Goal: Task Accomplishment & Management: Use online tool/utility

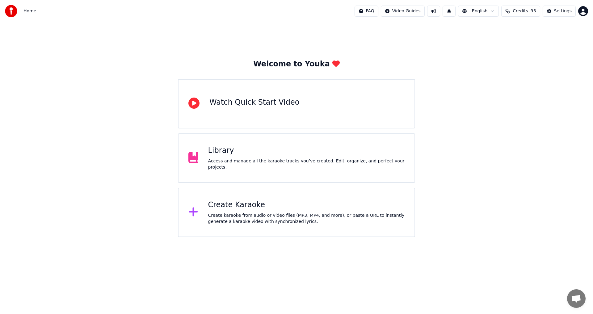
click at [219, 156] on div "Library" at bounding box center [306, 151] width 197 height 10
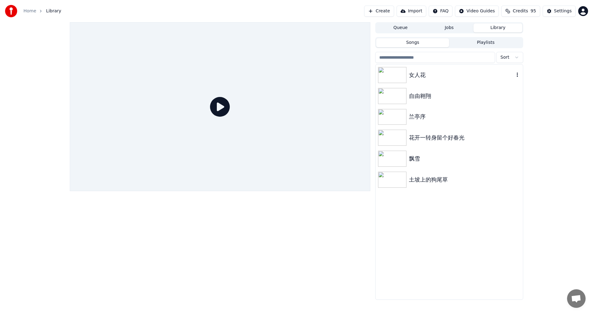
click at [395, 78] on img at bounding box center [392, 75] width 28 height 16
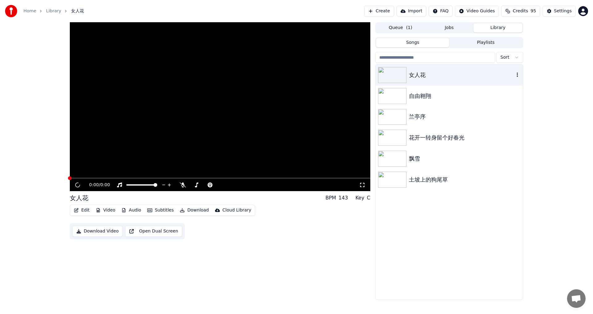
click at [395, 78] on img at bounding box center [392, 75] width 28 height 16
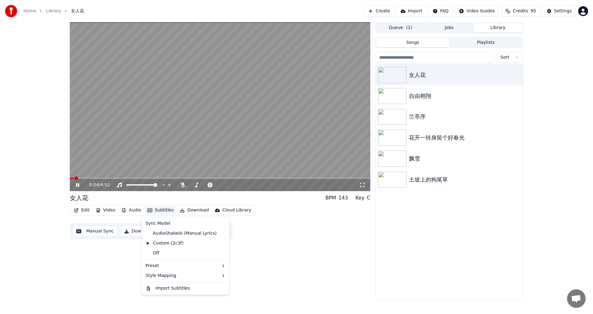
click at [161, 209] on button "Subtitles" at bounding box center [160, 210] width 31 height 9
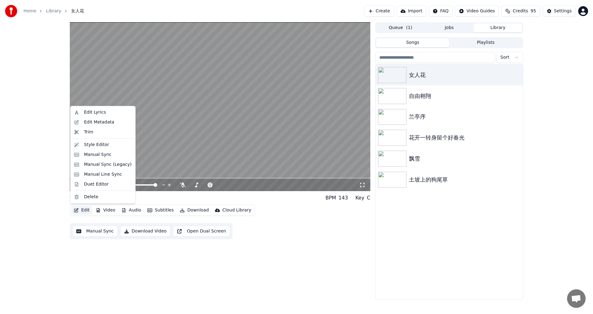
click at [82, 209] on button "Edit" at bounding box center [81, 210] width 21 height 9
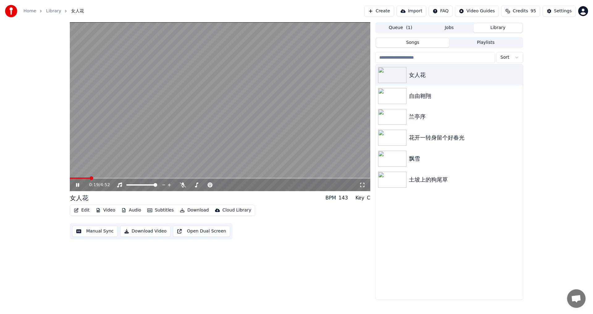
click at [82, 209] on button "Edit" at bounding box center [81, 210] width 21 height 9
click at [221, 187] on span at bounding box center [219, 185] width 4 height 4
click at [168, 179] on span at bounding box center [129, 178] width 119 height 1
click at [179, 178] on span at bounding box center [127, 178] width 115 height 1
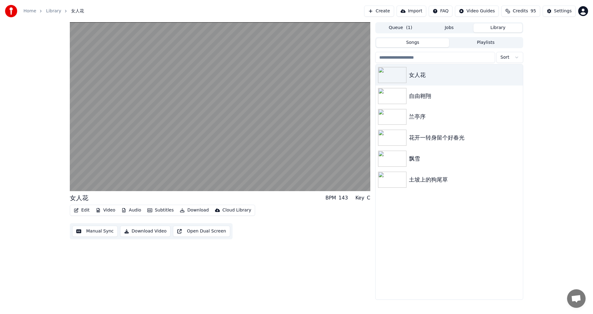
click at [179, 177] on video at bounding box center [220, 106] width 300 height 169
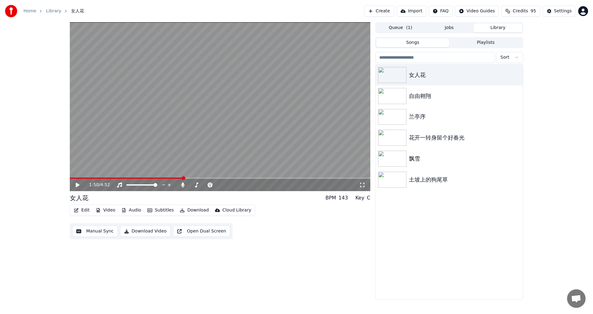
click at [82, 212] on button "Edit" at bounding box center [81, 210] width 21 height 9
click at [374, 287] on div "1:50 / 4:52 女人花 BPM 143 Key C Edit Video Audio Subtitles Download Cloud Library…" at bounding box center [296, 161] width 463 height 278
click at [179, 176] on video at bounding box center [220, 106] width 300 height 169
click at [177, 178] on span at bounding box center [127, 178] width 114 height 1
click at [76, 185] on icon at bounding box center [82, 185] width 15 height 5
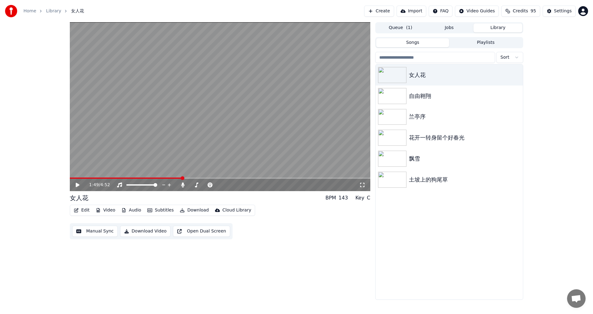
click at [76, 185] on icon at bounding box center [78, 185] width 4 height 4
click at [168, 177] on video at bounding box center [220, 106] width 300 height 169
click at [167, 177] on video at bounding box center [220, 106] width 300 height 169
click at [169, 179] on div "1:52 / 4:52" at bounding box center [220, 185] width 300 height 12
click at [169, 177] on video at bounding box center [220, 106] width 300 height 169
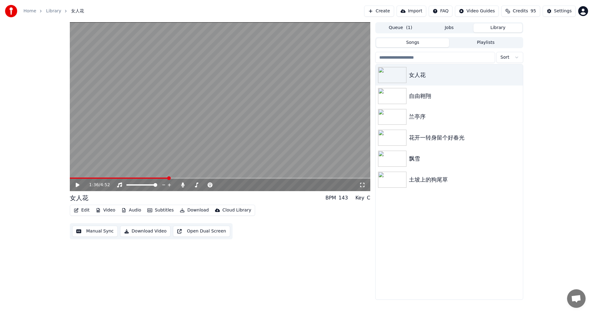
click at [168, 179] on span at bounding box center [119, 178] width 99 height 1
click at [77, 185] on icon at bounding box center [78, 185] width 4 height 4
click at [78, 183] on icon at bounding box center [82, 185] width 15 height 5
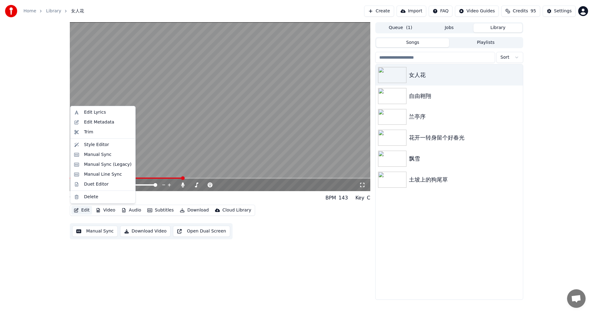
click at [86, 209] on button "Edit" at bounding box center [81, 210] width 21 height 9
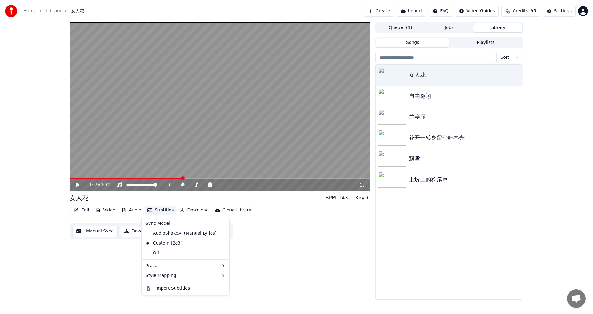
click at [159, 212] on button "Subtitles" at bounding box center [160, 210] width 31 height 9
click at [164, 244] on div "Custom (2c3f)" at bounding box center [164, 243] width 43 height 10
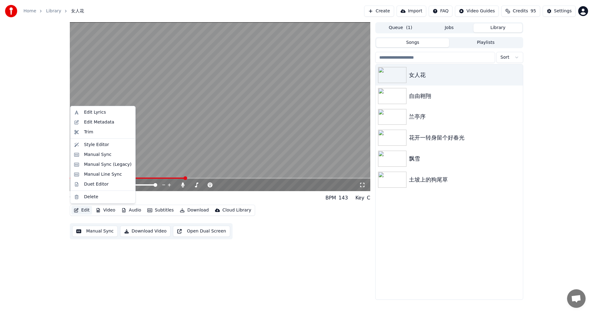
click at [81, 208] on button "Edit" at bounding box center [81, 210] width 21 height 9
click at [99, 163] on div "Manual Sync (Legacy)" at bounding box center [108, 165] width 48 height 6
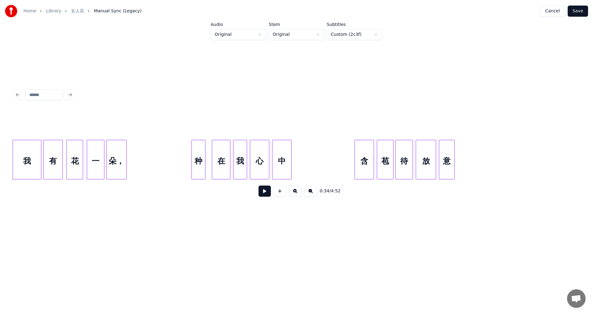
scroll to position [0, 1082]
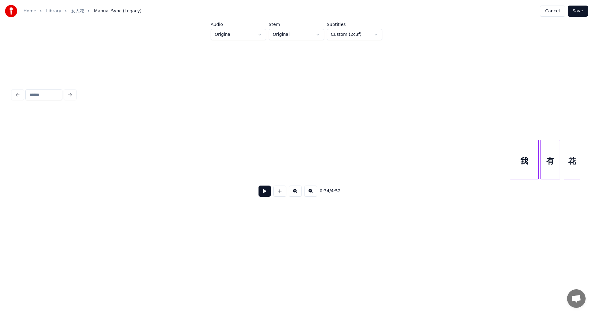
click at [132, 182] on div "0:34 / 4:52" at bounding box center [296, 190] width 568 height 23
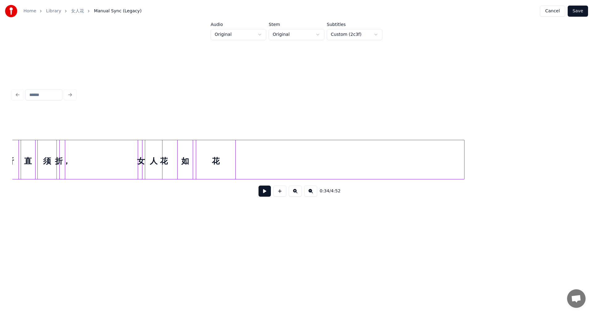
scroll to position [0, 4563]
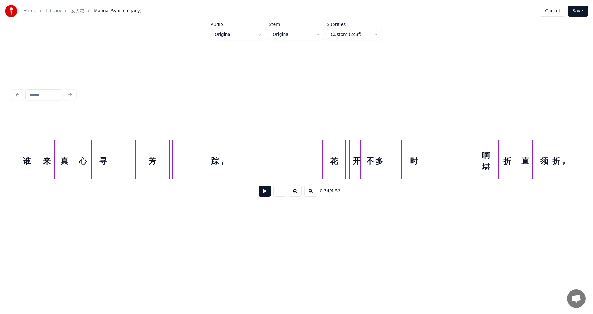
drag, startPoint x: 585, startPoint y: 60, endPoint x: 589, endPoint y: 99, distance: 38.8
click at [486, 159] on div "啊 堪" at bounding box center [486, 161] width 15 height 42
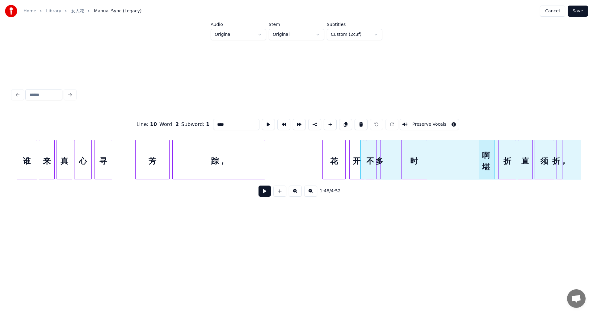
click at [486, 159] on div "啊 堪" at bounding box center [486, 161] width 15 height 42
click at [476, 227] on div "Line : 10 Word : 2 Subword : 1 **** Preserve Vocals 1:48 / 4:52" at bounding box center [296, 144] width 573 height 188
click at [348, 226] on div "Line : 10 Word : 2 Subword : 1 **** Preserve Vocals 1:48 / 4:52" at bounding box center [296, 144] width 573 height 188
click at [266, 194] on button at bounding box center [264, 191] width 12 height 11
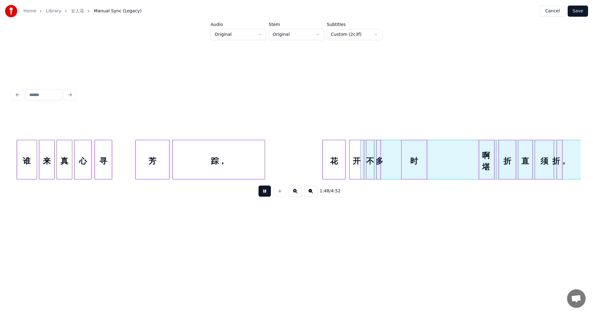
click at [266, 194] on button at bounding box center [264, 191] width 12 height 11
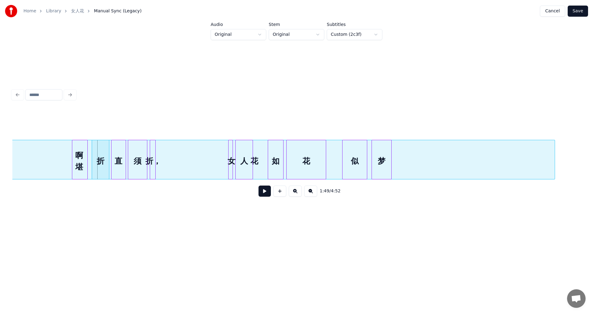
scroll to position [0, 4864]
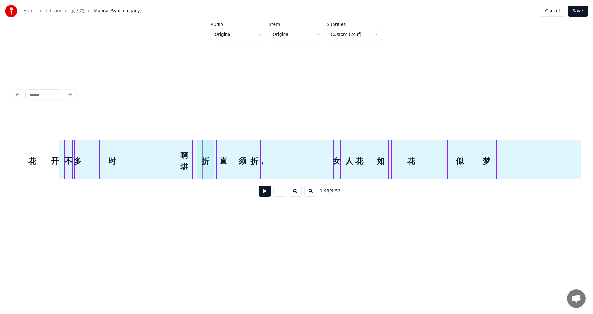
click at [193, 112] on div at bounding box center [296, 124] width 568 height 31
click at [152, 162] on div "花" at bounding box center [359, 161] width 601 height 42
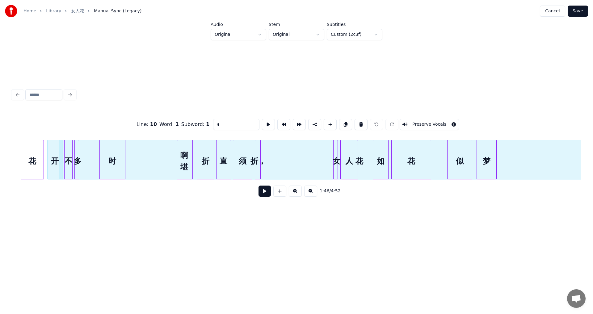
click at [135, 164] on div "花" at bounding box center [359, 161] width 601 height 42
click at [116, 161] on div "时" at bounding box center [112, 161] width 25 height 42
click at [187, 159] on div "啊 堪" at bounding box center [184, 161] width 15 height 42
click at [208, 159] on div "折" at bounding box center [205, 161] width 17 height 42
click at [185, 160] on div "啊 堪" at bounding box center [184, 161] width 15 height 42
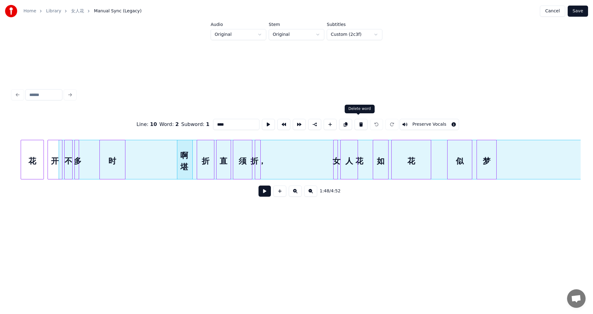
click at [359, 123] on button at bounding box center [361, 124] width 13 height 11
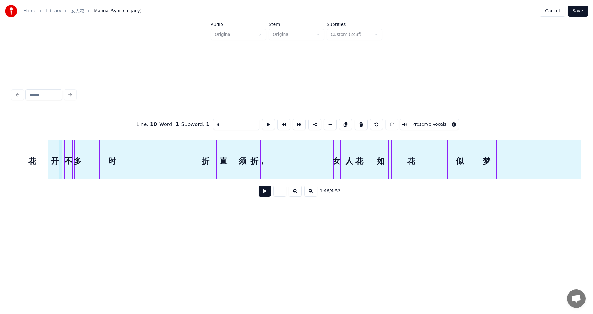
click at [190, 157] on div "花" at bounding box center [359, 161] width 601 height 42
click at [205, 151] on div "折" at bounding box center [205, 161] width 17 height 42
click at [185, 155] on div "花" at bounding box center [359, 161] width 601 height 42
click at [314, 123] on button at bounding box center [314, 124] width 13 height 11
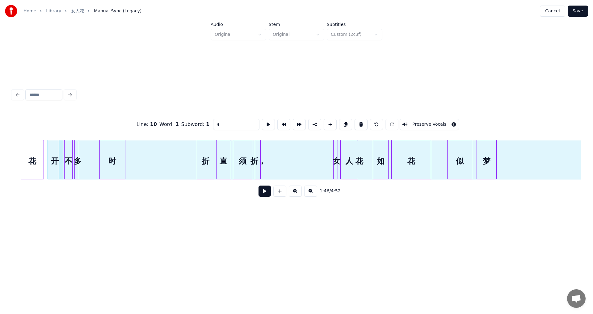
click at [55, 156] on div "开" at bounding box center [55, 161] width 14 height 42
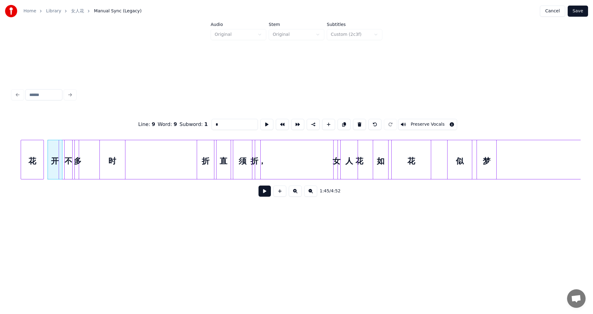
click at [67, 156] on div "不" at bounding box center [69, 161] width 8 height 42
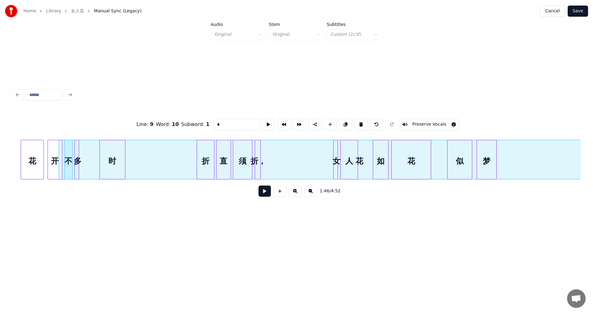
click at [78, 151] on div at bounding box center [78, 159] width 2 height 39
click at [88, 151] on div "花" at bounding box center [359, 161] width 601 height 42
click at [118, 157] on div "时" at bounding box center [112, 161] width 25 height 42
click at [190, 158] on div "花" at bounding box center [359, 161] width 601 height 42
click at [189, 157] on div "花" at bounding box center [359, 161] width 601 height 42
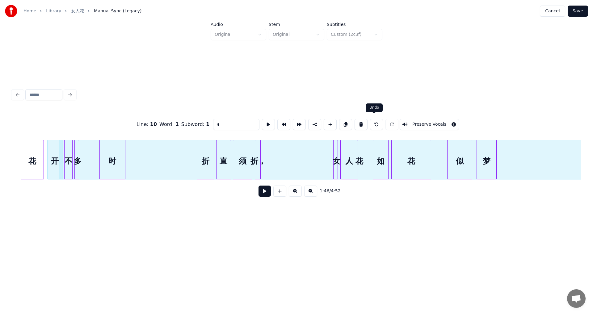
click at [373, 122] on button at bounding box center [376, 124] width 13 height 11
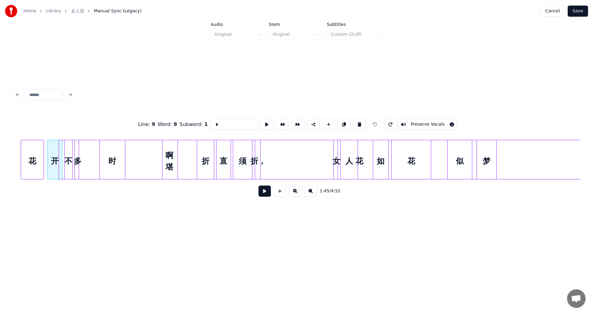
click at [171, 166] on div "啊 堪" at bounding box center [169, 161] width 15 height 42
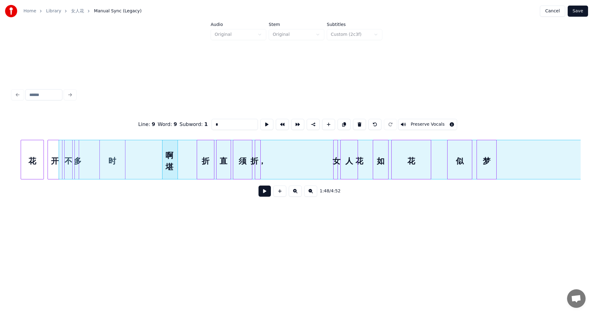
click at [37, 154] on div "花" at bounding box center [32, 161] width 23 height 42
type input "*"
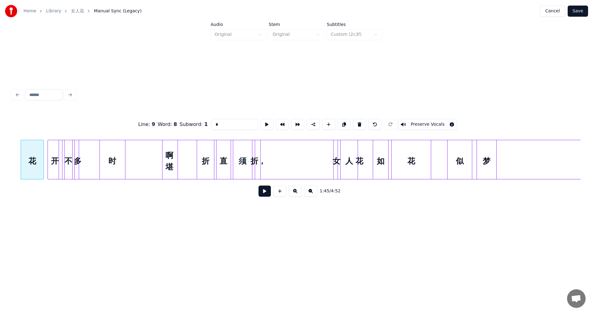
click at [265, 193] on button at bounding box center [264, 191] width 12 height 11
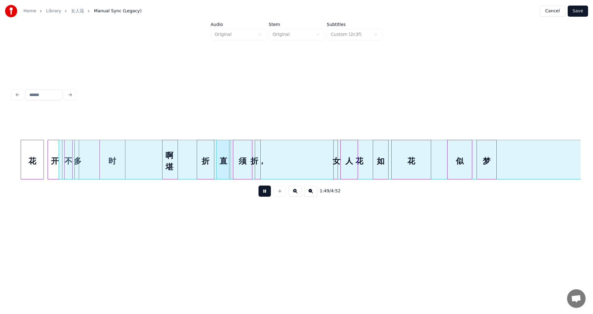
click at [265, 193] on button at bounding box center [264, 191] width 12 height 11
click at [36, 163] on div "花" at bounding box center [32, 161] width 23 height 42
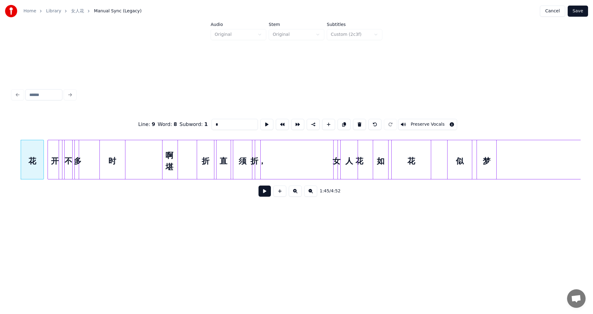
click at [265, 195] on button at bounding box center [264, 191] width 12 height 11
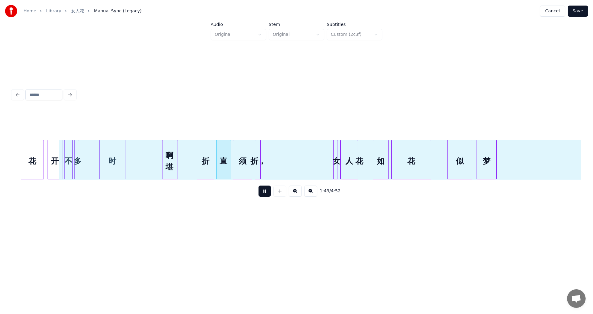
click at [265, 195] on button at bounding box center [264, 191] width 12 height 11
click at [147, 170] on div at bounding box center [148, 159] width 2 height 39
click at [186, 172] on div "啊 堪" at bounding box center [179, 161] width 31 height 42
click at [36, 157] on div "花" at bounding box center [32, 161] width 23 height 42
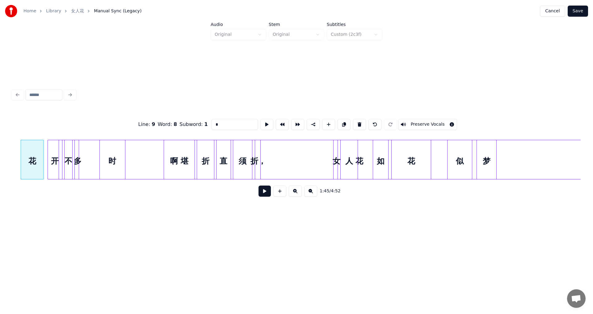
click at [261, 191] on button at bounding box center [264, 191] width 12 height 11
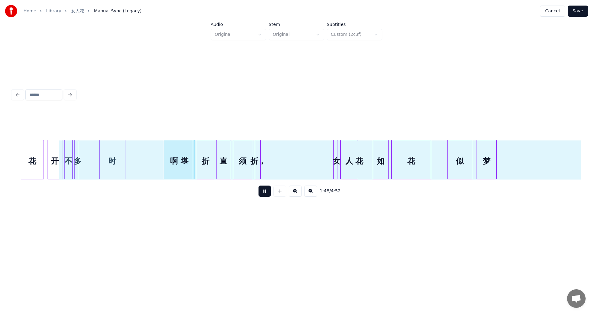
click at [261, 191] on button at bounding box center [264, 191] width 12 height 11
click at [177, 151] on div "啊 堪" at bounding box center [174, 161] width 31 height 42
click at [37, 156] on div "花" at bounding box center [32, 161] width 23 height 42
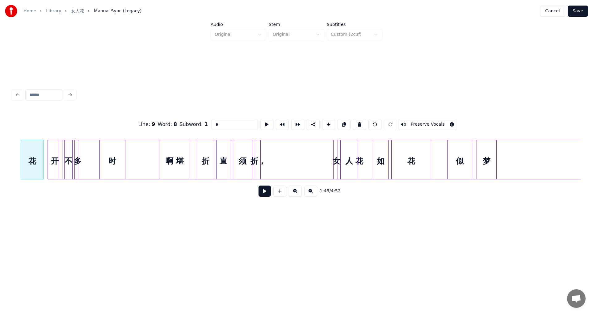
click at [265, 195] on button at bounding box center [264, 191] width 12 height 11
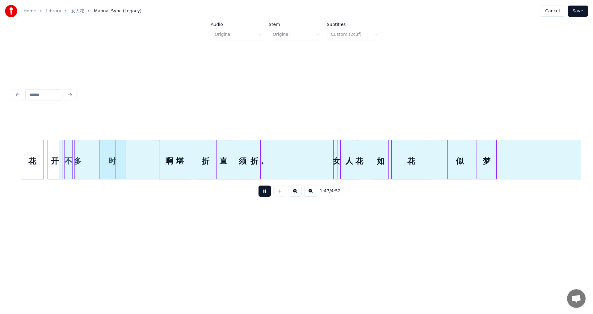
click at [265, 195] on button at bounding box center [264, 191] width 12 height 11
click at [82, 148] on div at bounding box center [81, 159] width 2 height 39
click at [38, 157] on div "花" at bounding box center [32, 161] width 23 height 42
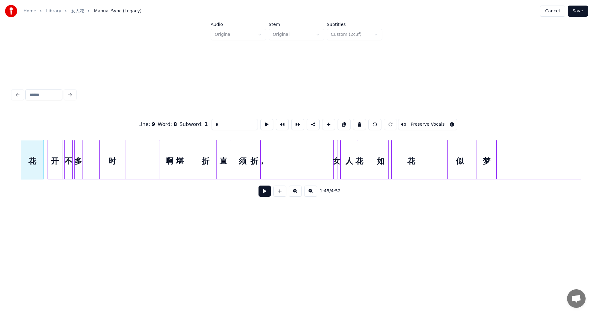
click at [263, 196] on button at bounding box center [264, 191] width 12 height 11
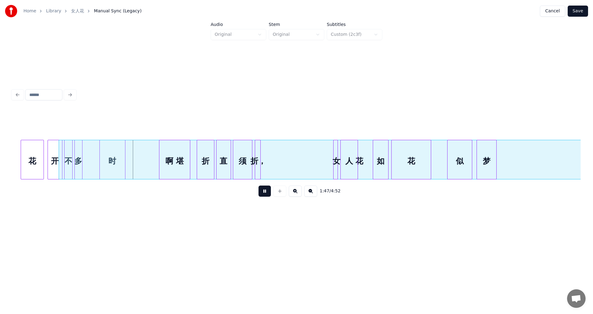
click at [263, 196] on button at bounding box center [264, 191] width 12 height 11
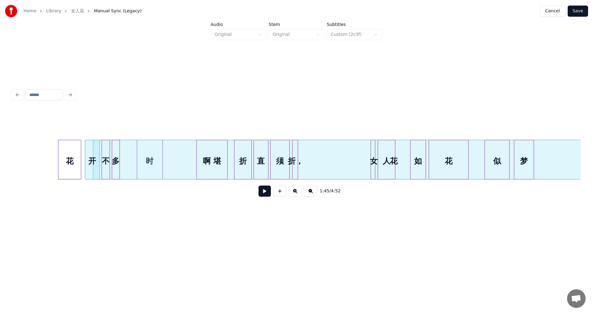
scroll to position [0, 4790]
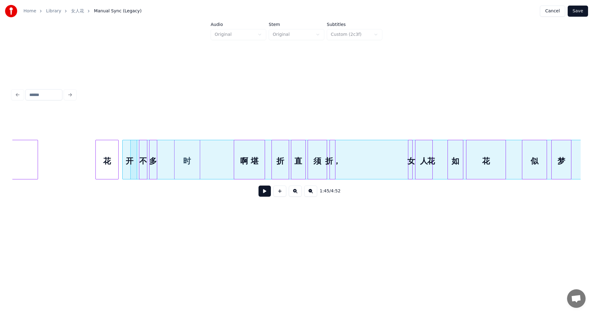
click at [109, 150] on div "花" at bounding box center [107, 161] width 23 height 42
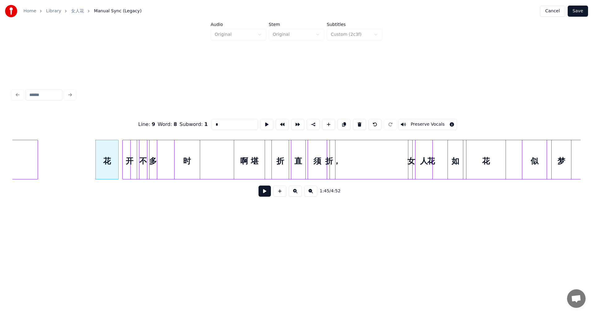
click at [267, 193] on button at bounding box center [264, 191] width 12 height 11
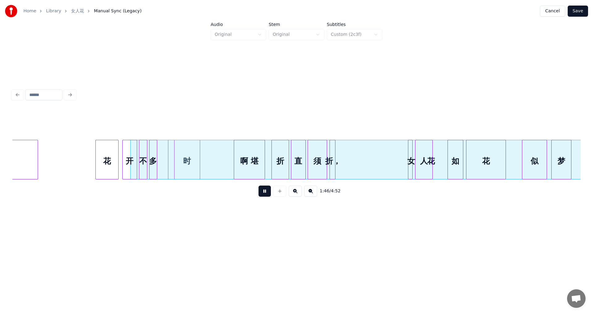
click at [267, 193] on button at bounding box center [264, 191] width 12 height 11
click at [156, 151] on div "多" at bounding box center [154, 161] width 7 height 42
click at [147, 151] on div "不" at bounding box center [147, 161] width 8 height 42
click at [138, 154] on div at bounding box center [138, 159] width 2 height 39
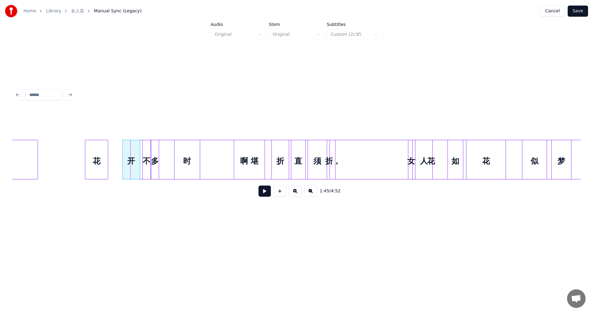
click at [104, 148] on div "花" at bounding box center [96, 161] width 23 height 42
click at [117, 147] on div "开" at bounding box center [119, 161] width 17 height 42
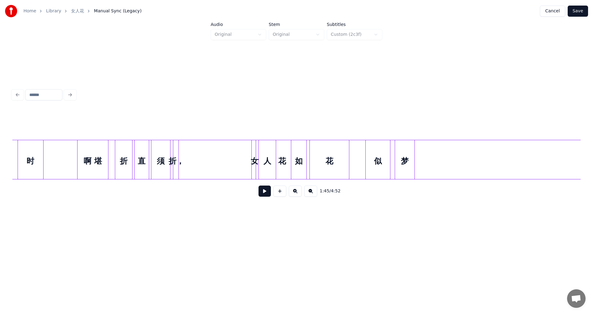
scroll to position [0, 4915]
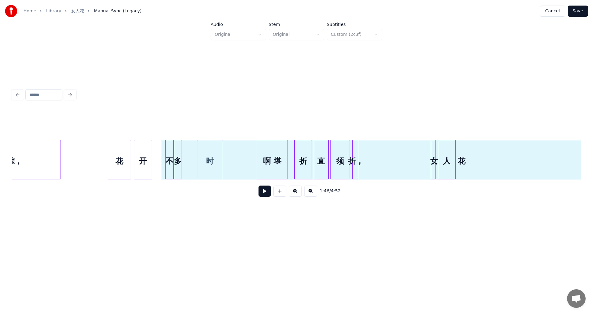
scroll to position [0, 4654]
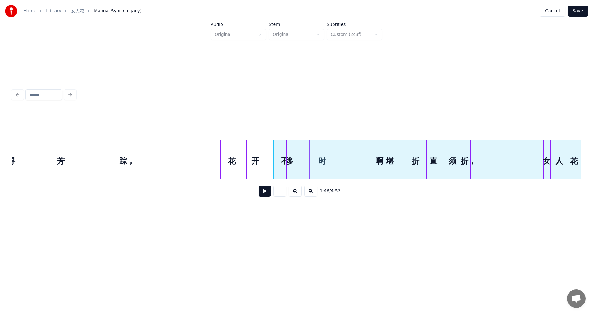
click at [284, 149] on div "不" at bounding box center [285, 160] width 15 height 40
click at [270, 150] on div at bounding box center [271, 159] width 2 height 39
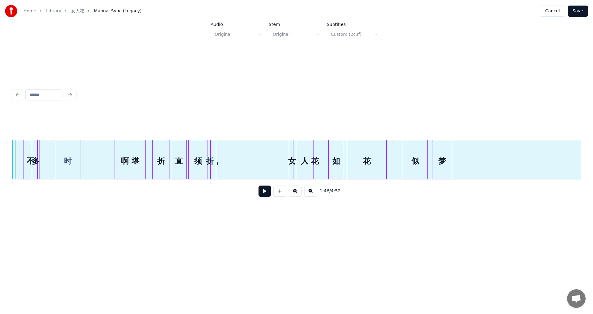
scroll to position [0, 4907]
click at [272, 149] on div "花" at bounding box center [315, 161] width 604 height 42
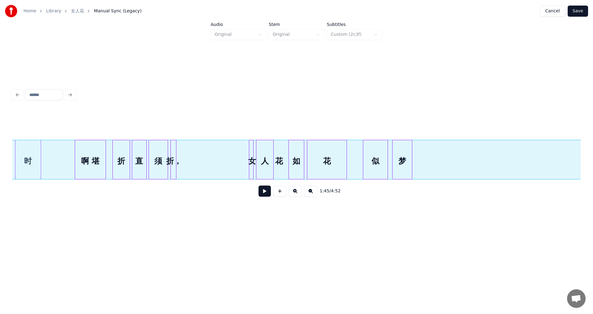
scroll to position [0, 4913]
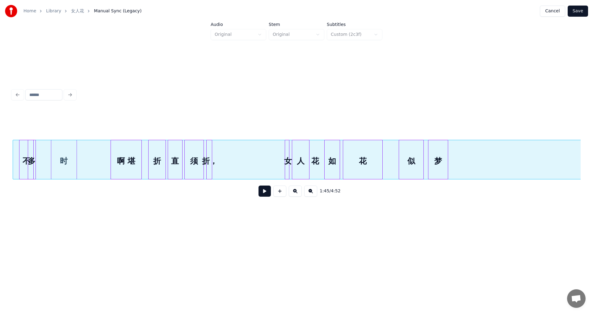
click at [262, 151] on div "花" at bounding box center [315, 161] width 604 height 42
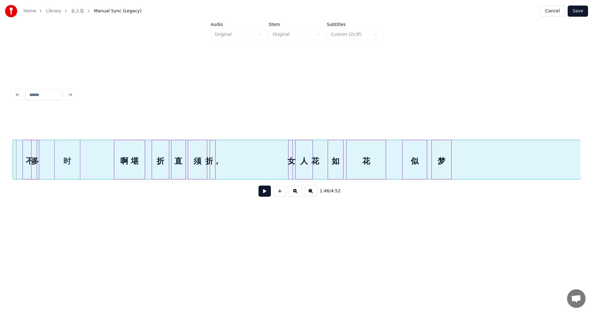
scroll to position [0, 4909]
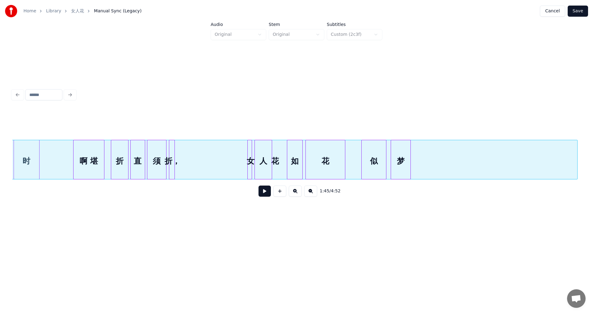
scroll to position [0, 4910]
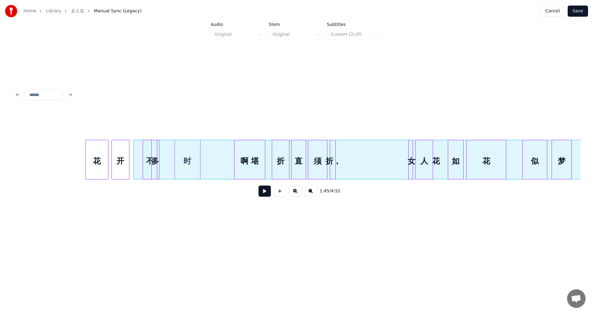
scroll to position [0, 4774]
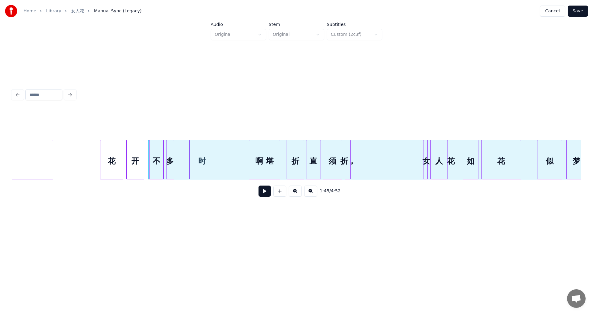
click at [156, 148] on div "不" at bounding box center [156, 161] width 14 height 42
click at [187, 222] on div "1:46 / 4:52" at bounding box center [296, 144] width 573 height 188
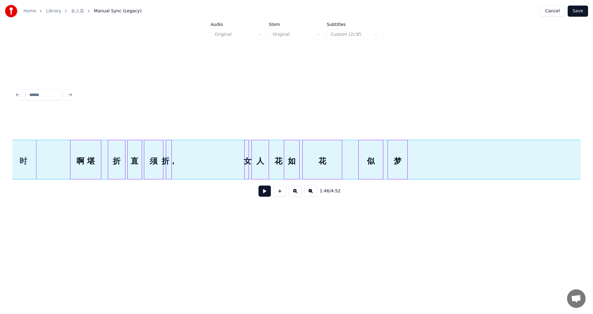
click at [207, 150] on div "花" at bounding box center [278, 161] width 604 height 42
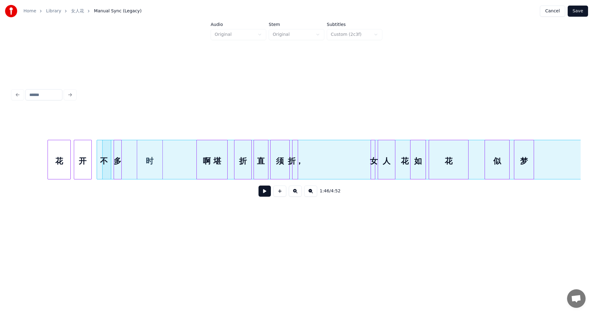
scroll to position [0, 4774]
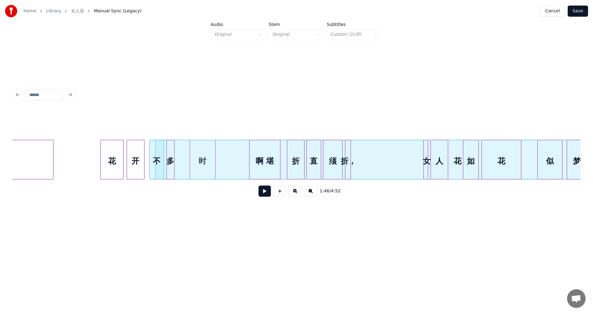
click at [119, 149] on div "花" at bounding box center [112, 161] width 23 height 42
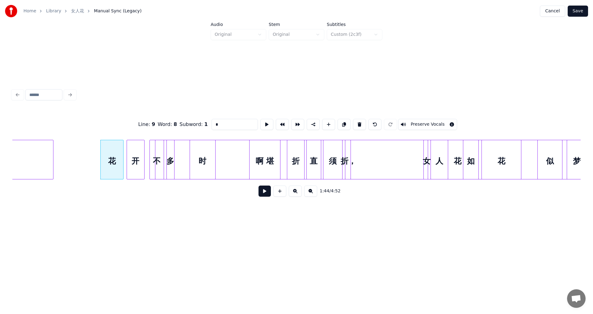
click at [263, 192] on button at bounding box center [264, 191] width 12 height 11
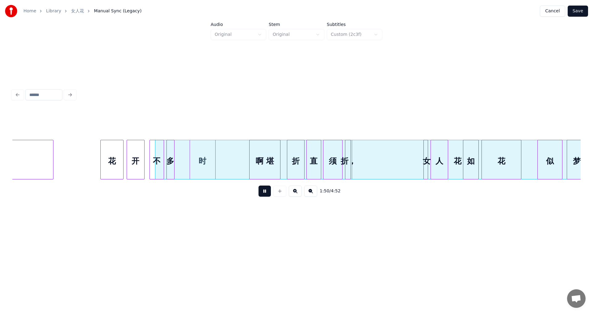
click at [267, 197] on button at bounding box center [264, 191] width 12 height 11
click at [259, 155] on div "啊 堪" at bounding box center [261, 161] width 31 height 42
click at [262, 191] on button at bounding box center [264, 191] width 12 height 11
click at [261, 154] on div "啊 堪" at bounding box center [261, 161] width 31 height 42
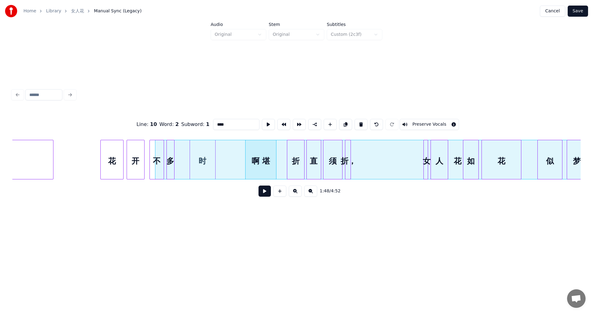
click at [266, 195] on button at bounding box center [264, 191] width 12 height 11
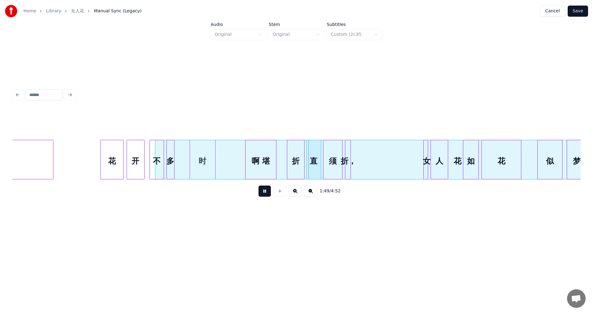
click at [266, 195] on button at bounding box center [264, 191] width 12 height 11
click at [294, 154] on div "折" at bounding box center [290, 161] width 17 height 42
click at [257, 151] on div "啊 堪" at bounding box center [261, 161] width 31 height 42
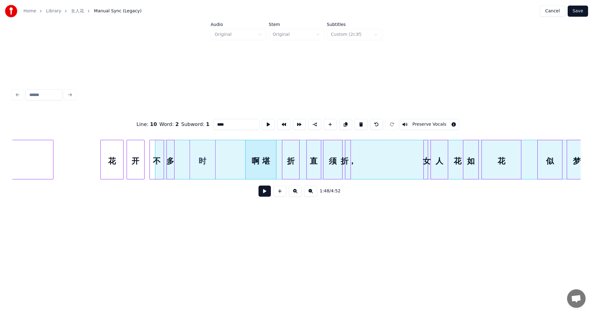
click at [261, 195] on button at bounding box center [264, 191] width 12 height 11
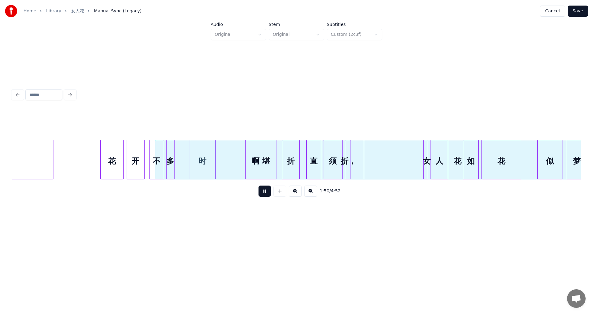
click at [261, 195] on button at bounding box center [264, 191] width 12 height 11
click at [351, 151] on div "折，" at bounding box center [352, 161] width 6 height 42
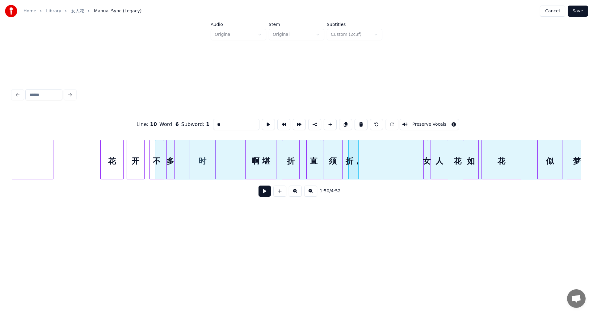
click at [358, 157] on div at bounding box center [357, 159] width 2 height 39
click at [351, 152] on div "折，" at bounding box center [352, 161] width 10 height 42
click at [257, 161] on div "啊 堪" at bounding box center [261, 161] width 31 height 42
type input "****"
click at [267, 192] on button at bounding box center [264, 191] width 12 height 11
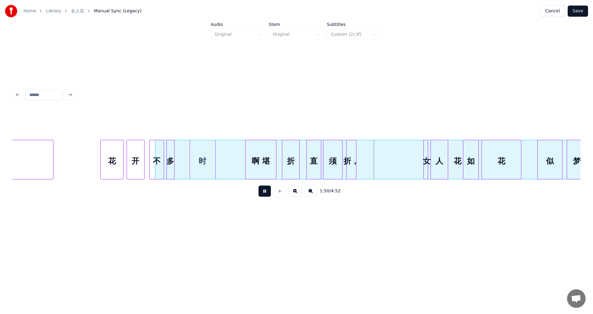
click at [267, 192] on button at bounding box center [264, 191] width 12 height 11
click at [223, 157] on div "花" at bounding box center [457, 161] width 604 height 42
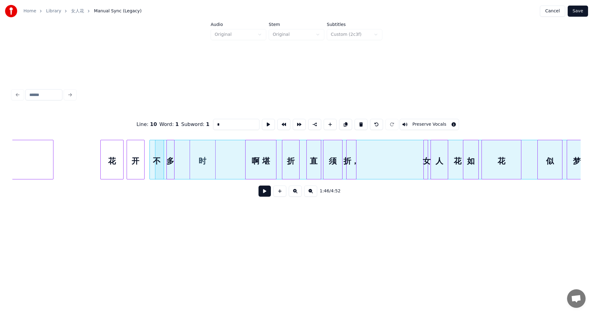
click at [228, 156] on div "花" at bounding box center [457, 161] width 604 height 42
click at [267, 195] on button at bounding box center [264, 191] width 12 height 11
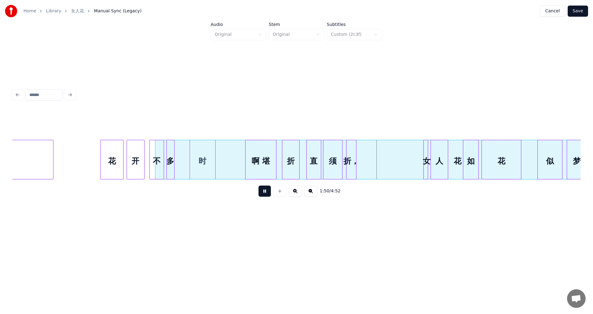
click at [267, 195] on button at bounding box center [264, 191] width 12 height 11
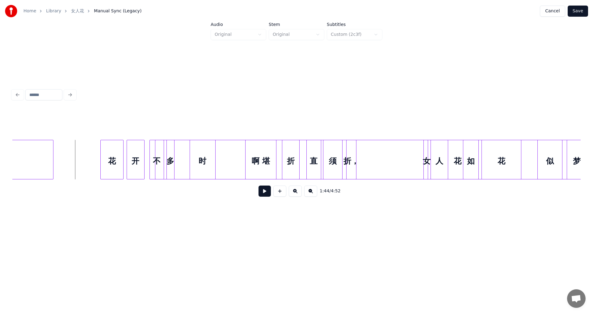
click at [264, 194] on button at bounding box center [264, 191] width 12 height 11
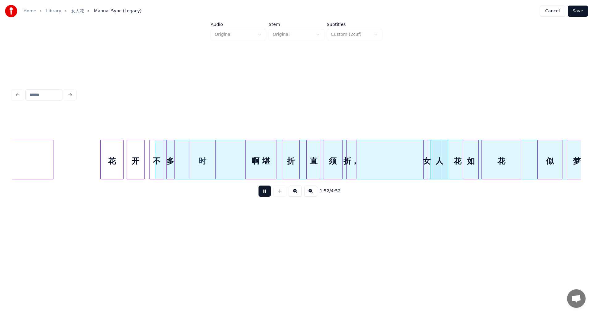
click at [269, 191] on button at bounding box center [264, 191] width 12 height 11
click at [422, 156] on div at bounding box center [422, 159] width 2 height 39
click at [430, 151] on div at bounding box center [429, 159] width 2 height 39
click at [229, 162] on div "花" at bounding box center [457, 161] width 604 height 42
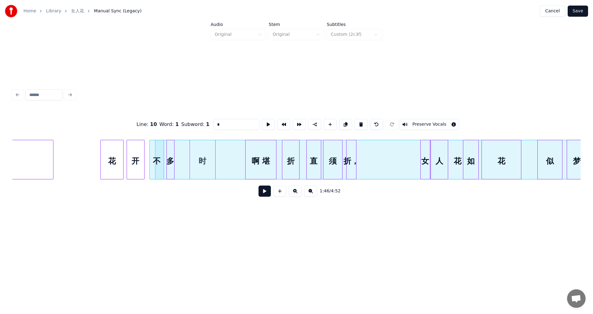
click at [267, 169] on div "啊 堪" at bounding box center [261, 161] width 31 height 42
type input "****"
click at [265, 191] on button at bounding box center [264, 191] width 12 height 11
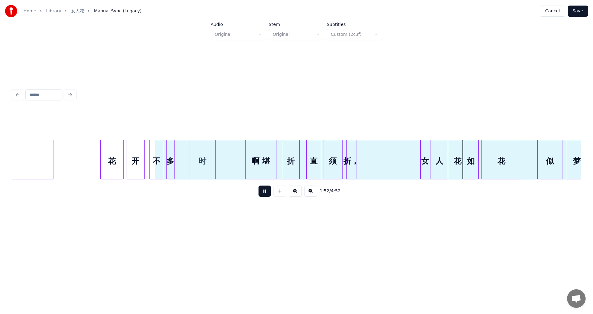
click at [265, 191] on button at bounding box center [264, 191] width 12 height 11
click at [263, 156] on div "啊 堪" at bounding box center [261, 161] width 31 height 42
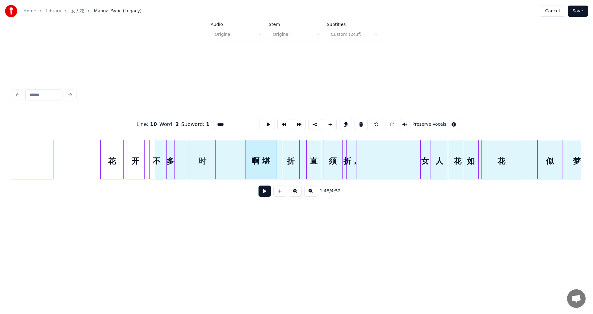
click at [263, 190] on button at bounding box center [264, 191] width 12 height 11
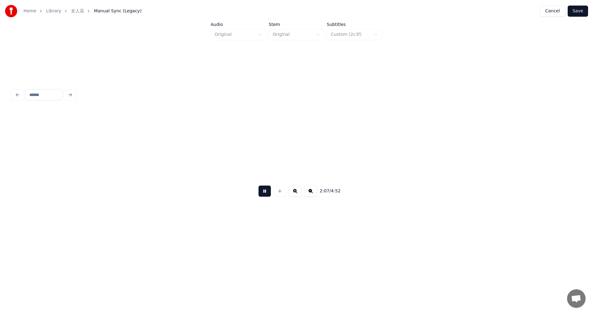
scroll to position [0, 5912]
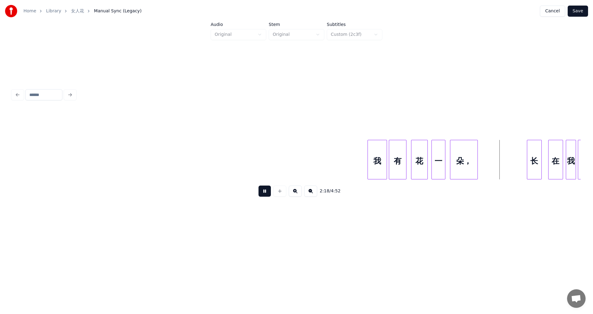
click at [580, 11] on button "Save" at bounding box center [578, 11] width 20 height 11
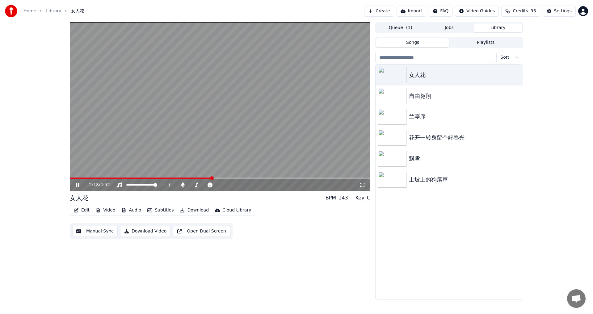
click at [170, 178] on span at bounding box center [141, 178] width 142 height 1
click at [176, 178] on span at bounding box center [130, 178] width 120 height 1
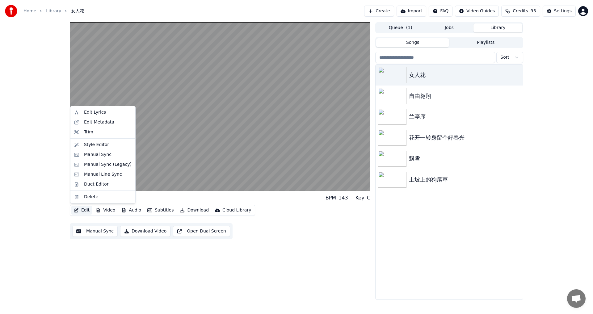
click at [79, 213] on button "Edit" at bounding box center [81, 210] width 21 height 9
click at [96, 112] on div "Edit Lyrics" at bounding box center [95, 112] width 22 height 6
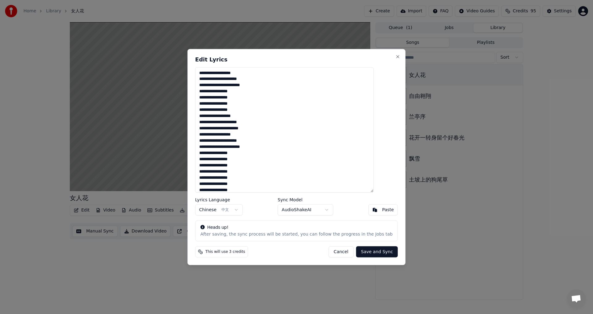
click at [215, 131] on textarea "**********" at bounding box center [284, 130] width 179 height 126
click at [329, 252] on button "Cancel" at bounding box center [340, 251] width 25 height 11
type textarea "**********"
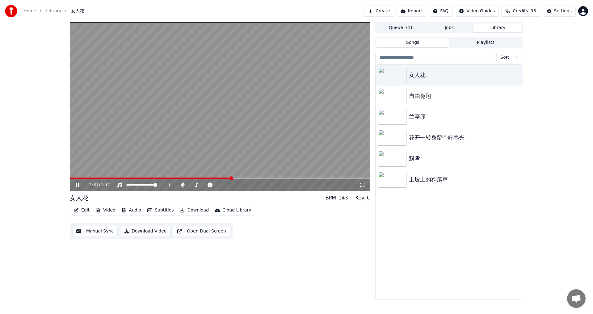
click at [146, 178] on span at bounding box center [151, 178] width 162 height 1
click at [166, 178] on span at bounding box center [220, 178] width 300 height 1
click at [158, 210] on button "Subtitles" at bounding box center [160, 210] width 31 height 9
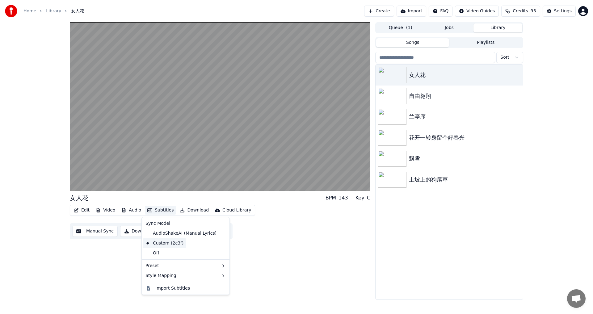
click at [160, 244] on div "Custom (2c3f)" at bounding box center [164, 243] width 43 height 10
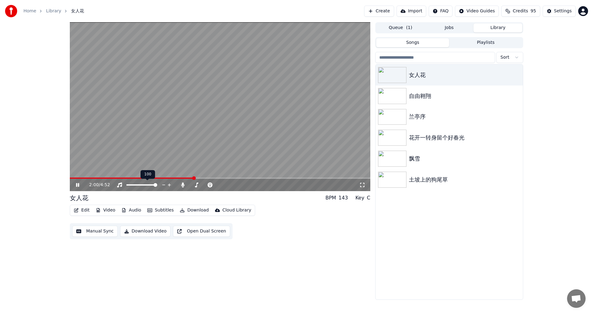
click at [154, 177] on video at bounding box center [220, 106] width 300 height 169
click at [76, 186] on icon at bounding box center [82, 185] width 15 height 5
click at [141, 179] on div "2:02 / 4:52" at bounding box center [220, 185] width 300 height 12
click at [140, 177] on video at bounding box center [220, 106] width 300 height 169
click at [138, 179] on div "2:04 / 4:52" at bounding box center [220, 185] width 300 height 12
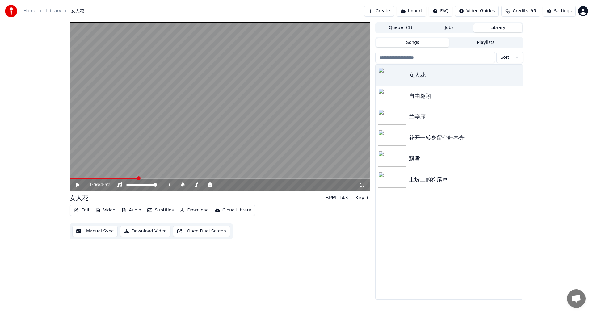
click at [138, 178] on span at bounding box center [104, 178] width 68 height 1
click at [77, 184] on icon at bounding box center [78, 185] width 4 height 4
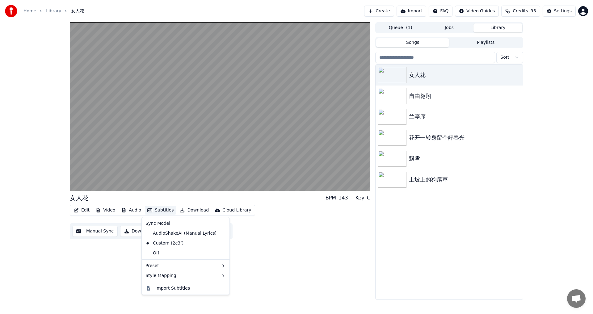
click at [160, 208] on button "Subtitles" at bounding box center [160, 210] width 31 height 9
click at [82, 211] on button "Edit" at bounding box center [81, 210] width 21 height 9
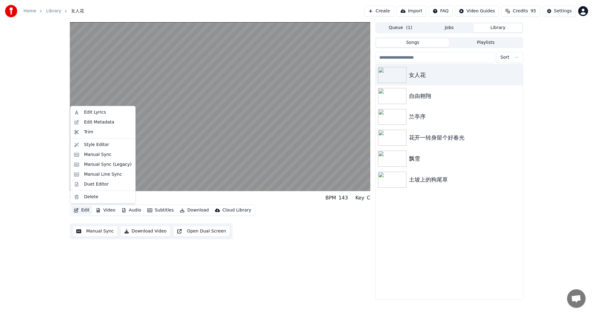
click at [82, 211] on button "Edit" at bounding box center [81, 210] width 21 height 9
click at [98, 156] on div "Manual Sync" at bounding box center [97, 155] width 27 height 6
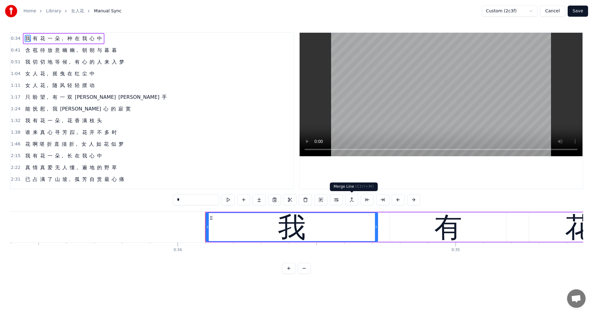
scroll to position [0, 9446]
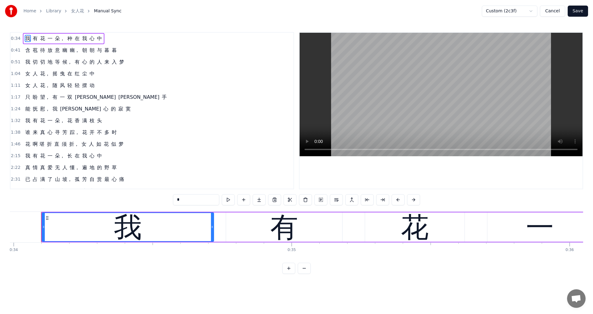
click at [294, 95] on div "0:34 我 有 花 一 朵， 种 在 我 心 中 0:41 含 苞 待 放 意 幽 幽， 朝 朝 与 暮 暮 0:51 我 切 切 地 等 候， 有 心 的…" at bounding box center [296, 110] width 573 height 157
click at [25, 142] on span "花" at bounding box center [28, 144] width 6 height 7
type input "*"
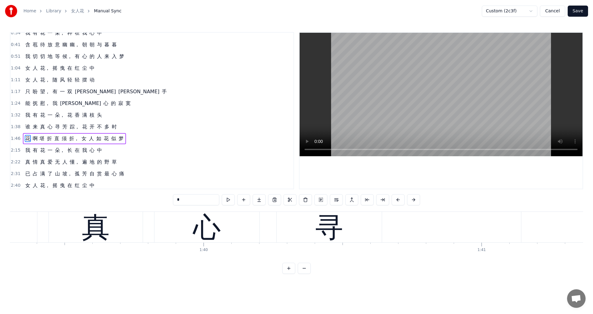
scroll to position [0, 29469]
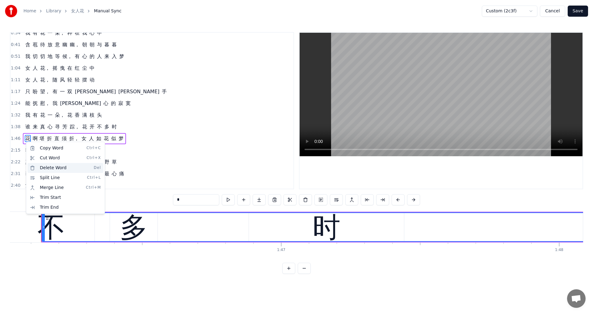
click at [62, 166] on div "Delete Word Del" at bounding box center [65, 168] width 76 height 10
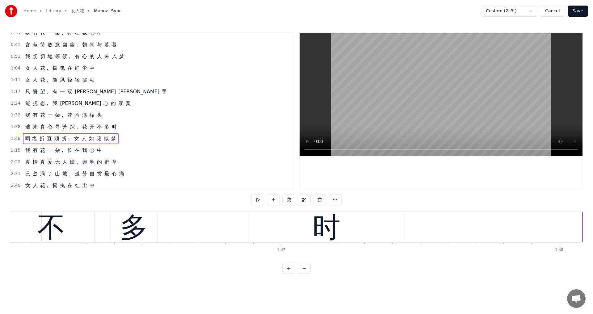
click at [581, 12] on button "Save" at bounding box center [578, 11] width 20 height 11
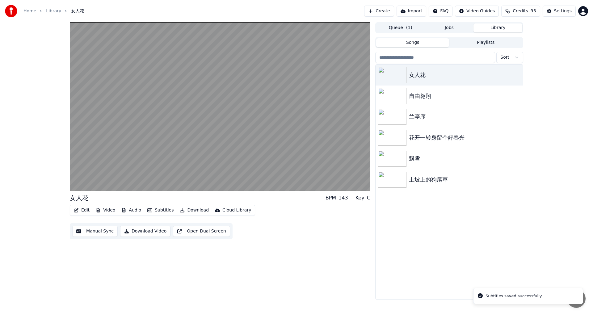
click at [160, 208] on button "Subtitles" at bounding box center [160, 210] width 31 height 9
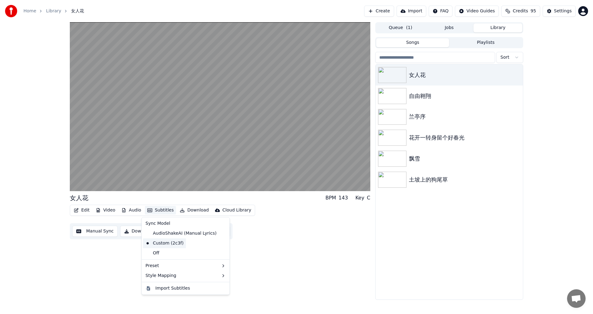
click at [168, 245] on div "Custom (2c3f)" at bounding box center [164, 243] width 43 height 10
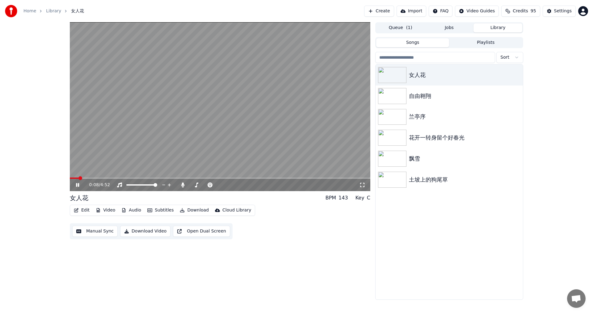
click at [157, 210] on button "Subtitles" at bounding box center [160, 210] width 31 height 9
click at [109, 178] on span at bounding box center [220, 178] width 300 height 1
click at [129, 178] on span at bounding box center [220, 178] width 300 height 1
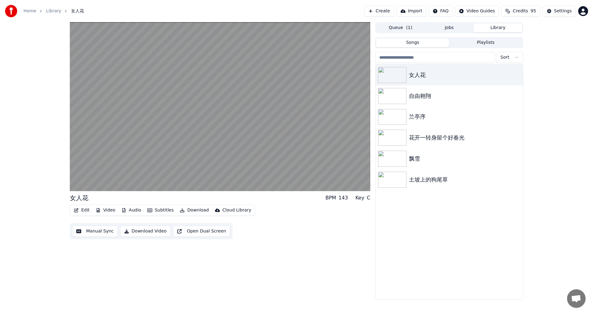
click at [161, 209] on button "Subtitles" at bounding box center [160, 210] width 31 height 9
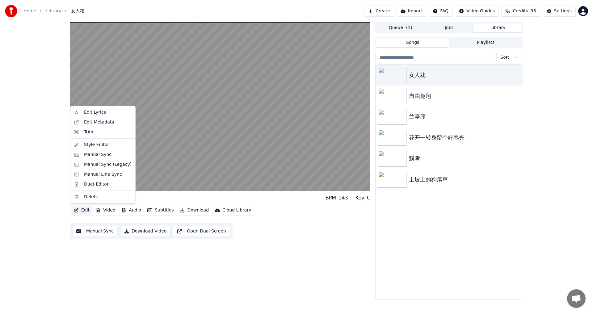
click at [82, 211] on button "Edit" at bounding box center [81, 210] width 21 height 9
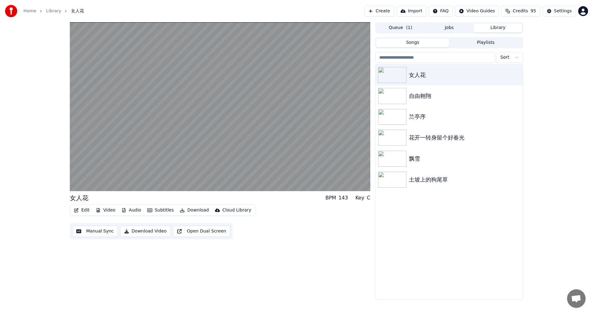
click at [82, 211] on button "Edit" at bounding box center [81, 210] width 21 height 9
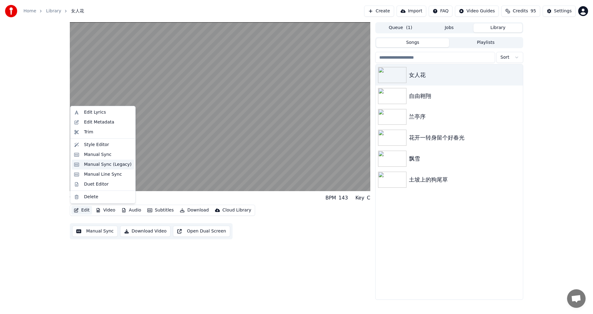
click at [99, 165] on div "Manual Sync (Legacy)" at bounding box center [108, 165] width 48 height 6
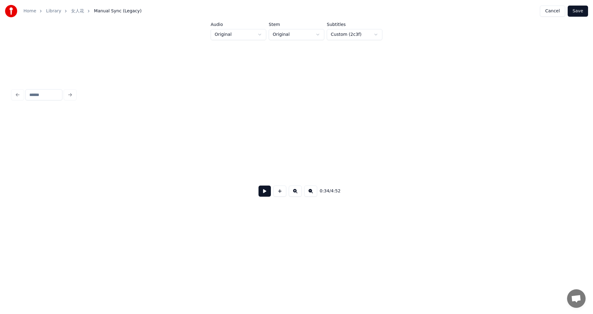
click at [266, 195] on button at bounding box center [264, 191] width 12 height 11
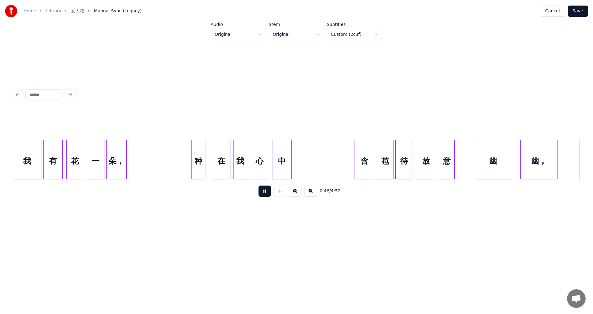
scroll to position [0, 2148]
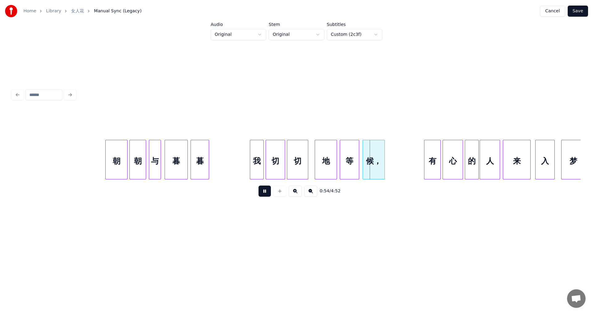
click at [265, 194] on button at bounding box center [264, 191] width 12 height 11
click at [322, 150] on div "地" at bounding box center [324, 161] width 22 height 42
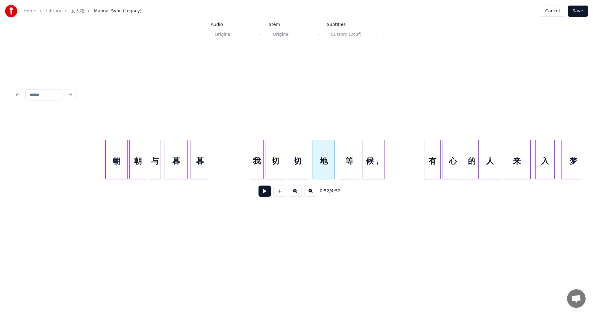
click at [258, 150] on div "我" at bounding box center [256, 161] width 13 height 42
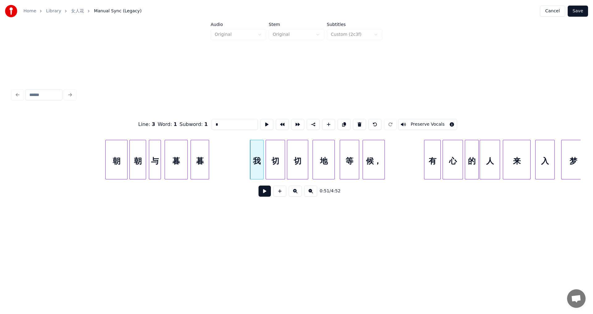
click at [264, 193] on button at bounding box center [264, 191] width 12 height 11
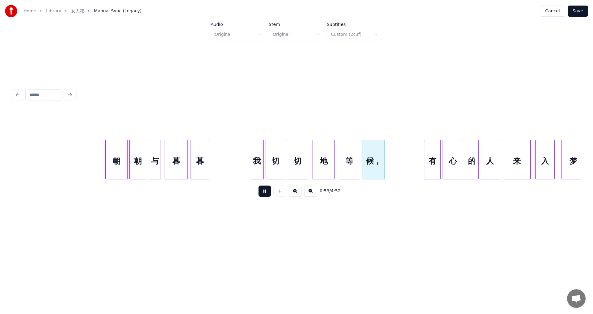
click at [264, 193] on button at bounding box center [264, 191] width 12 height 11
click at [326, 148] on div "地" at bounding box center [323, 161] width 22 height 42
click at [346, 151] on div "等" at bounding box center [347, 161] width 19 height 42
click at [377, 146] on div "候，" at bounding box center [372, 161] width 22 height 42
click at [257, 150] on div "我" at bounding box center [256, 161] width 13 height 42
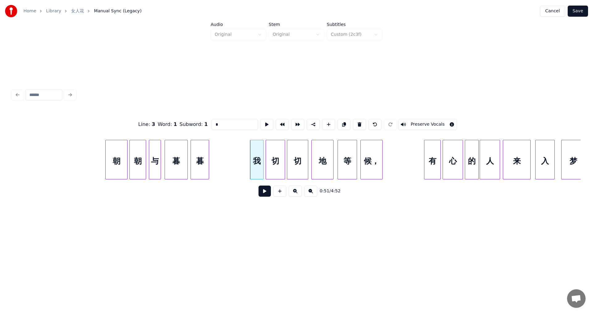
click at [263, 191] on button at bounding box center [264, 191] width 12 height 11
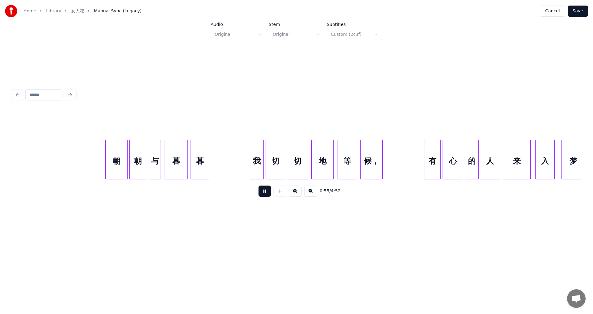
click at [268, 197] on button at bounding box center [264, 191] width 12 height 11
click at [259, 149] on div "我" at bounding box center [256, 161] width 13 height 42
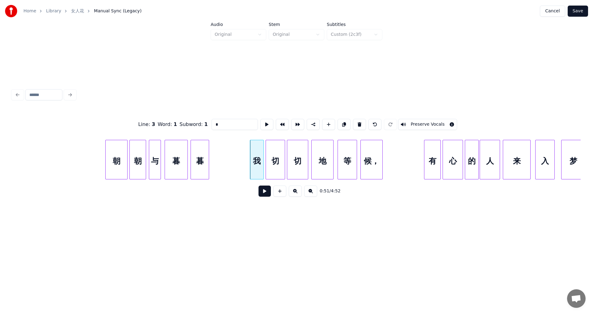
click at [261, 194] on button at bounding box center [264, 191] width 12 height 11
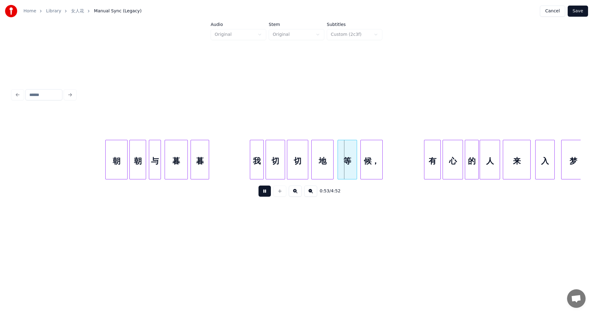
click at [261, 194] on button at bounding box center [264, 191] width 12 height 11
click at [306, 150] on div at bounding box center [306, 159] width 2 height 39
click at [320, 146] on div "地" at bounding box center [320, 161] width 22 height 42
click at [346, 150] on div "等" at bounding box center [343, 161] width 19 height 42
click at [365, 150] on div "候，" at bounding box center [366, 161] width 22 height 42
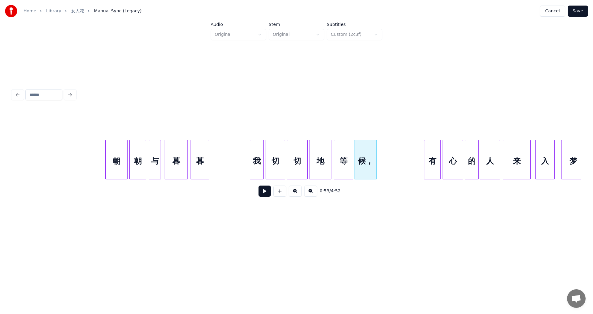
click at [261, 154] on div "我" at bounding box center [256, 161] width 13 height 42
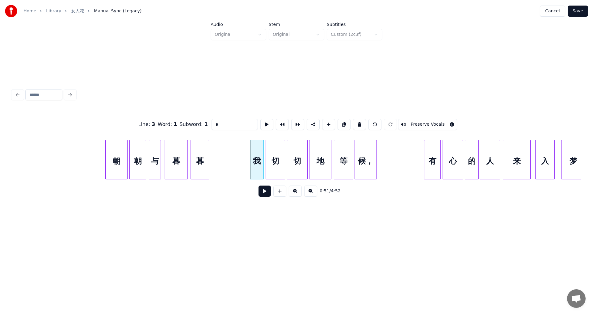
click at [262, 194] on button at bounding box center [264, 191] width 12 height 11
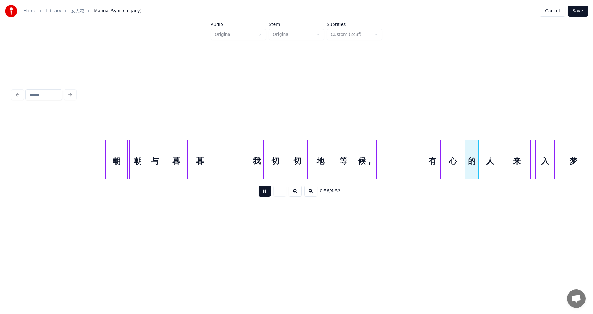
click at [263, 194] on button at bounding box center [264, 191] width 12 height 11
click at [430, 149] on div "有" at bounding box center [431, 161] width 16 height 42
click at [430, 151] on div "有" at bounding box center [431, 161] width 16 height 42
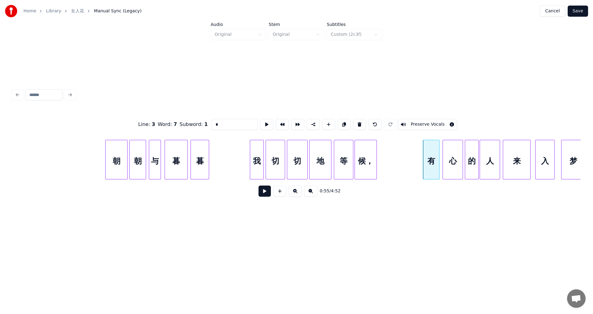
click at [267, 194] on button at bounding box center [264, 191] width 12 height 11
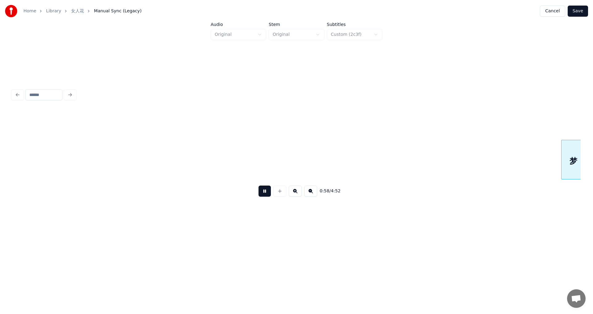
scroll to position [0, 2716]
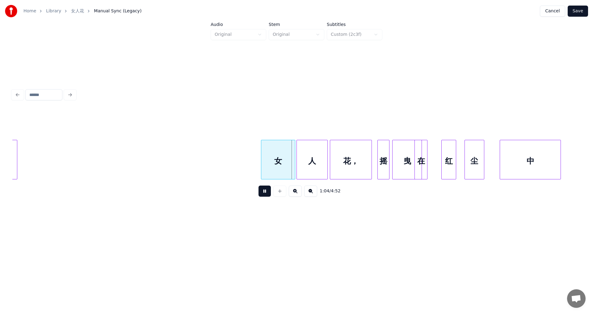
click at [271, 192] on div "1:04 / 4:52" at bounding box center [296, 191] width 558 height 14
click at [267, 194] on button at bounding box center [264, 191] width 12 height 11
click at [286, 154] on div "女" at bounding box center [277, 161] width 34 height 42
click at [261, 191] on button at bounding box center [264, 191] width 12 height 11
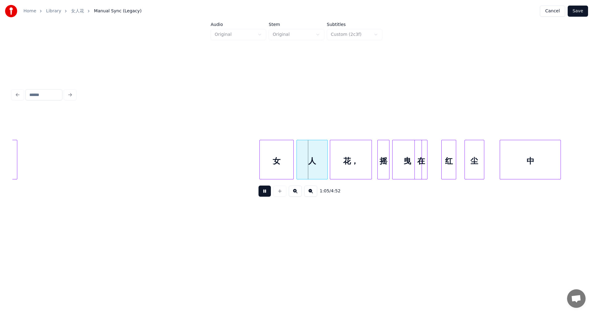
click at [261, 191] on button at bounding box center [264, 191] width 12 height 11
click at [285, 147] on div "女" at bounding box center [275, 161] width 34 height 42
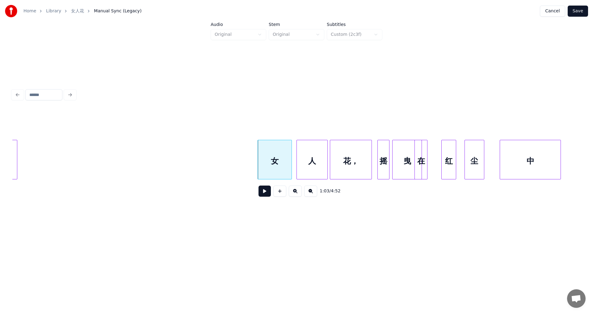
click at [265, 195] on button at bounding box center [264, 191] width 12 height 11
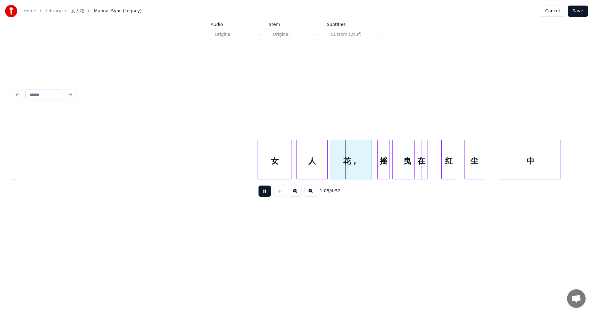
click at [265, 195] on button at bounding box center [264, 191] width 12 height 11
click at [315, 152] on div "人" at bounding box center [309, 161] width 31 height 42
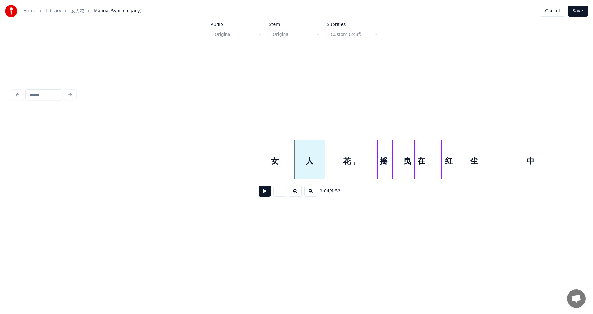
click at [265, 156] on div "女" at bounding box center [275, 161] width 34 height 42
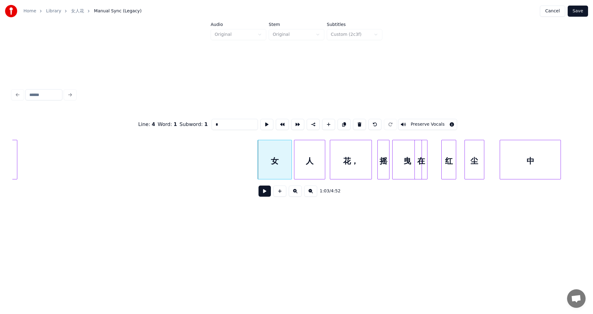
click at [264, 195] on button at bounding box center [264, 191] width 12 height 11
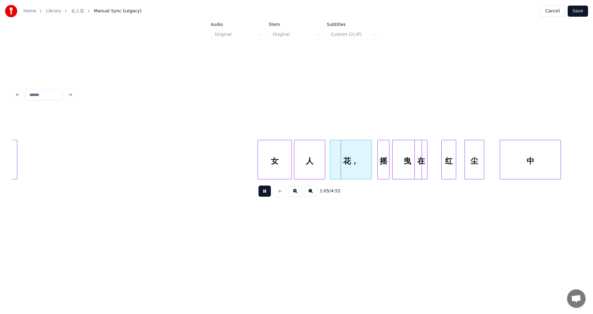
click at [264, 195] on button at bounding box center [264, 191] width 12 height 11
click at [356, 153] on div "花，" at bounding box center [347, 161] width 41 height 42
click at [319, 152] on div at bounding box center [319, 159] width 2 height 39
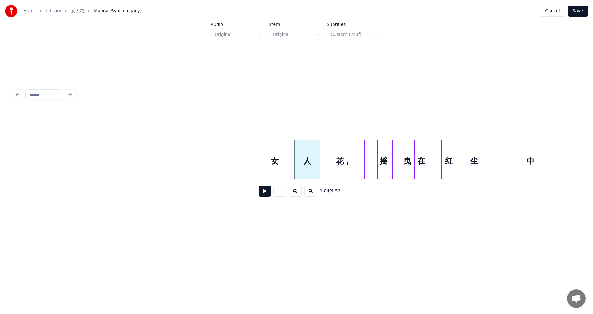
click at [344, 152] on div "花，" at bounding box center [343, 161] width 41 height 42
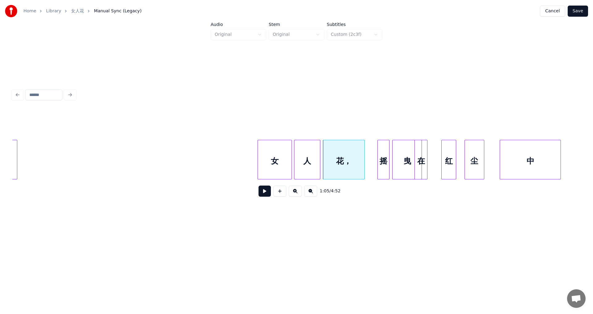
click at [280, 157] on div "女" at bounding box center [275, 161] width 34 height 42
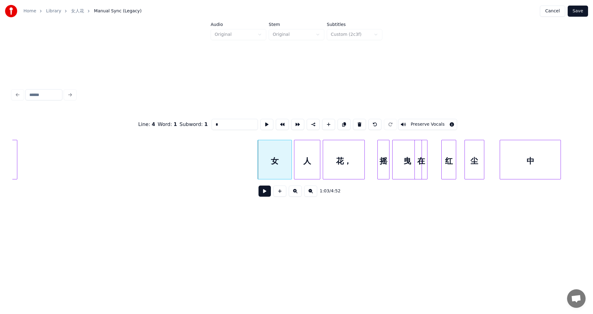
click at [265, 197] on button at bounding box center [264, 191] width 12 height 11
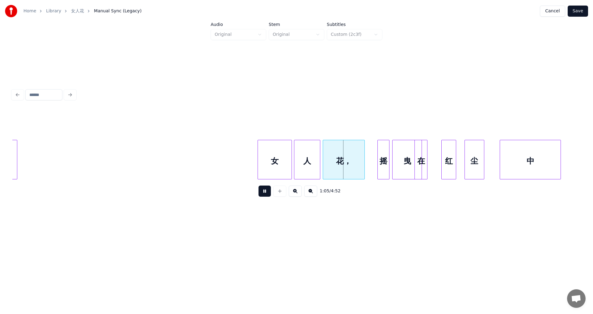
click at [265, 197] on button at bounding box center [264, 191] width 12 height 11
click at [315, 154] on div at bounding box center [315, 159] width 2 height 39
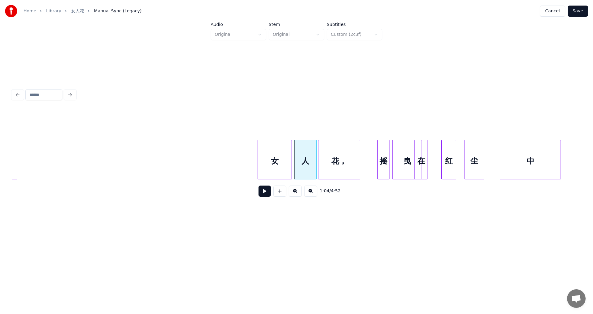
click at [338, 150] on div "花，" at bounding box center [338, 161] width 41 height 42
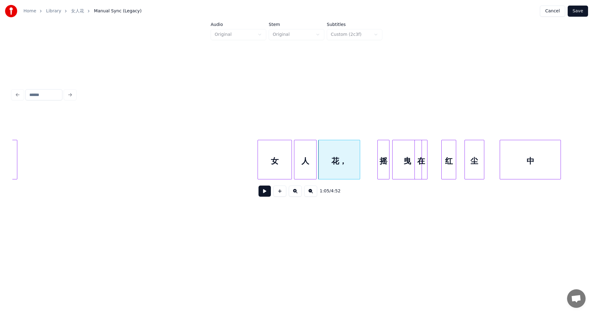
click at [282, 156] on div "女" at bounding box center [275, 161] width 34 height 42
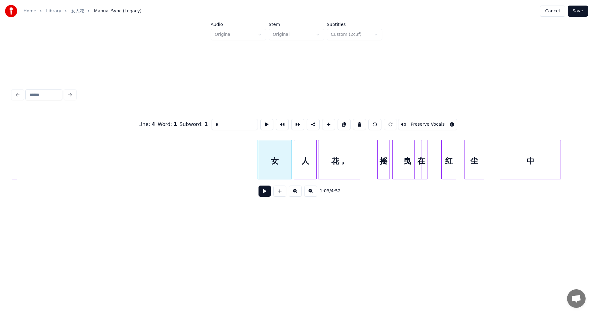
click at [267, 193] on button at bounding box center [264, 191] width 12 height 11
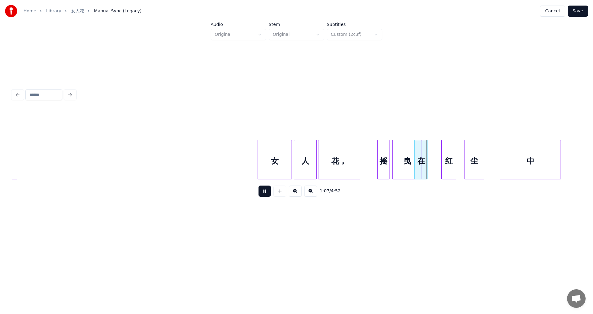
click at [265, 192] on button at bounding box center [264, 191] width 12 height 11
click at [347, 150] on div "花，" at bounding box center [338, 161] width 41 height 42
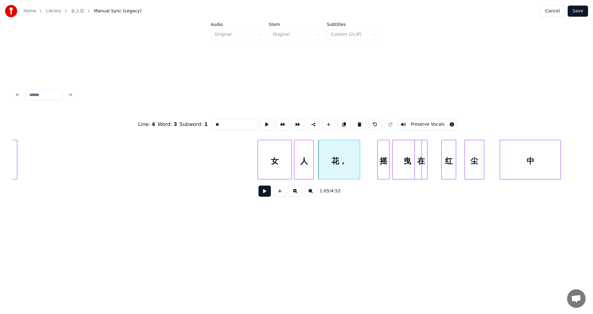
click at [313, 151] on div at bounding box center [313, 159] width 2 height 39
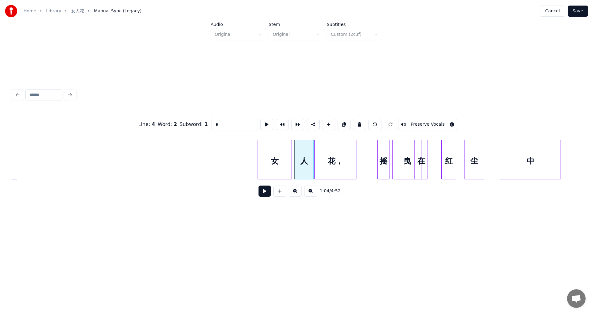
click at [338, 155] on div "花，" at bounding box center [335, 161] width 41 height 42
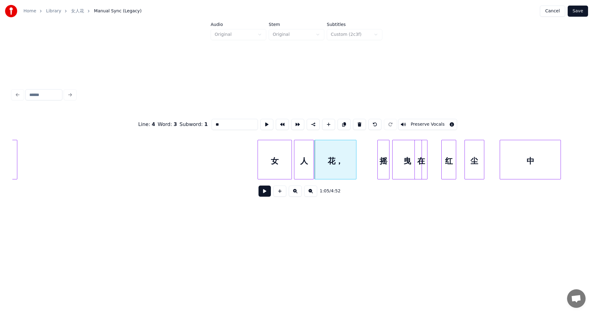
click at [277, 152] on div "女" at bounding box center [275, 161] width 34 height 42
type input "*"
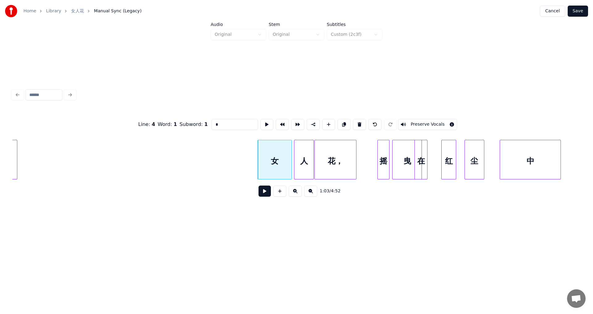
click at [263, 194] on button at bounding box center [264, 191] width 12 height 11
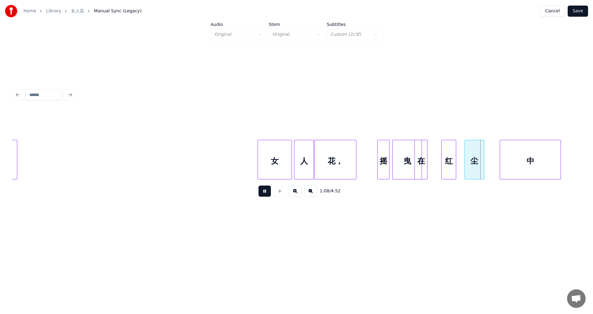
click at [263, 194] on button at bounding box center [264, 191] width 12 height 11
click at [443, 145] on div "红" at bounding box center [443, 161] width 14 height 42
click at [471, 146] on div "尘" at bounding box center [466, 161] width 19 height 42
click at [282, 153] on div "女" at bounding box center [275, 161] width 34 height 42
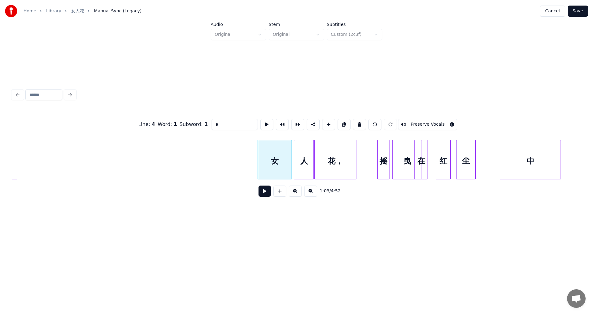
click at [269, 192] on button at bounding box center [264, 191] width 12 height 11
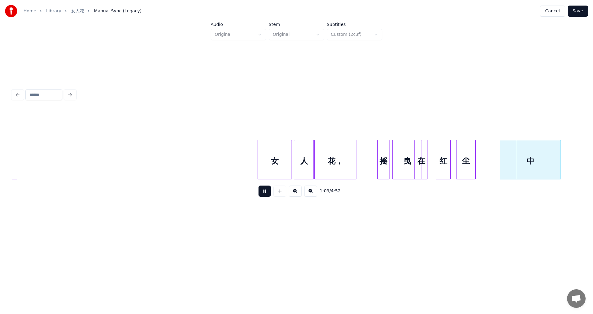
click at [269, 192] on button at bounding box center [264, 191] width 12 height 11
click at [468, 151] on div "尘" at bounding box center [464, 161] width 19 height 42
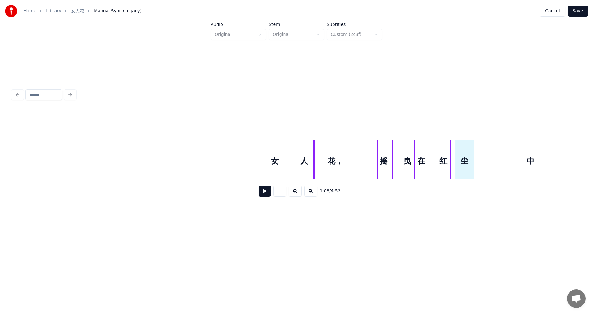
click at [268, 195] on button at bounding box center [264, 191] width 12 height 11
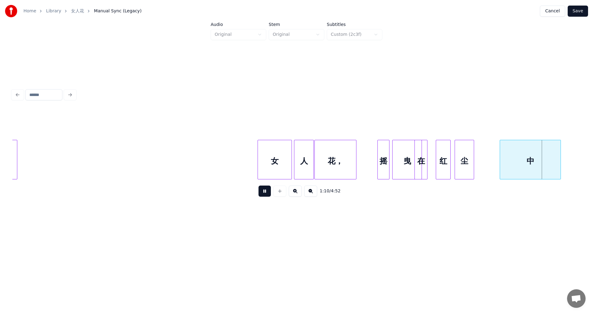
click at [266, 190] on button at bounding box center [264, 191] width 12 height 11
click at [513, 149] on div "中" at bounding box center [510, 161] width 61 height 42
click at [533, 147] on div at bounding box center [533, 159] width 2 height 39
click at [289, 156] on div "女" at bounding box center [275, 161] width 34 height 42
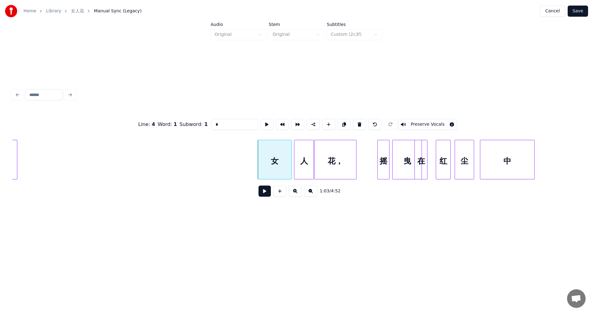
click at [268, 195] on button at bounding box center [264, 191] width 12 height 11
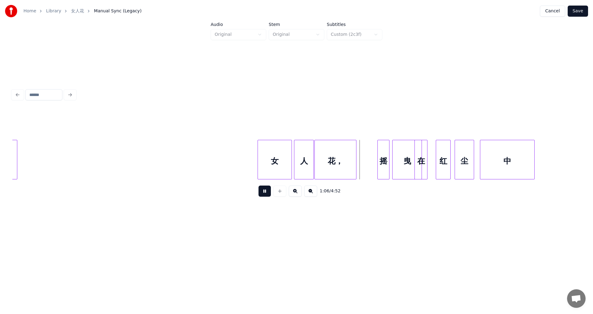
click at [268, 195] on button at bounding box center [264, 191] width 12 height 11
click at [341, 145] on div "花，" at bounding box center [335, 161] width 41 height 42
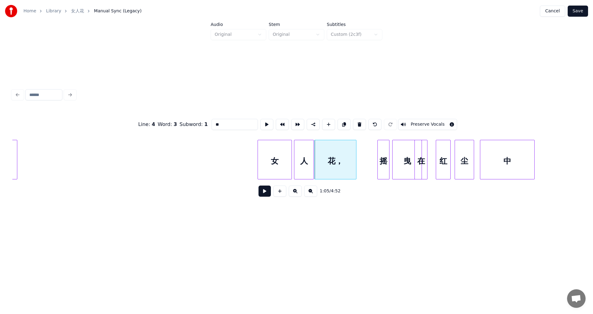
click at [341, 148] on div "花，" at bounding box center [335, 161] width 41 height 42
click at [279, 158] on div "女" at bounding box center [275, 161] width 34 height 42
type input "*"
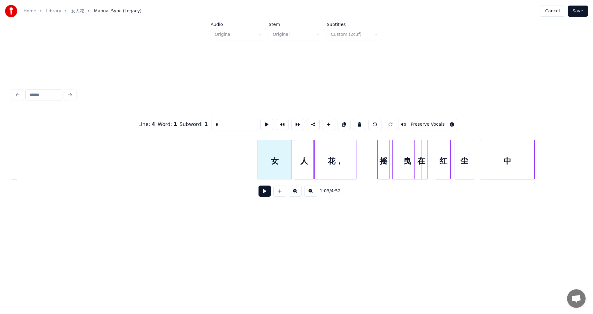
click at [264, 190] on button at bounding box center [264, 191] width 12 height 11
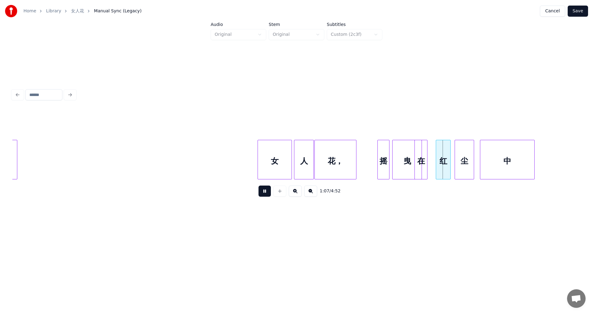
click at [264, 190] on button at bounding box center [264, 191] width 12 height 11
click at [382, 153] on div "摇" at bounding box center [380, 161] width 11 height 42
click at [276, 162] on div "女" at bounding box center [275, 161] width 34 height 42
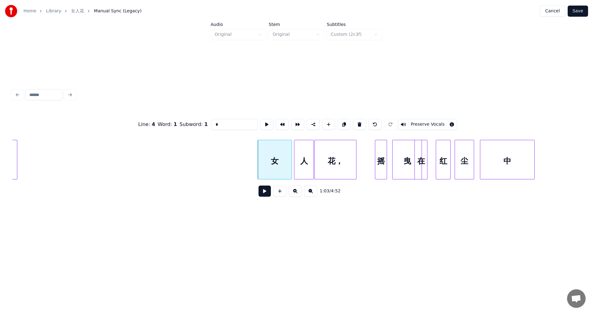
click at [263, 193] on button at bounding box center [264, 191] width 12 height 11
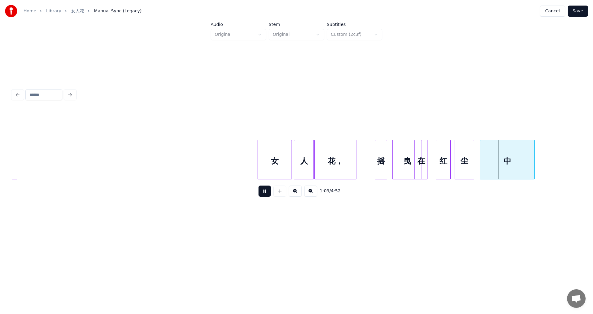
click at [263, 193] on button at bounding box center [264, 191] width 12 height 11
click at [512, 147] on div "中" at bounding box center [503, 161] width 54 height 42
click at [523, 151] on div at bounding box center [523, 159] width 2 height 39
click at [279, 155] on div "女" at bounding box center [275, 161] width 34 height 42
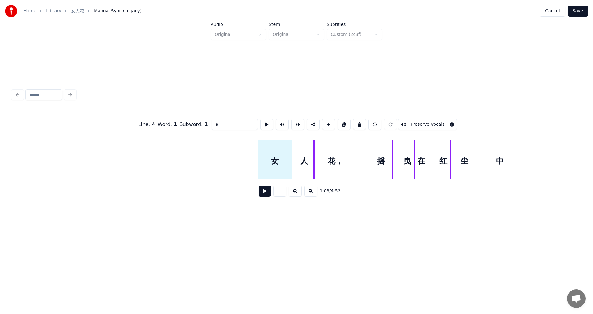
click at [266, 194] on button at bounding box center [264, 191] width 12 height 11
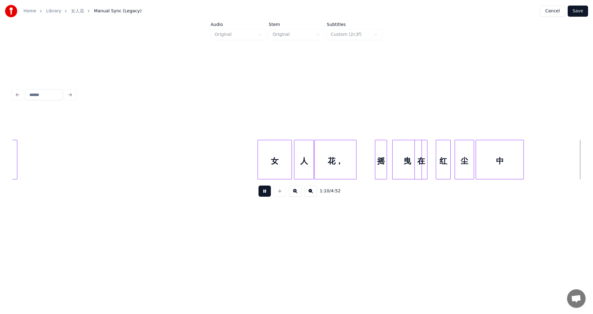
scroll to position [0, 3285]
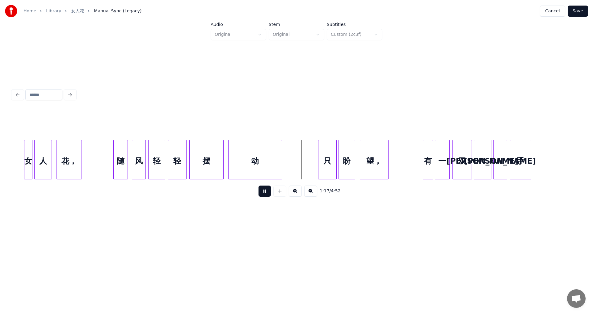
click at [264, 192] on button at bounding box center [264, 191] width 12 height 11
click at [263, 152] on div "动" at bounding box center [251, 161] width 53 height 42
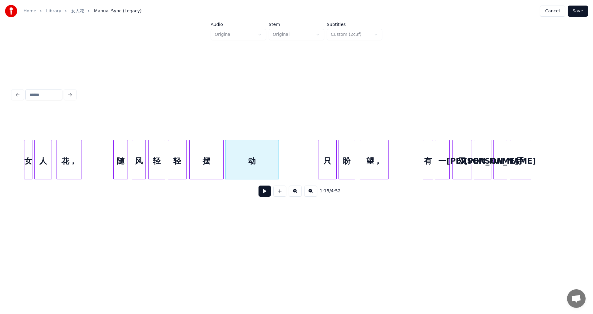
click at [126, 152] on div at bounding box center [127, 159] width 2 height 39
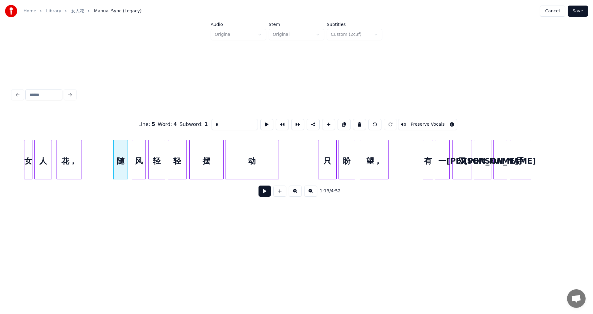
click at [264, 191] on button at bounding box center [264, 191] width 12 height 11
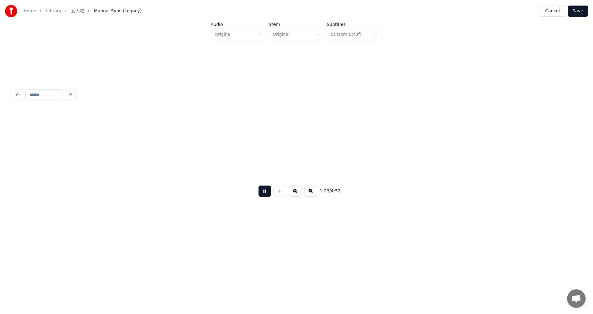
scroll to position [0, 3854]
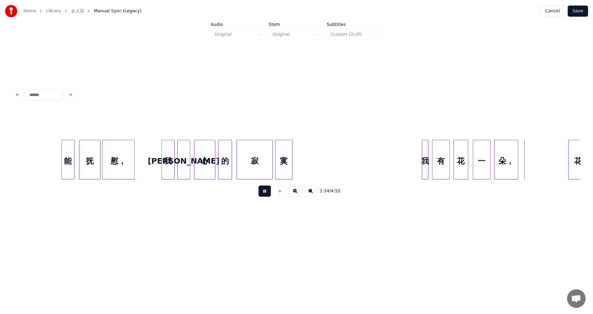
click at [262, 195] on button at bounding box center [264, 191] width 12 height 11
click at [421, 146] on div "我" at bounding box center [422, 161] width 6 height 42
click at [266, 193] on button at bounding box center [264, 191] width 12 height 11
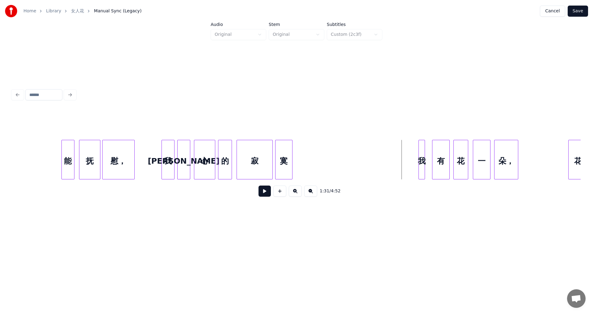
click at [262, 192] on button at bounding box center [264, 191] width 12 height 11
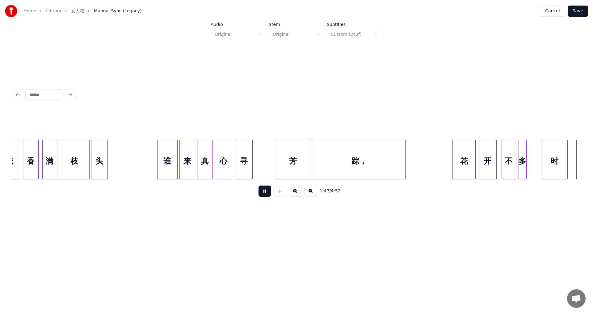
scroll to position [0, 4990]
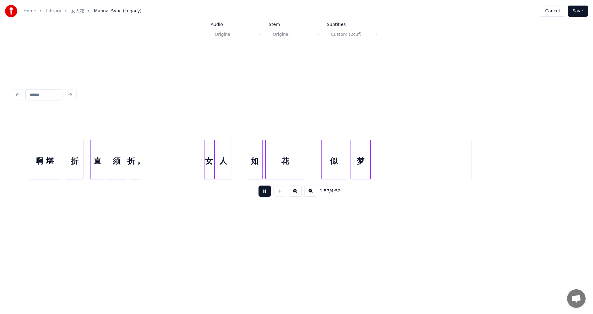
click at [263, 191] on button at bounding box center [264, 191] width 12 height 11
click at [209, 153] on div "女" at bounding box center [208, 161] width 9 height 42
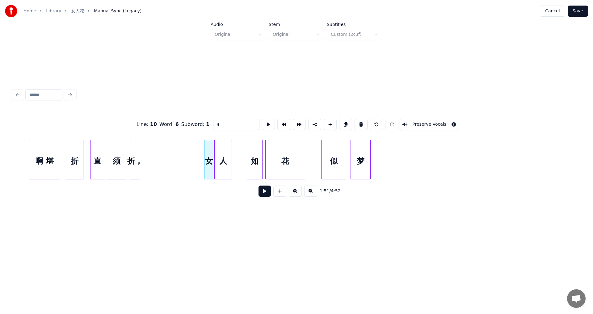
click at [265, 195] on button at bounding box center [264, 191] width 12 height 11
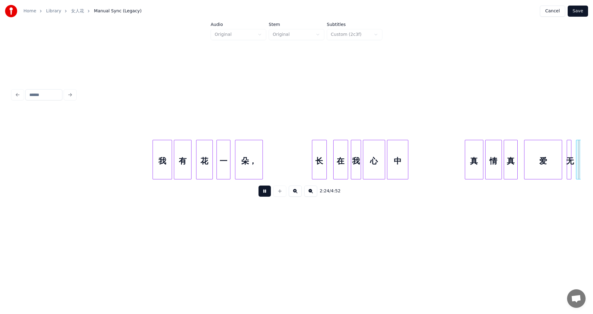
scroll to position [0, 6695]
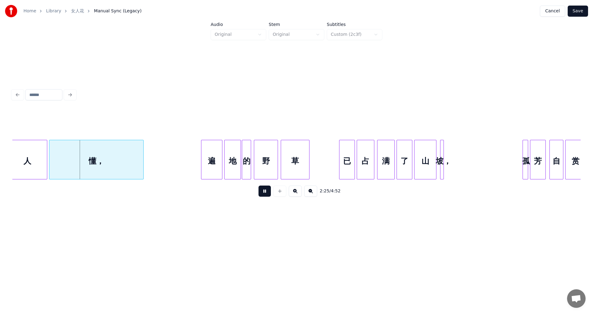
click at [259, 195] on button at bounding box center [264, 191] width 12 height 11
click at [260, 194] on button at bounding box center [264, 191] width 12 height 11
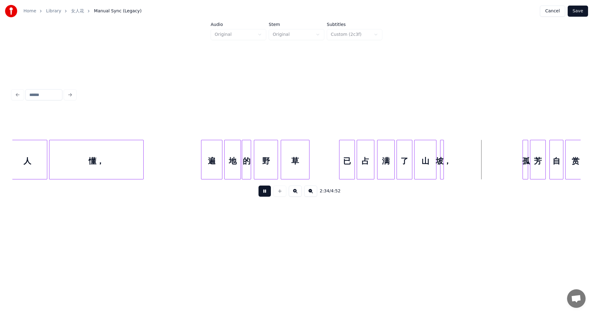
click at [260, 194] on button at bounding box center [264, 191] width 12 height 11
click at [449, 149] on div at bounding box center [448, 159] width 2 height 39
click at [445, 150] on div "坡，" at bounding box center [444, 161] width 10 height 42
click at [349, 158] on div "已" at bounding box center [346, 161] width 15 height 42
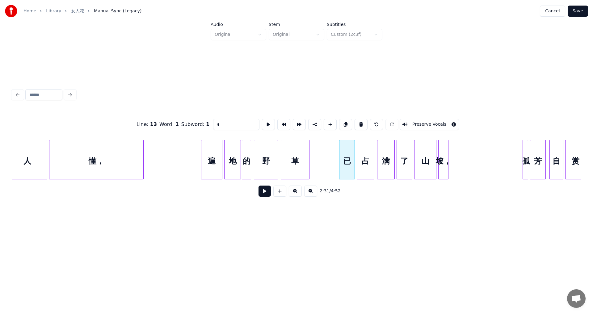
click at [266, 194] on button at bounding box center [264, 191] width 12 height 11
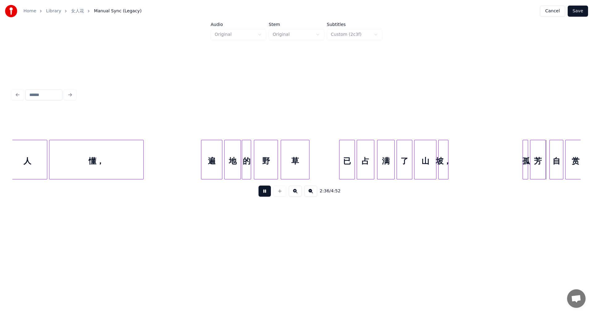
click at [266, 194] on button at bounding box center [264, 191] width 12 height 11
click at [432, 151] on div at bounding box center [432, 159] width 2 height 39
click at [449, 149] on div at bounding box center [448, 159] width 2 height 39
click at [443, 152] on div "坡，" at bounding box center [440, 161] width 11 height 42
click at [350, 157] on div "已" at bounding box center [346, 161] width 15 height 42
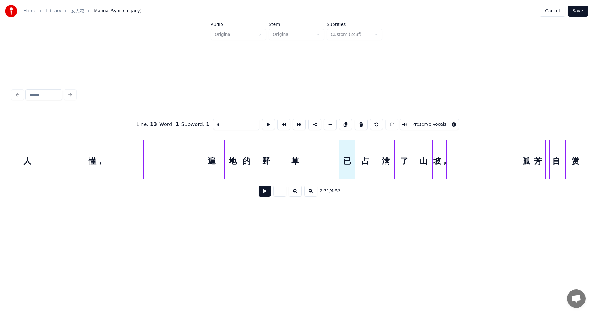
click at [266, 192] on button at bounding box center [264, 191] width 12 height 11
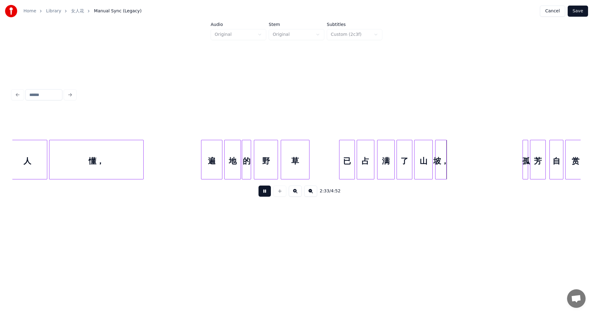
click at [267, 192] on button at bounding box center [264, 191] width 12 height 11
click at [442, 151] on div "坡，" at bounding box center [439, 161] width 11 height 42
click at [449, 152] on div "人 懂， 遍 地 的 野 草 已 占 满 了 山 坡， 孤 芳 自 赏" at bounding box center [94, 160] width 13555 height 40
click at [441, 152] on div "坡，" at bounding box center [441, 161] width 11 height 42
click at [431, 153] on div at bounding box center [430, 159] width 2 height 39
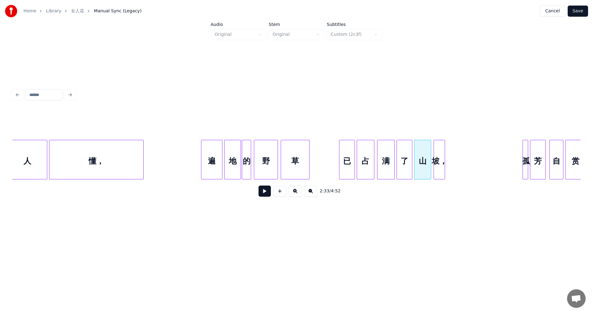
click at [437, 150] on div "坡，" at bounding box center [439, 161] width 11 height 42
click at [445, 155] on div "坡，" at bounding box center [439, 161] width 11 height 42
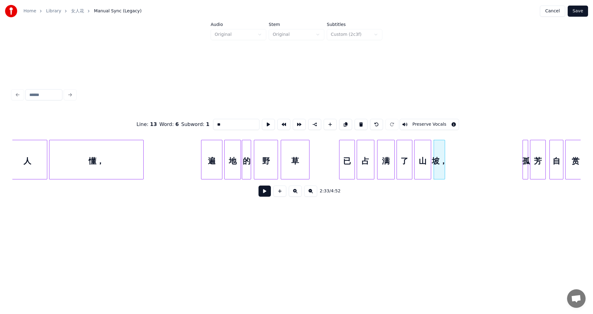
click at [445, 157] on div "坡，" at bounding box center [439, 161] width 11 height 42
click at [447, 151] on div at bounding box center [448, 159] width 2 height 39
click at [349, 154] on div "已" at bounding box center [346, 161] width 15 height 42
type input "*"
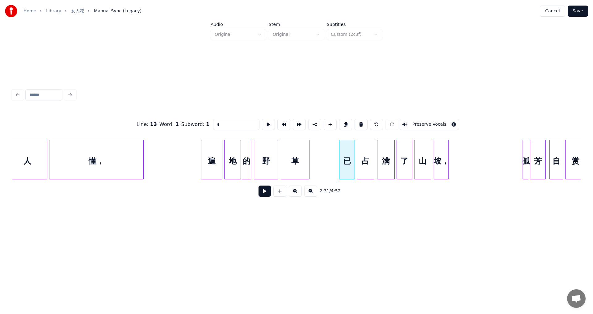
click at [267, 196] on button at bounding box center [264, 191] width 12 height 11
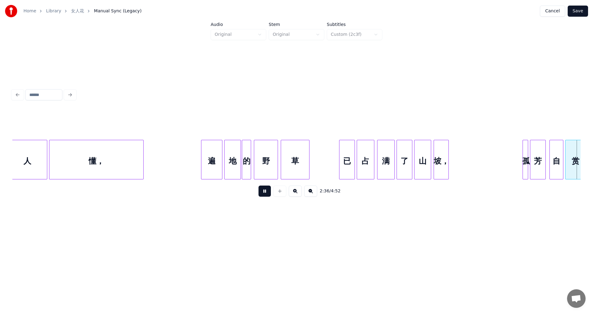
scroll to position [0, 7264]
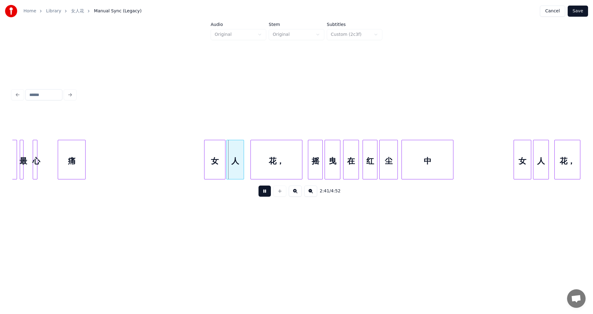
click at [265, 191] on button at bounding box center [264, 191] width 12 height 11
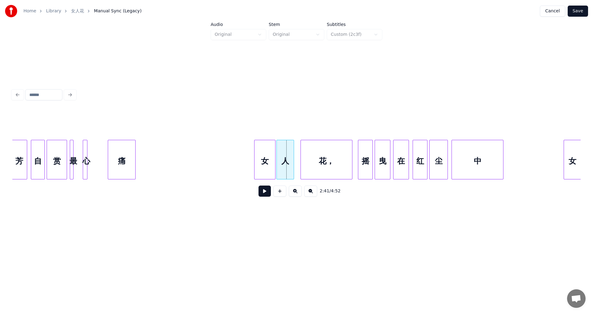
scroll to position [0, 7161]
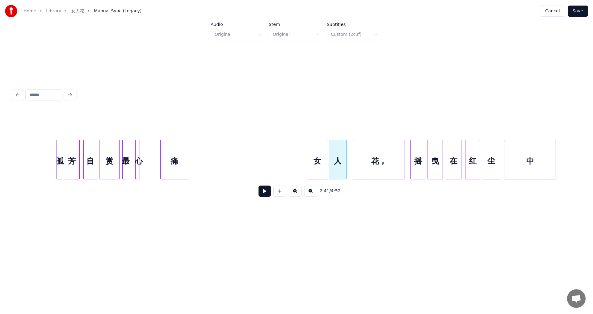
click at [70, 157] on div "芳" at bounding box center [71, 161] width 15 height 42
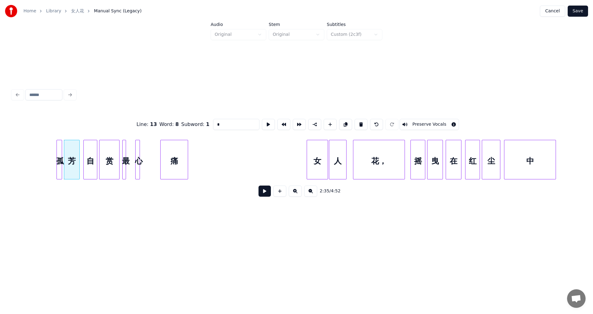
click at [263, 195] on button at bounding box center [264, 191] width 12 height 11
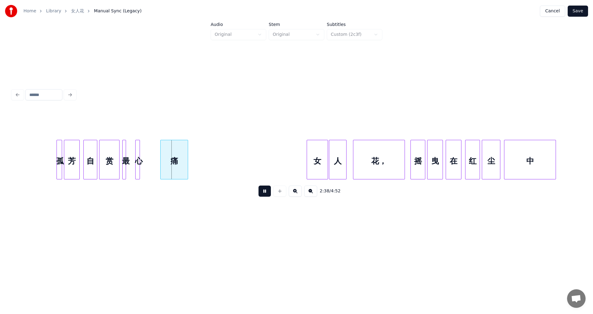
click at [263, 195] on button at bounding box center [264, 191] width 12 height 11
click at [130, 150] on div at bounding box center [131, 159] width 2 height 39
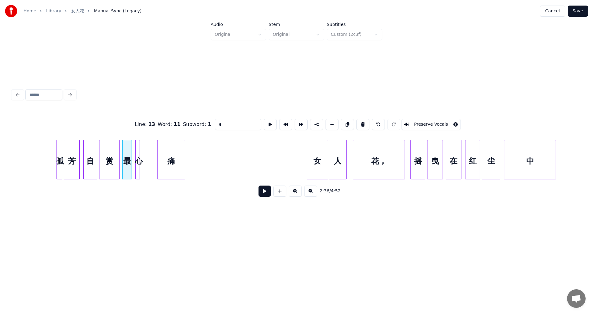
click at [170, 152] on div "痛" at bounding box center [171, 161] width 27 height 42
click at [146, 153] on div at bounding box center [146, 159] width 2 height 39
click at [54, 156] on div at bounding box center [54, 159] width 2 height 39
click at [58, 155] on div "孤" at bounding box center [57, 161] width 9 height 42
type input "*"
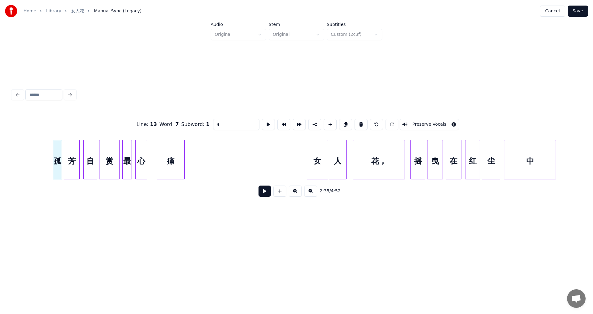
click at [265, 192] on button at bounding box center [264, 191] width 12 height 11
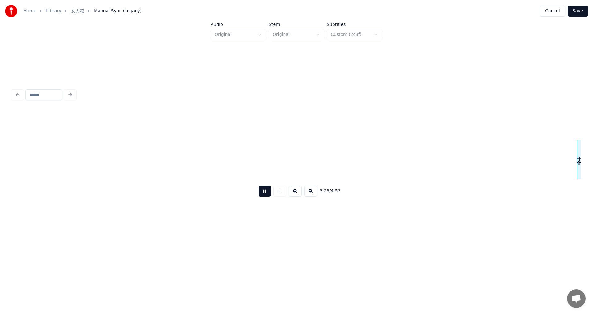
scroll to position [0, 9435]
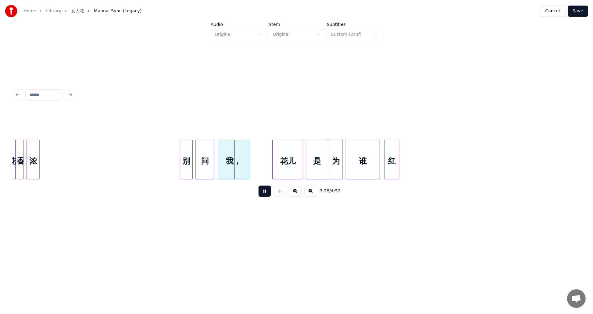
click at [266, 191] on button at bounding box center [264, 191] width 12 height 11
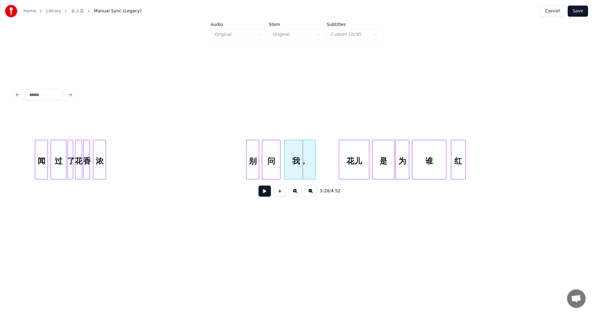
scroll to position [0, 9316]
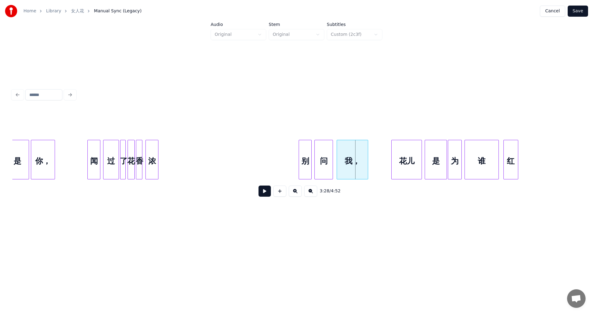
click at [91, 151] on div "闻" at bounding box center [94, 161] width 12 height 42
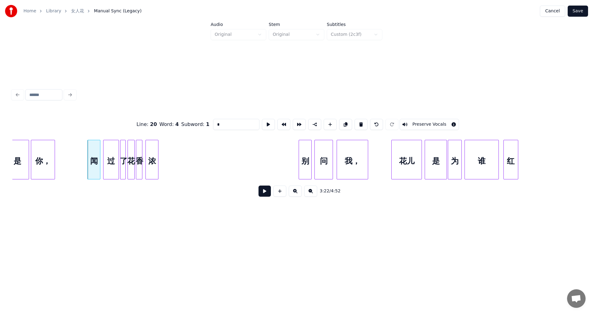
click at [263, 195] on button at bounding box center [264, 191] width 12 height 11
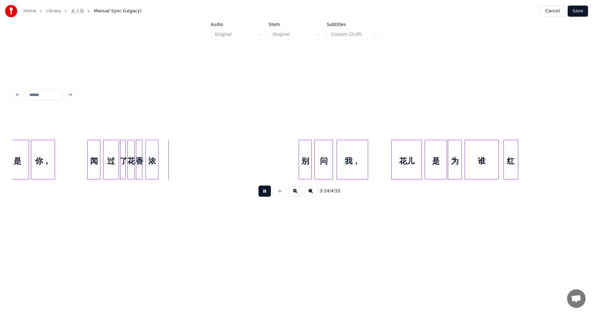
click at [263, 195] on button at bounding box center [264, 191] width 12 height 11
click at [143, 151] on div at bounding box center [142, 159] width 2 height 39
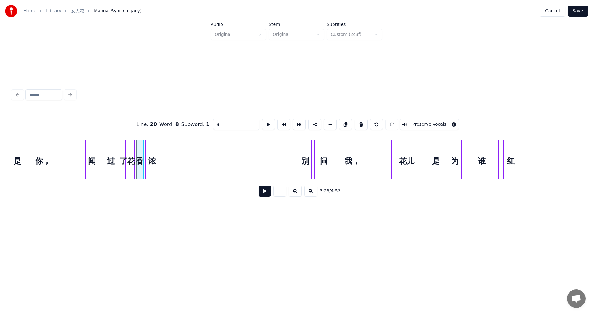
click at [92, 151] on div "闻" at bounding box center [92, 161] width 12 height 42
click at [109, 151] on div "过" at bounding box center [109, 161] width 15 height 42
click at [120, 150] on div at bounding box center [120, 159] width 2 height 39
click at [95, 148] on div "闻" at bounding box center [92, 161] width 12 height 42
type input "*"
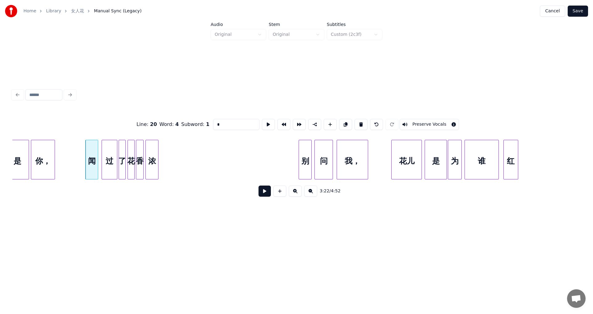
click at [268, 193] on button at bounding box center [264, 191] width 12 height 11
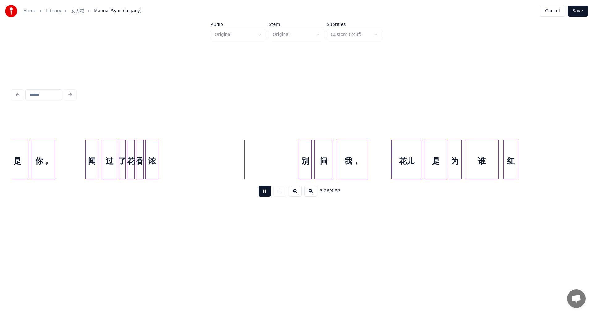
click at [266, 195] on button at bounding box center [264, 191] width 12 height 11
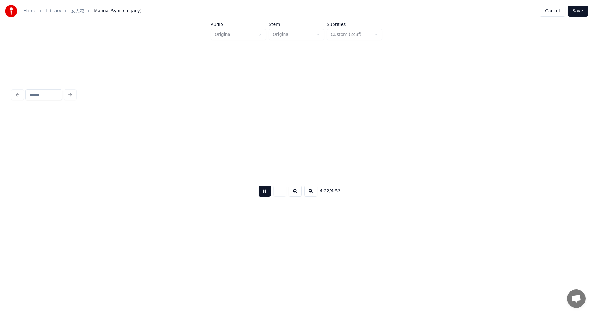
scroll to position [0, 12158]
click at [262, 196] on button at bounding box center [264, 191] width 12 height 11
click at [87, 152] on div at bounding box center [87, 159] width 2 height 39
click at [43, 156] on div "花" at bounding box center [39, 161] width 47 height 42
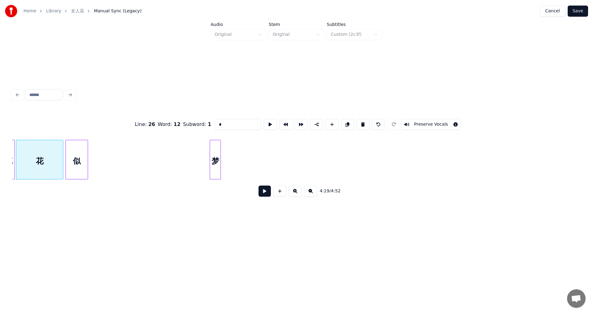
click at [267, 194] on button at bounding box center [264, 191] width 12 height 11
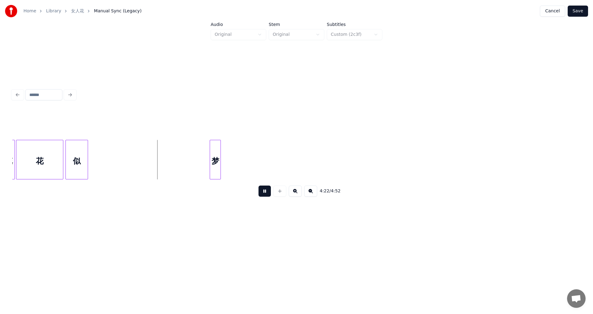
click at [265, 195] on button at bounding box center [264, 191] width 12 height 11
click at [119, 153] on div at bounding box center [120, 159] width 2 height 39
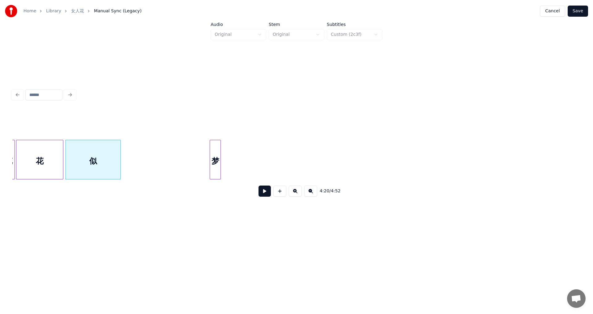
click at [39, 147] on div "花" at bounding box center [39, 161] width 47 height 42
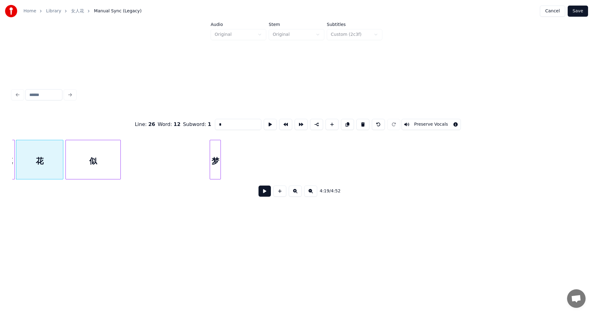
click at [267, 195] on button at bounding box center [264, 191] width 12 height 11
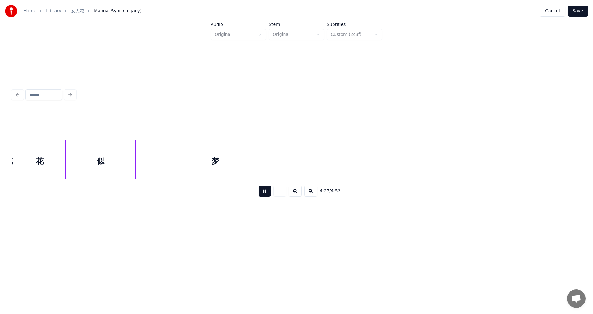
click at [135, 150] on div at bounding box center [134, 159] width 2 height 39
click at [146, 145] on div at bounding box center [145, 159] width 2 height 39
click at [272, 145] on div at bounding box center [272, 159] width 2 height 39
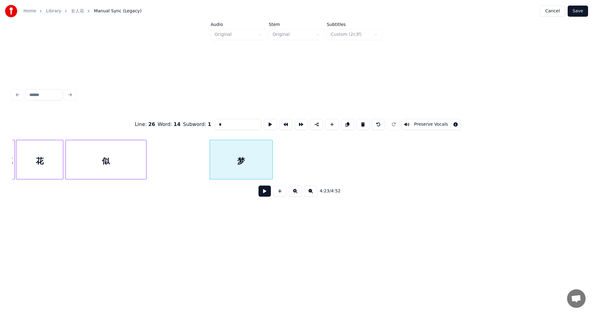
click at [82, 183] on div "4:23 / 4:52" at bounding box center [296, 190] width 568 height 23
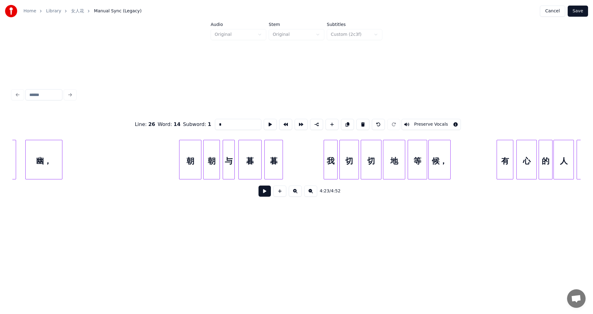
scroll to position [0, 2572]
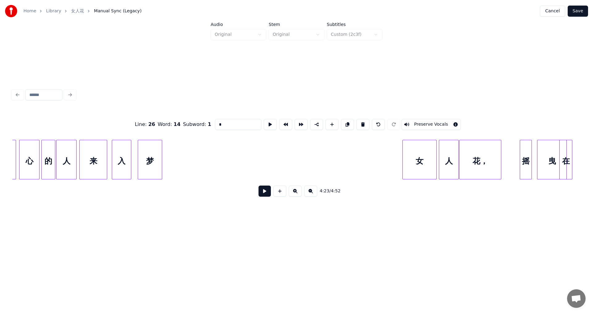
click at [265, 193] on button at bounding box center [264, 191] width 12 height 11
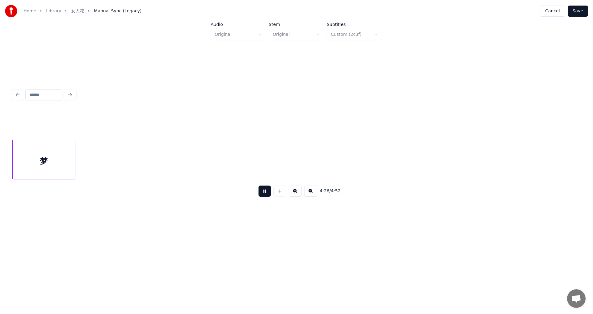
click at [579, 10] on button "Save" at bounding box center [578, 11] width 20 height 11
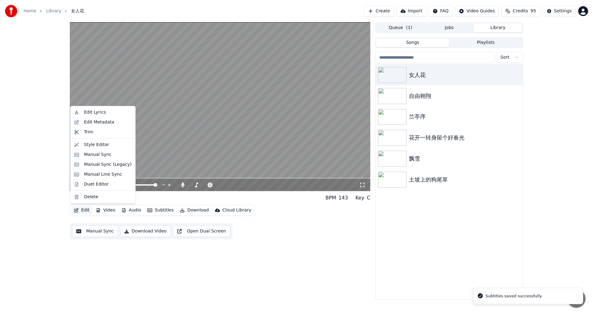
click at [82, 212] on button "Edit" at bounding box center [81, 210] width 21 height 9
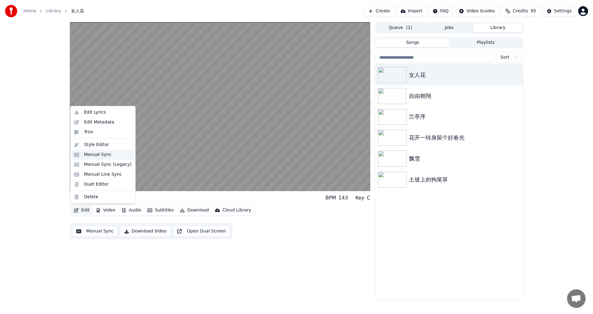
click at [99, 157] on div "Manual Sync" at bounding box center [97, 155] width 27 height 6
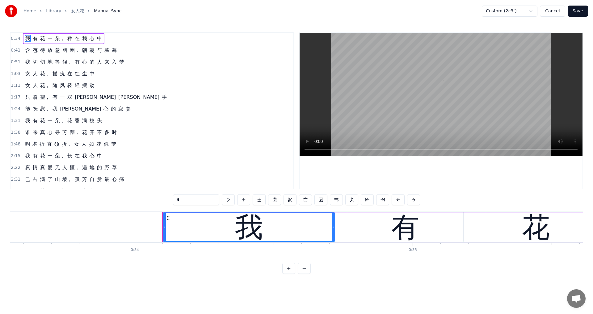
scroll to position [0, 9446]
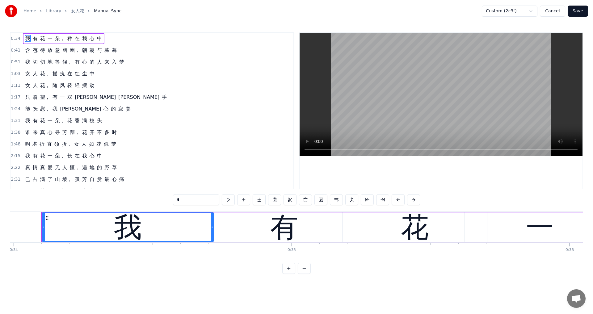
click at [90, 145] on span "如" at bounding box center [91, 144] width 6 height 7
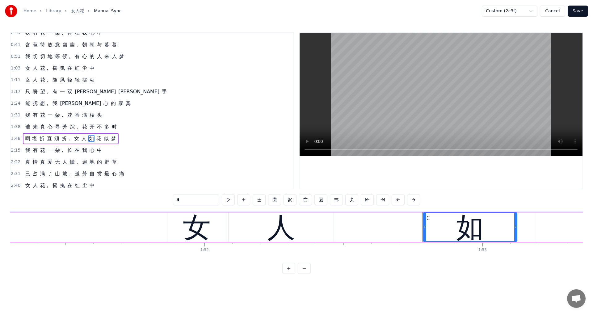
scroll to position [0, 31316]
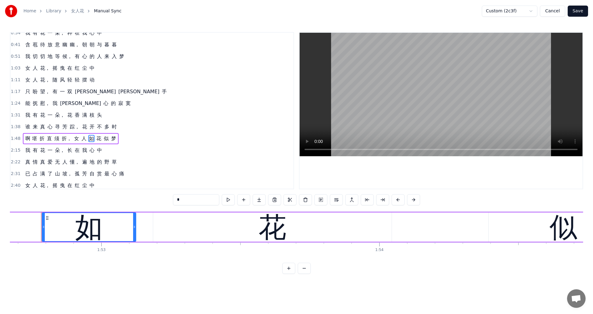
click at [96, 140] on span "花" at bounding box center [99, 138] width 6 height 7
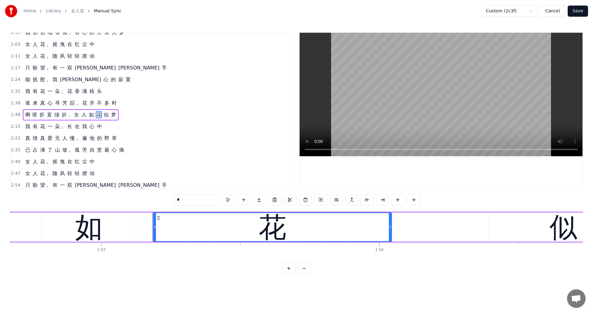
scroll to position [33, 0]
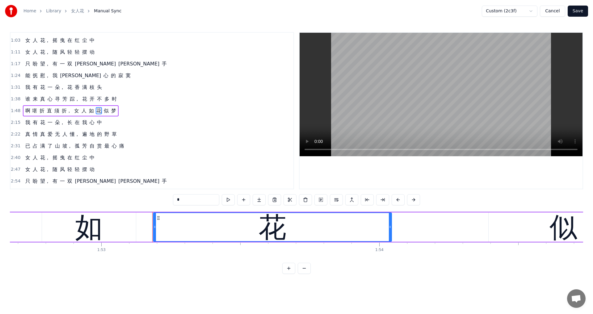
click at [186, 200] on input "*" at bounding box center [196, 199] width 46 height 11
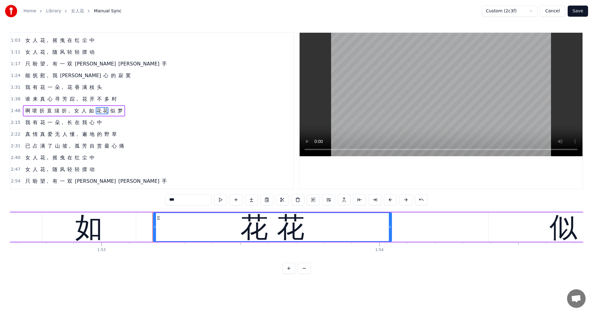
type input "***"
click at [180, 91] on div "1:31 我 有 花 一 朵， 花 香 满 枝 头" at bounding box center [152, 88] width 283 height 12
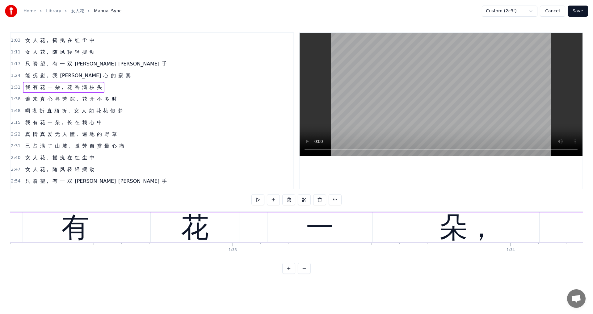
scroll to position [0, 25526]
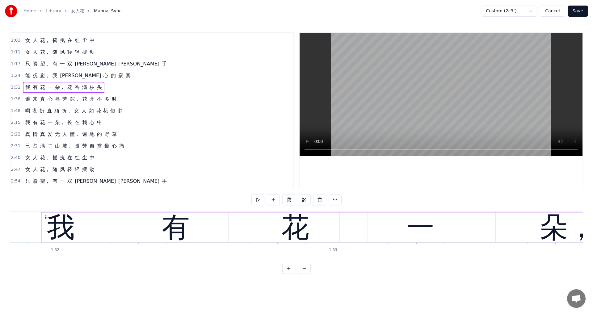
click at [579, 12] on button "Save" at bounding box center [578, 11] width 20 height 11
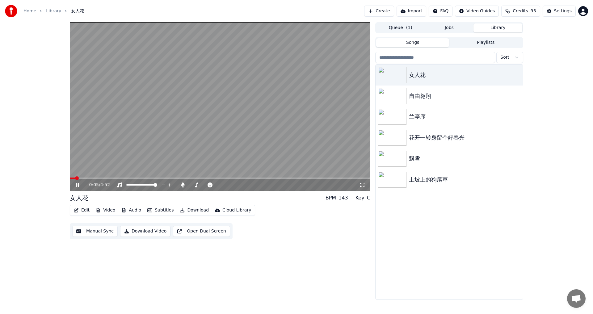
click at [363, 186] on icon at bounding box center [362, 185] width 6 height 5
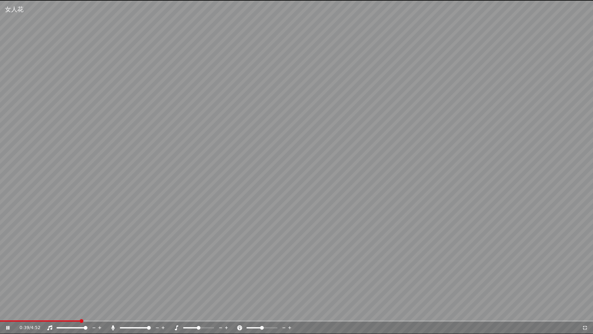
click at [151, 314] on span at bounding box center [149, 328] width 4 height 4
click at [320, 314] on div "2:44 / 4:52" at bounding box center [296, 327] width 593 height 12
click at [311, 314] on video at bounding box center [296, 167] width 593 height 334
click at [309, 314] on span at bounding box center [155, 320] width 310 height 1
click at [8, 314] on icon at bounding box center [8, 327] width 4 height 4
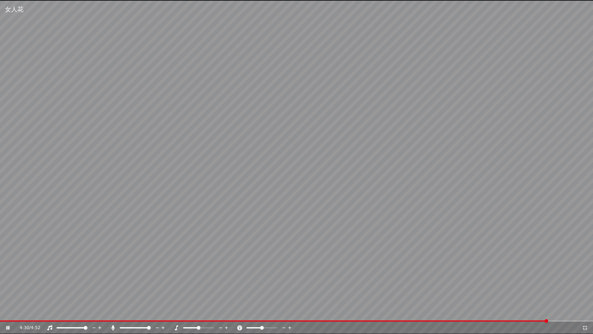
click at [190, 314] on div "4:30 / 4:52" at bounding box center [296, 327] width 593 height 12
click at [192, 314] on span at bounding box center [96, 320] width 193 height 1
click at [587, 314] on icon at bounding box center [585, 327] width 6 height 5
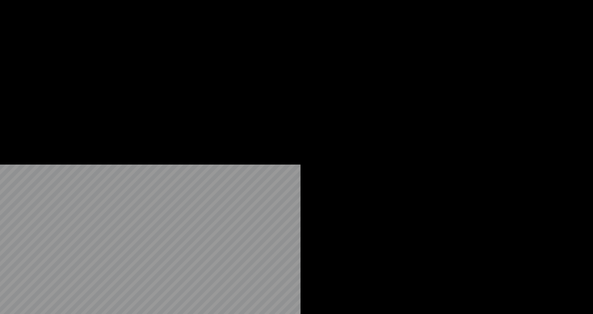
click at [82, 46] on button "Edit" at bounding box center [81, 41] width 21 height 9
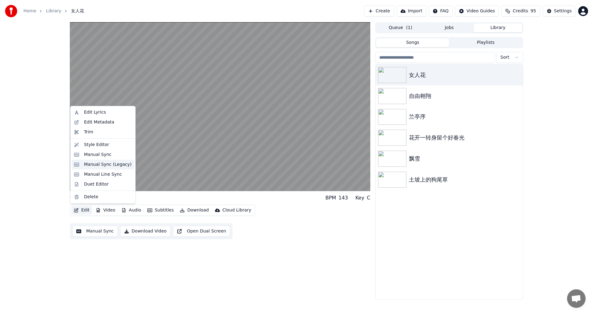
click at [85, 166] on div "Manual Sync (Legacy)" at bounding box center [108, 165] width 48 height 6
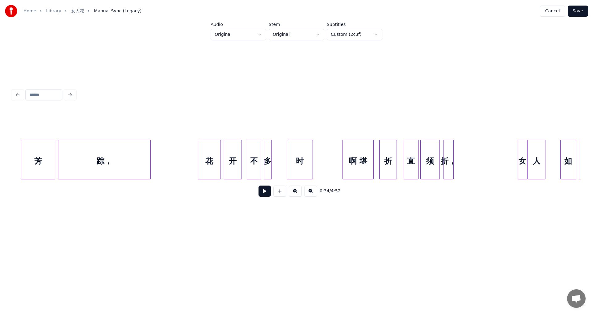
scroll to position [0, 4774]
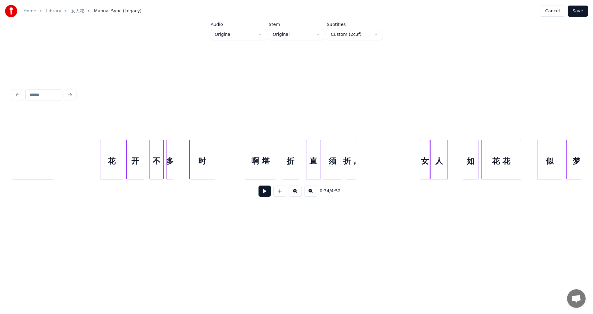
click at [275, 152] on div at bounding box center [275, 159] width 2 height 39
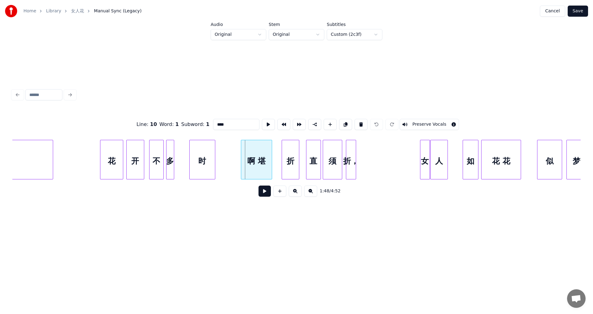
click at [260, 148] on div "啊 堪" at bounding box center [256, 161] width 31 height 42
click at [266, 194] on button at bounding box center [264, 191] width 12 height 11
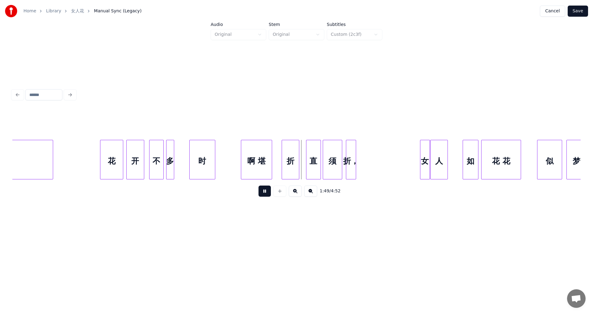
click at [266, 194] on button at bounding box center [264, 191] width 12 height 11
click at [287, 151] on div "折" at bounding box center [285, 161] width 17 height 42
click at [247, 149] on div "啊 堪" at bounding box center [256, 161] width 31 height 42
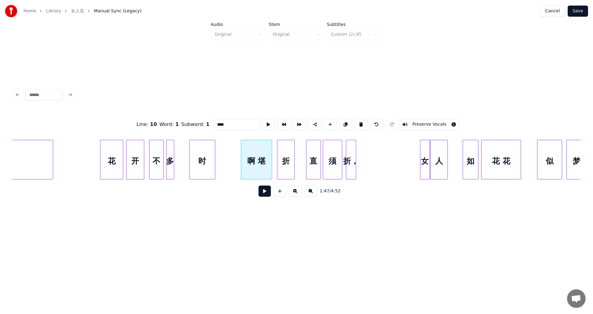
click at [263, 191] on button at bounding box center [264, 191] width 12 height 11
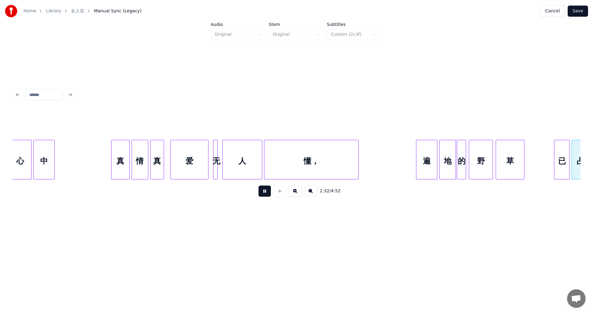
scroll to position [0, 7049]
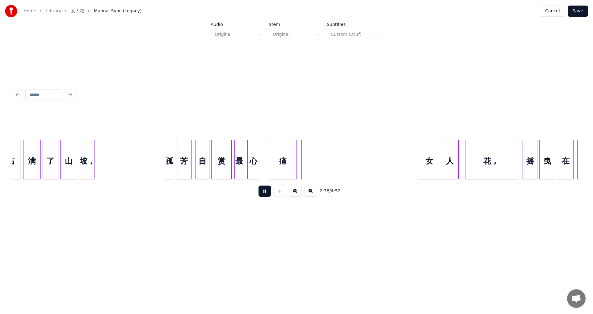
click at [263, 195] on button at bounding box center [264, 191] width 12 height 11
click at [171, 154] on div "孤" at bounding box center [169, 161] width 9 height 42
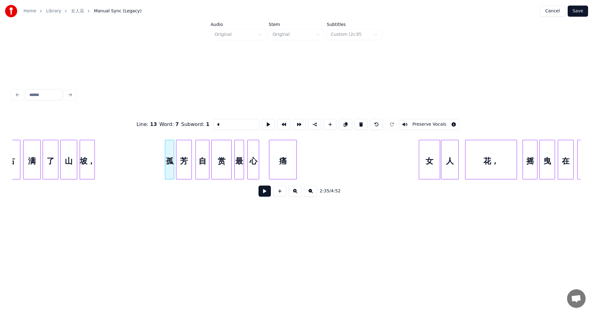
click at [266, 194] on button at bounding box center [264, 191] width 12 height 11
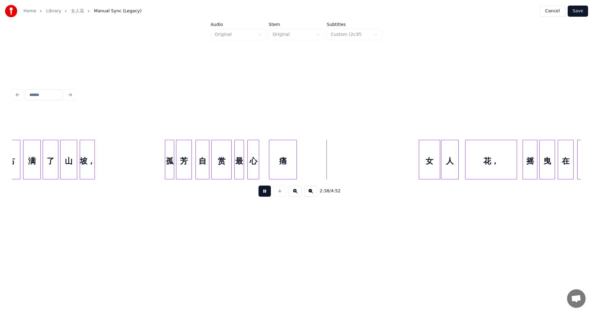
click at [266, 194] on button at bounding box center [264, 191] width 12 height 11
click at [308, 153] on div "痛" at bounding box center [310, 161] width 27 height 42
click at [170, 148] on div "孤" at bounding box center [169, 161] width 9 height 42
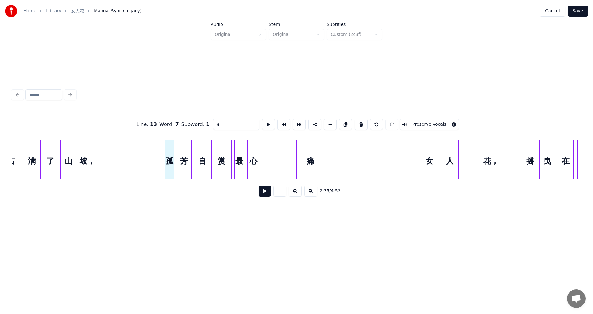
click at [267, 195] on button at bounding box center [264, 191] width 12 height 11
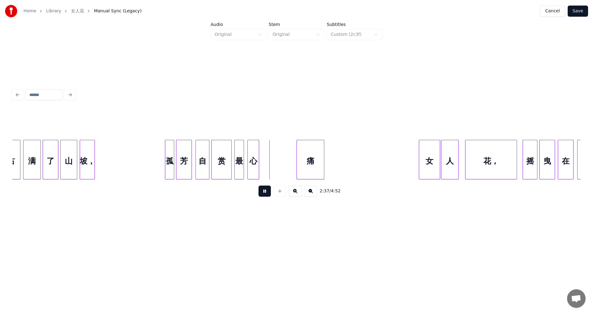
click at [267, 195] on button at bounding box center [264, 191] width 12 height 11
click at [259, 149] on div "心" at bounding box center [258, 161] width 11 height 42
click at [249, 149] on div at bounding box center [249, 159] width 2 height 39
click at [169, 147] on div "孤" at bounding box center [169, 161] width 9 height 42
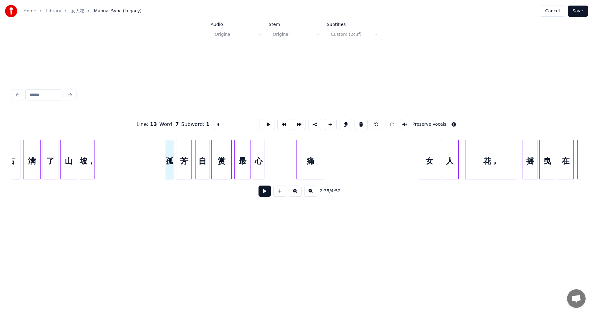
click at [262, 195] on button at bounding box center [264, 191] width 12 height 11
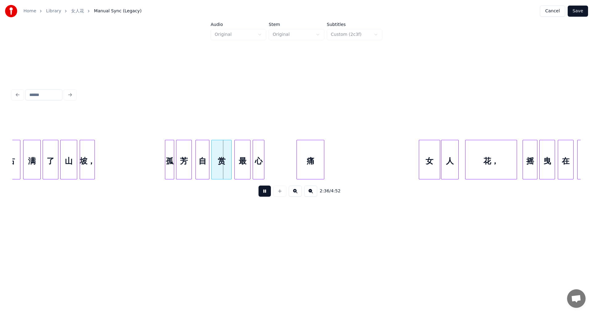
click at [262, 195] on button at bounding box center [264, 191] width 12 height 11
click at [263, 195] on button at bounding box center [264, 191] width 12 height 11
click at [170, 149] on div "孤" at bounding box center [169, 161] width 9 height 42
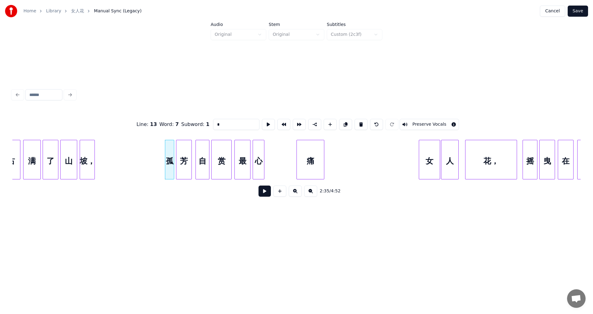
click at [266, 193] on button at bounding box center [264, 191] width 12 height 11
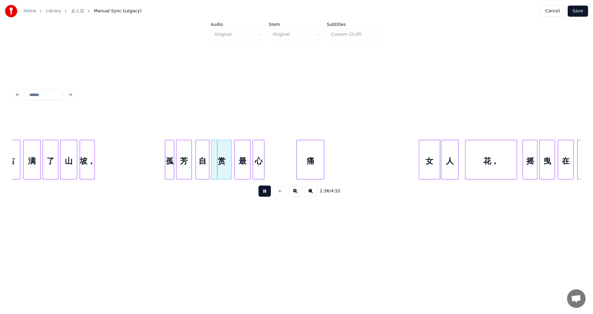
click at [266, 193] on button at bounding box center [264, 191] width 12 height 11
click at [86, 153] on div "坡，" at bounding box center [87, 161] width 15 height 42
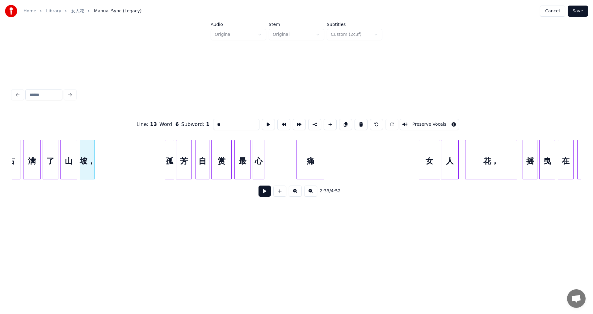
click at [261, 195] on button at bounding box center [264, 191] width 12 height 11
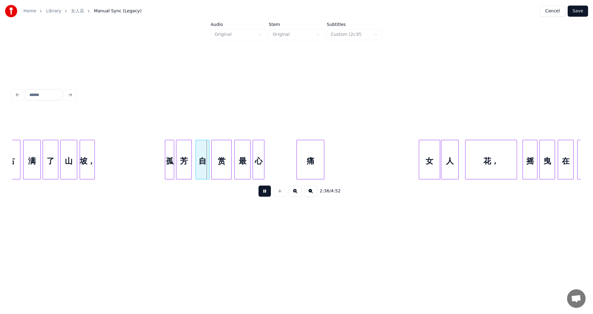
click at [261, 195] on button at bounding box center [264, 191] width 12 height 11
click at [264, 151] on div "心" at bounding box center [262, 161] width 11 height 42
click at [247, 150] on div "最" at bounding box center [244, 161] width 15 height 42
click at [225, 152] on div "赏" at bounding box center [224, 161] width 20 height 42
click at [206, 151] on div "自" at bounding box center [206, 161] width 13 height 42
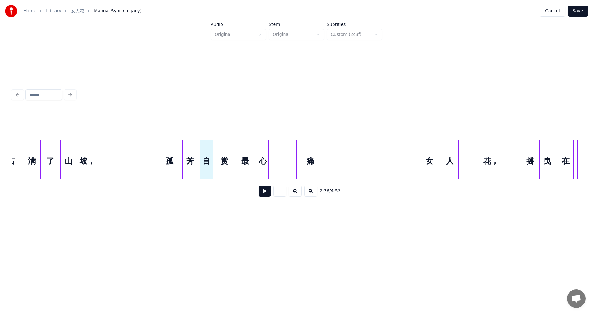
click at [190, 150] on div "芳" at bounding box center [190, 161] width 15 height 42
click at [174, 152] on div "孤" at bounding box center [175, 161] width 9 height 42
click at [93, 150] on div "坡，" at bounding box center [91, 161] width 15 height 42
click at [69, 148] on div "山" at bounding box center [69, 161] width 16 height 42
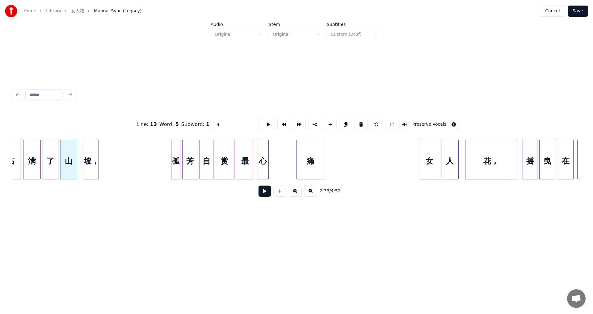
click at [267, 193] on button at bounding box center [264, 191] width 12 height 11
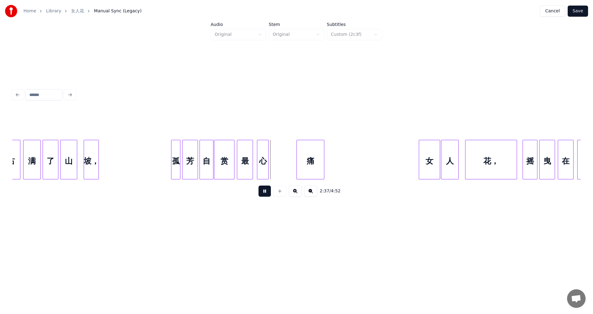
click at [267, 193] on button at bounding box center [264, 191] width 12 height 11
click at [177, 151] on div "孤" at bounding box center [175, 161] width 9 height 42
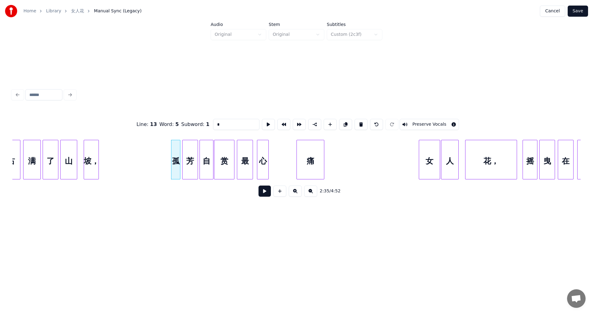
type input "*"
click at [264, 191] on button at bounding box center [264, 191] width 12 height 11
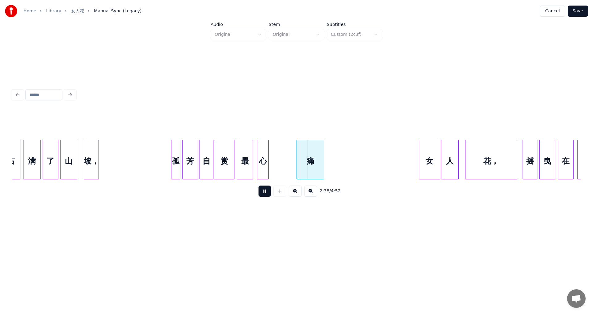
click at [264, 191] on button at bounding box center [264, 191] width 12 height 11
click at [281, 153] on div at bounding box center [280, 159] width 2 height 39
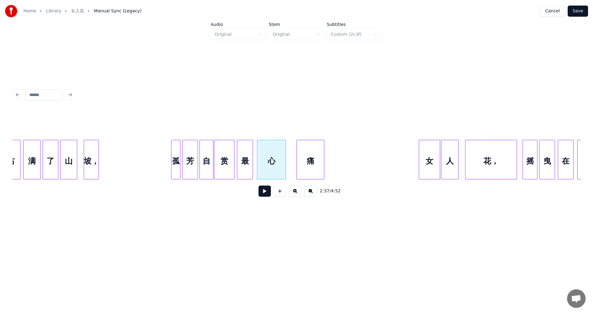
click at [175, 149] on div "孤" at bounding box center [175, 161] width 9 height 42
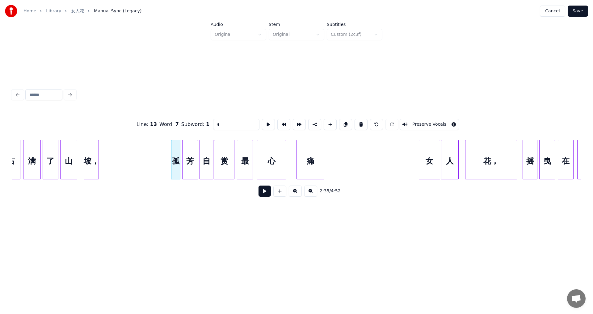
click at [261, 193] on button at bounding box center [264, 191] width 12 height 11
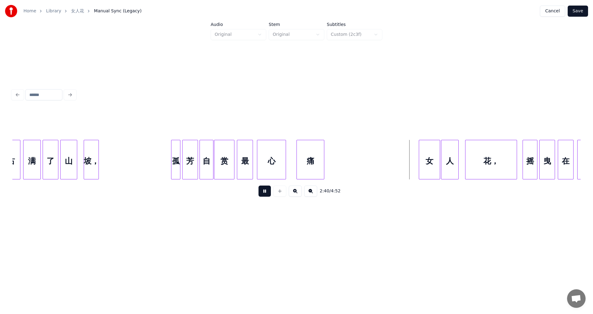
click at [263, 195] on button at bounding box center [264, 191] width 12 height 11
click at [287, 145] on div at bounding box center [288, 159] width 2 height 39
click at [248, 153] on div "最" at bounding box center [244, 161] width 15 height 42
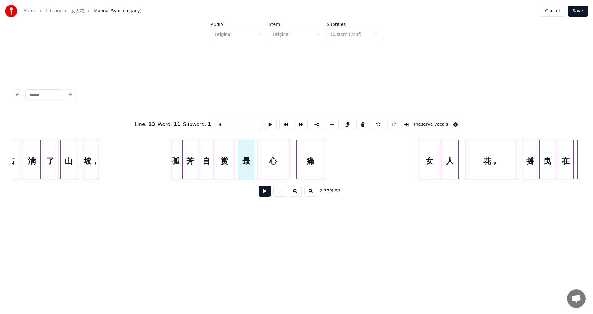
click at [250, 153] on div "最" at bounding box center [245, 161] width 15 height 42
click at [227, 149] on div "赏" at bounding box center [228, 161] width 20 height 42
click at [226, 149] on div "赏" at bounding box center [228, 161] width 20 height 42
click at [229, 149] on div "赏" at bounding box center [226, 161] width 20 height 42
click at [170, 150] on div at bounding box center [170, 159] width 2 height 39
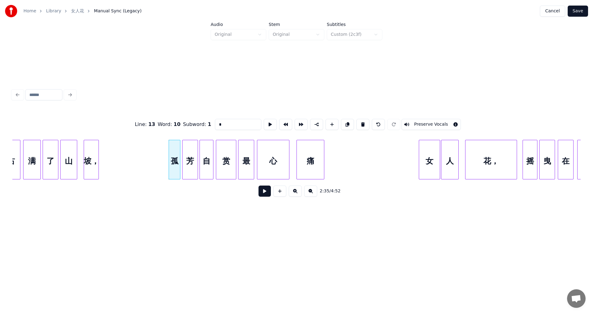
click at [174, 156] on div "孤" at bounding box center [174, 161] width 11 height 42
type input "*"
click at [265, 194] on button at bounding box center [264, 191] width 12 height 11
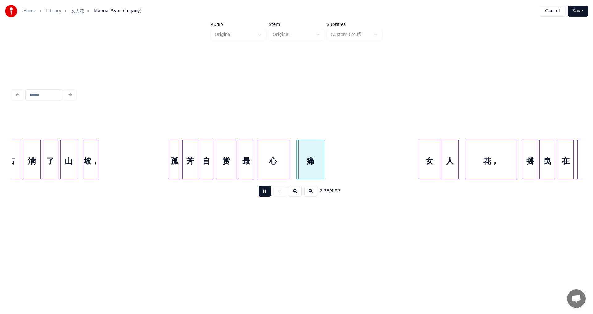
click at [265, 193] on button at bounding box center [264, 191] width 12 height 11
click at [177, 149] on div "孤" at bounding box center [174, 161] width 11 height 42
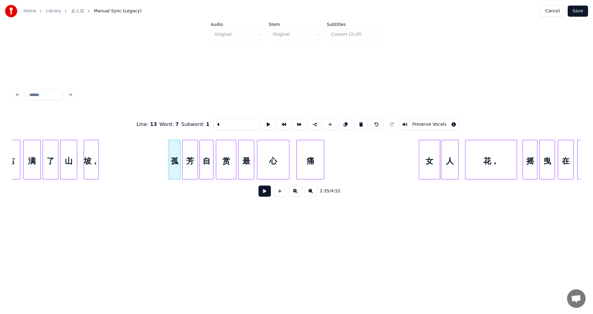
click at [266, 190] on button at bounding box center [264, 191] width 12 height 11
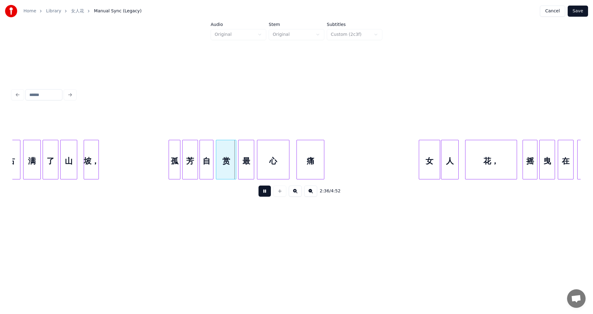
click at [266, 190] on button at bounding box center [264, 191] width 12 height 11
click at [186, 148] on div at bounding box center [185, 159] width 2 height 39
click at [178, 148] on div "孤" at bounding box center [176, 161] width 11 height 42
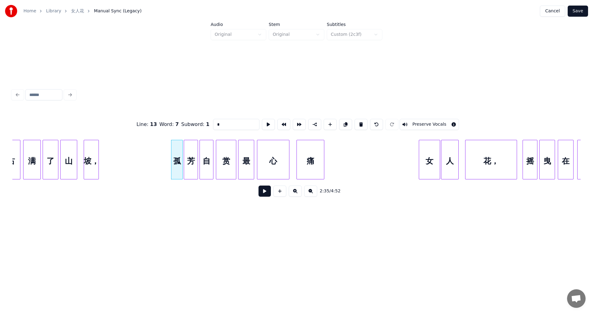
click at [261, 191] on button at bounding box center [264, 191] width 12 height 11
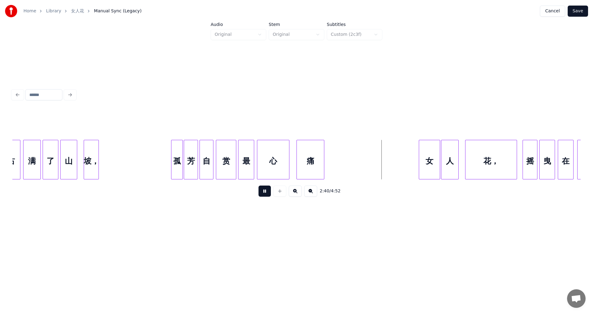
click at [30, 158] on div "满" at bounding box center [31, 161] width 17 height 42
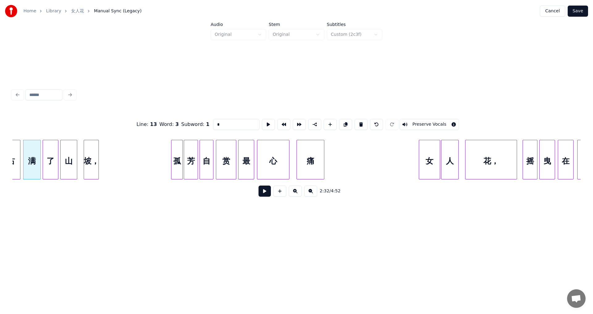
click at [267, 193] on button at bounding box center [264, 191] width 12 height 11
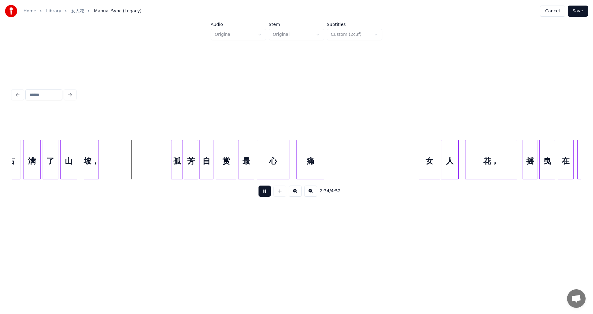
click at [267, 193] on button at bounding box center [264, 191] width 12 height 11
click at [105, 153] on div at bounding box center [104, 159] width 2 height 39
click at [80, 153] on div at bounding box center [79, 159] width 2 height 39
click at [33, 151] on div "满" at bounding box center [31, 161] width 17 height 42
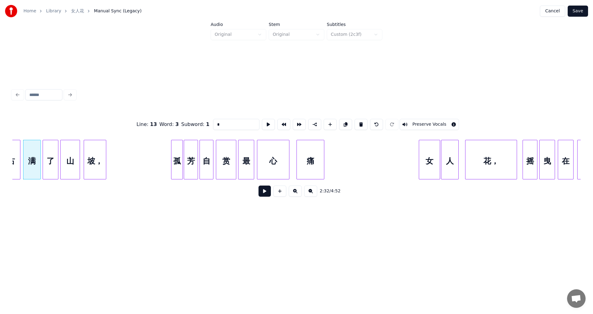
click at [267, 195] on button at bounding box center [264, 191] width 12 height 11
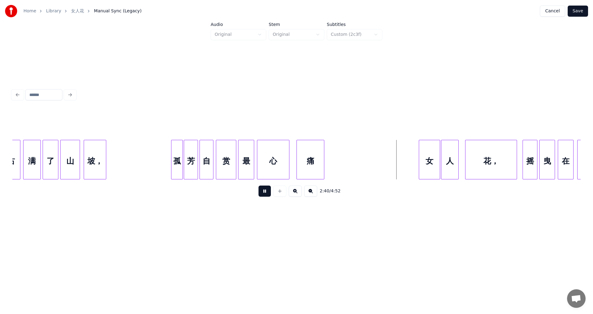
click at [266, 194] on button at bounding box center [264, 191] width 12 height 11
click at [290, 150] on div at bounding box center [289, 159] width 2 height 39
click at [176, 156] on div "孤" at bounding box center [176, 161] width 11 height 42
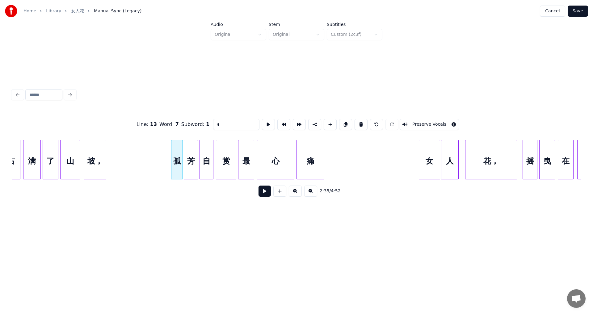
click at [263, 192] on button at bounding box center [264, 191] width 12 height 11
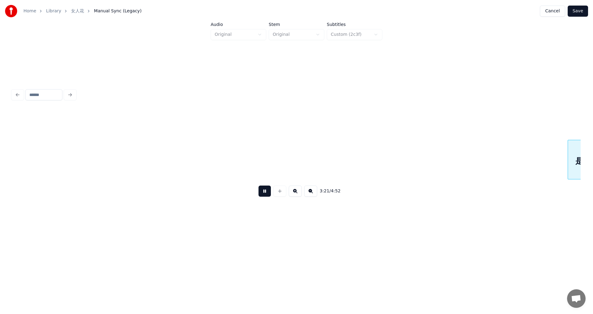
scroll to position [0, 9323]
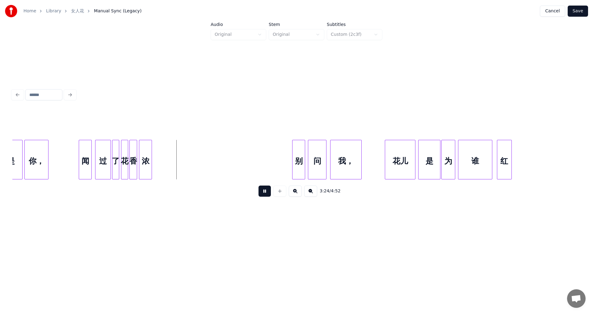
click at [267, 194] on button at bounding box center [264, 191] width 12 height 11
click at [150, 149] on div at bounding box center [151, 159] width 2 height 39
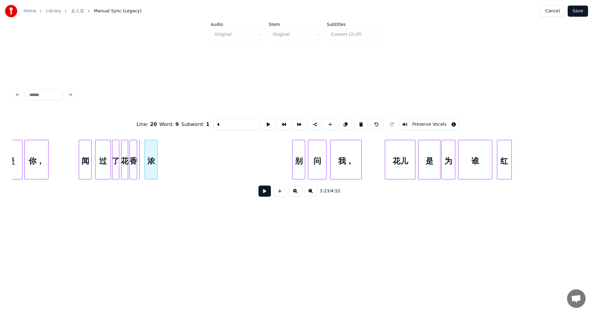
click at [151, 149] on div "浓" at bounding box center [151, 161] width 12 height 42
click at [34, 150] on div "你，" at bounding box center [36, 161] width 23 height 42
type input "**"
click at [267, 195] on button at bounding box center [264, 191] width 12 height 11
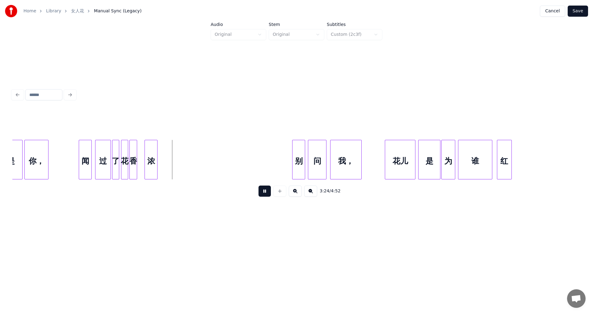
click at [267, 195] on button at bounding box center [264, 191] width 12 height 11
click at [157, 149] on div "浓" at bounding box center [157, 161] width 12 height 42
click at [146, 152] on div at bounding box center [147, 159] width 2 height 39
click at [83, 151] on div "闻" at bounding box center [83, 161] width 12 height 42
click at [84, 152] on div "闻" at bounding box center [82, 161] width 12 height 42
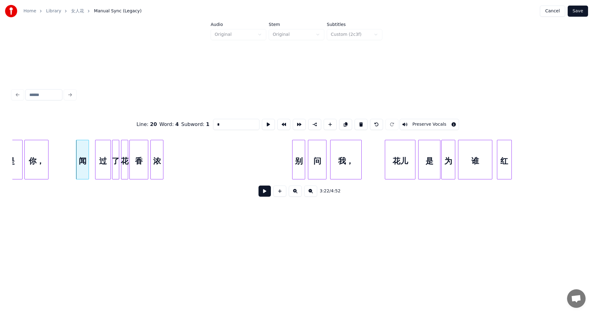
click at [263, 191] on button at bounding box center [264, 191] width 12 height 11
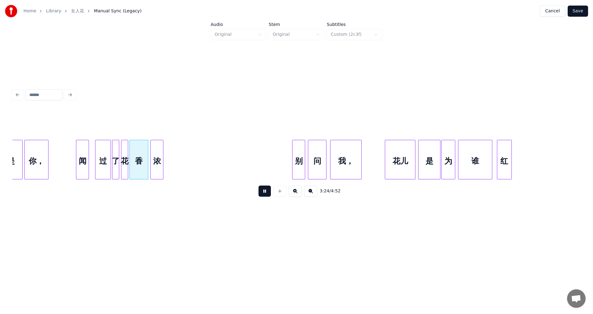
click at [263, 191] on button at bounding box center [264, 191] width 12 height 11
click at [100, 154] on div "过" at bounding box center [100, 161] width 15 height 42
click at [98, 154] on div "过" at bounding box center [97, 161] width 15 height 42
click at [109, 150] on div at bounding box center [110, 159] width 2 height 39
click at [116, 151] on div at bounding box center [115, 159] width 2 height 39
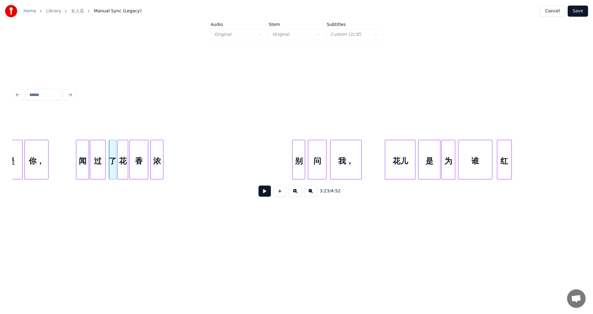
click at [118, 153] on div at bounding box center [119, 159] width 2 height 39
click at [83, 153] on div "闻" at bounding box center [82, 161] width 12 height 42
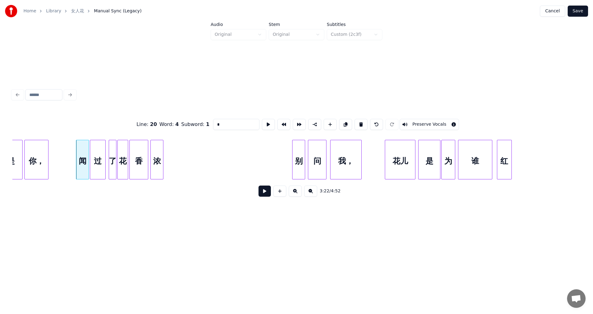
click at [263, 195] on button at bounding box center [264, 191] width 12 height 11
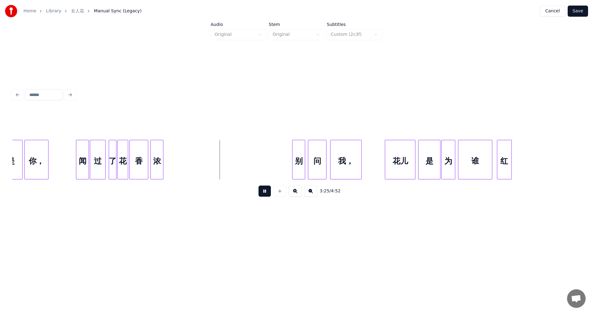
click at [264, 193] on button at bounding box center [264, 191] width 12 height 11
click at [84, 149] on div "闻" at bounding box center [82, 161] width 12 height 42
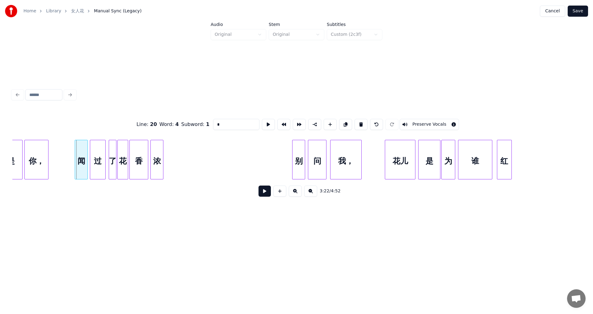
click at [83, 149] on div "闻" at bounding box center [81, 161] width 12 height 42
click at [98, 151] on div "过" at bounding box center [97, 161] width 15 height 42
click at [83, 146] on div "闻" at bounding box center [81, 161] width 12 height 42
type input "*"
click at [258, 195] on button at bounding box center [264, 191] width 12 height 11
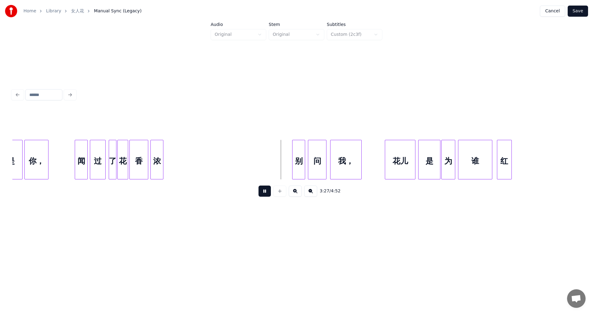
click at [80, 149] on div "闻" at bounding box center [81, 161] width 12 height 42
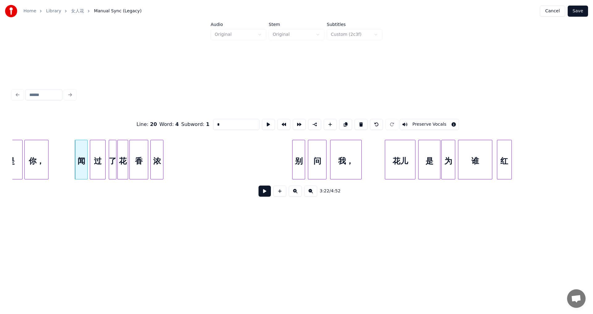
click at [261, 194] on button at bounding box center [264, 191] width 12 height 11
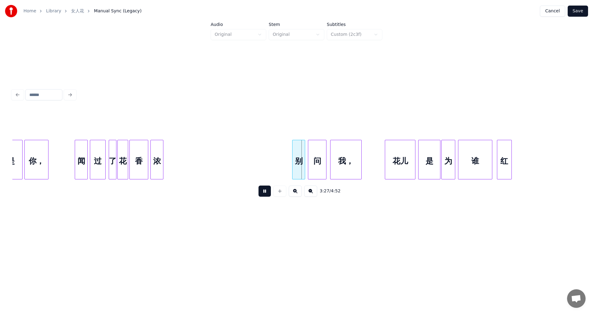
click at [264, 193] on button at bounding box center [264, 191] width 12 height 11
click at [174, 158] on div at bounding box center [173, 159] width 2 height 39
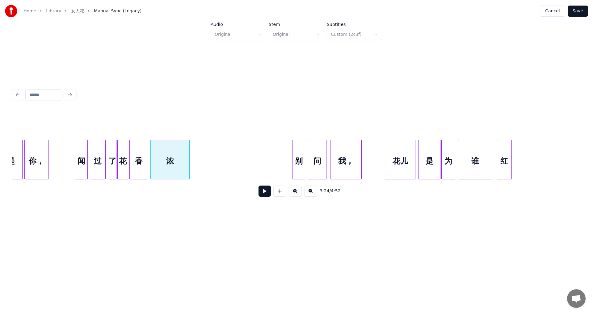
click at [177, 152] on div "浓" at bounding box center [170, 161] width 39 height 42
click at [151, 153] on div at bounding box center [151, 159] width 2 height 39
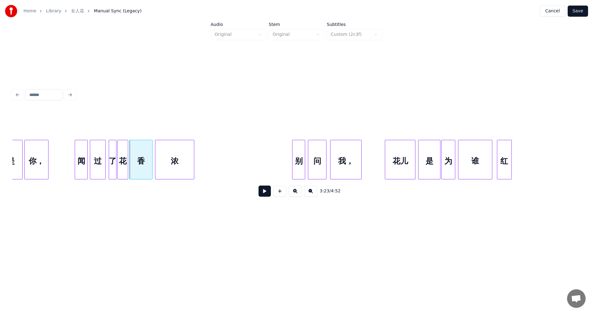
click at [83, 150] on div "闻" at bounding box center [81, 161] width 12 height 42
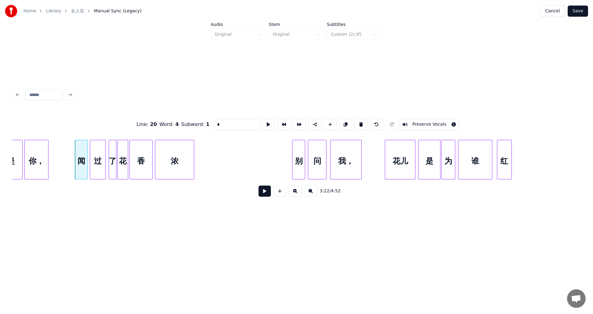
click at [262, 195] on button at bounding box center [264, 191] width 12 height 11
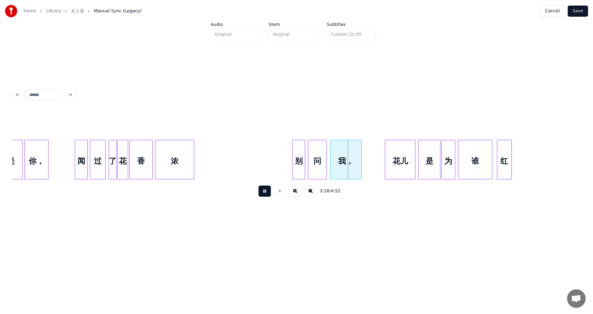
click at [152, 154] on div at bounding box center [151, 159] width 2 height 39
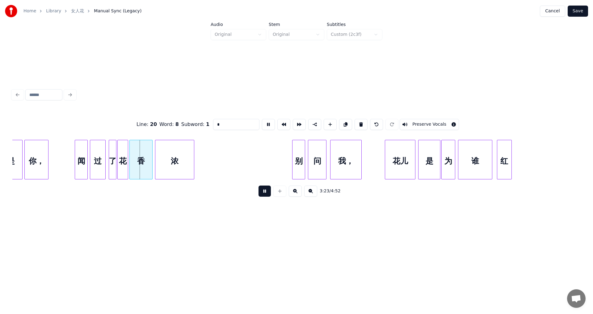
click at [150, 154] on div at bounding box center [151, 159] width 2 height 39
click at [146, 149] on div at bounding box center [146, 159] width 2 height 39
click at [153, 149] on div at bounding box center [154, 159] width 2 height 39
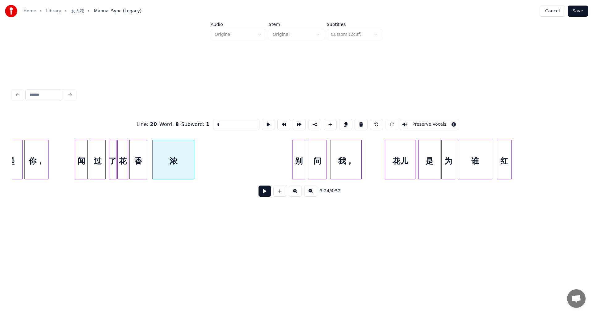
click at [153, 149] on div at bounding box center [154, 159] width 2 height 39
click at [152, 149] on div "浓" at bounding box center [173, 160] width 42 height 40
click at [151, 149] on div "浓" at bounding box center [172, 160] width 43 height 40
click at [82, 144] on div "闻" at bounding box center [81, 161] width 12 height 42
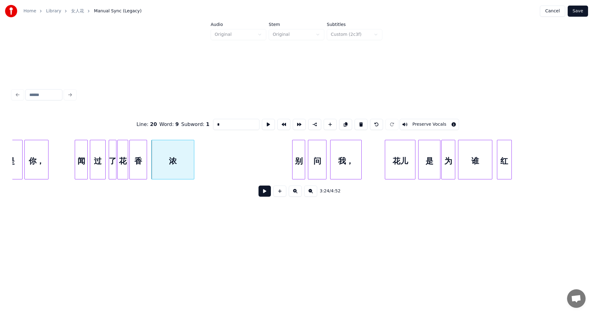
type input "*"
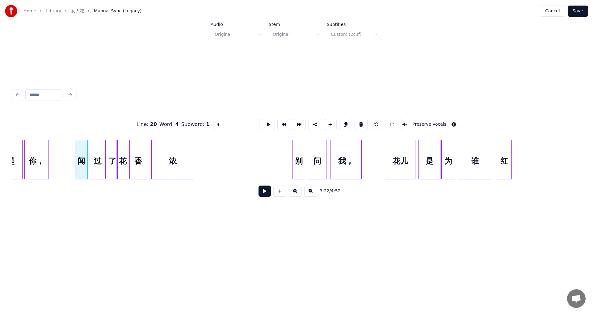
click at [265, 195] on button at bounding box center [264, 191] width 12 height 11
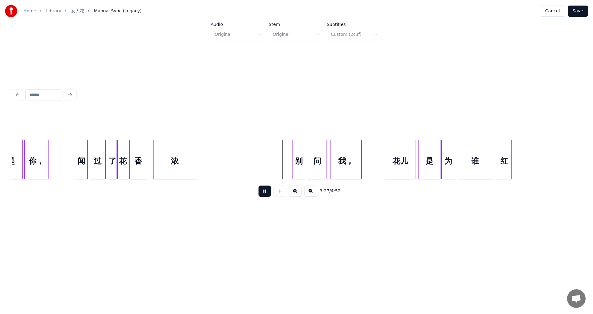
click at [171, 146] on div "浓" at bounding box center [174, 161] width 42 height 42
click at [147, 149] on div "香" at bounding box center [138, 160] width 18 height 40
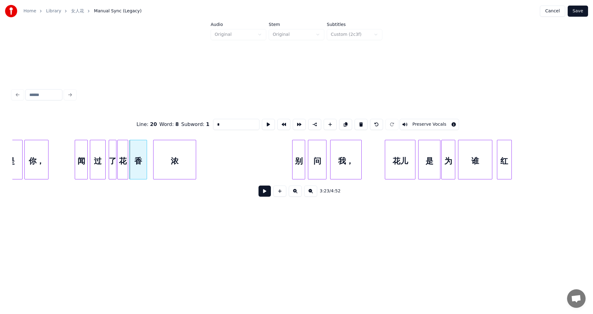
click at [83, 154] on div "闻" at bounding box center [81, 161] width 12 height 42
type input "*"
click at [267, 195] on button at bounding box center [264, 191] width 12 height 11
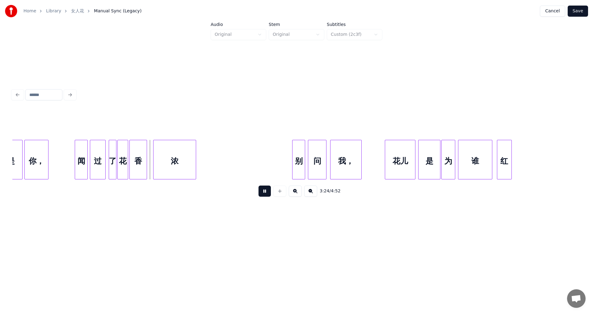
click at [267, 195] on button at bounding box center [264, 191] width 12 height 11
click at [143, 153] on div "香" at bounding box center [140, 161] width 17 height 42
click at [127, 152] on div "花" at bounding box center [125, 161] width 10 height 42
click at [117, 153] on div at bounding box center [117, 159] width 2 height 39
click at [117, 152] on div at bounding box center [117, 159] width 2 height 39
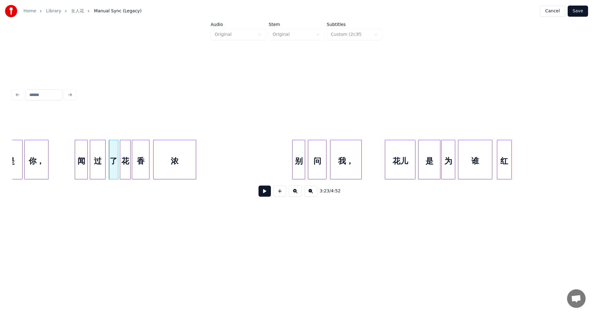
click at [80, 145] on div "闻" at bounding box center [81, 161] width 12 height 42
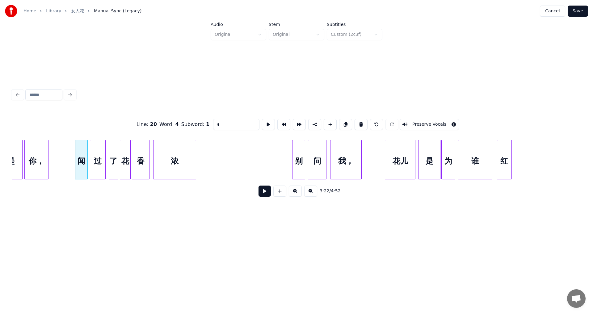
click at [264, 193] on button at bounding box center [264, 191] width 12 height 11
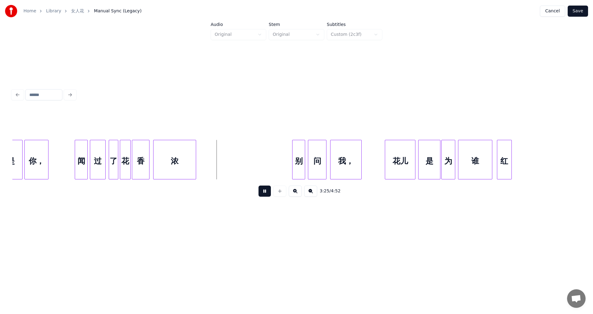
click at [267, 191] on button at bounding box center [264, 191] width 12 height 11
click at [150, 152] on div at bounding box center [150, 159] width 2 height 39
click at [78, 147] on div "闻" at bounding box center [81, 161] width 12 height 42
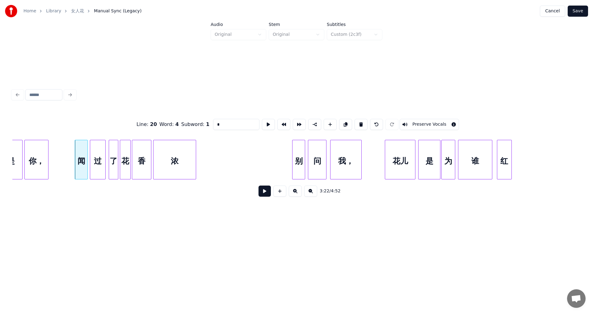
click at [261, 194] on button at bounding box center [264, 191] width 12 height 11
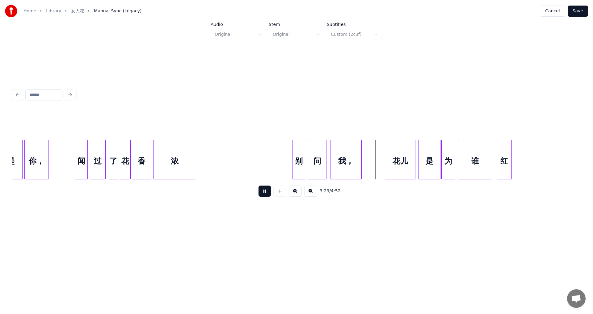
click at [196, 153] on div at bounding box center [195, 159] width 2 height 39
click at [224, 147] on div at bounding box center [224, 159] width 2 height 39
click at [83, 156] on div "闻" at bounding box center [81, 161] width 12 height 42
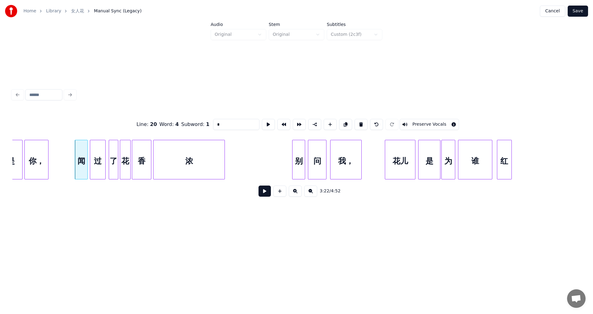
click at [262, 196] on button at bounding box center [264, 191] width 12 height 11
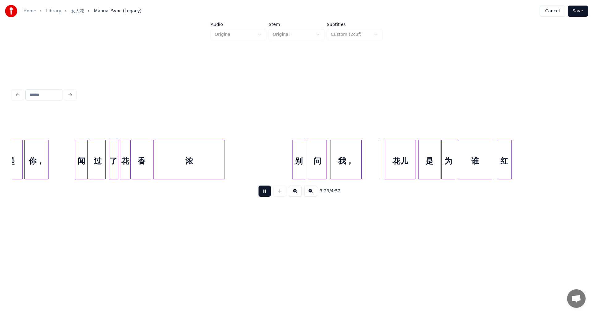
click at [265, 192] on button at bounding box center [264, 191] width 12 height 11
click at [292, 148] on div "别" at bounding box center [298, 160] width 13 height 40
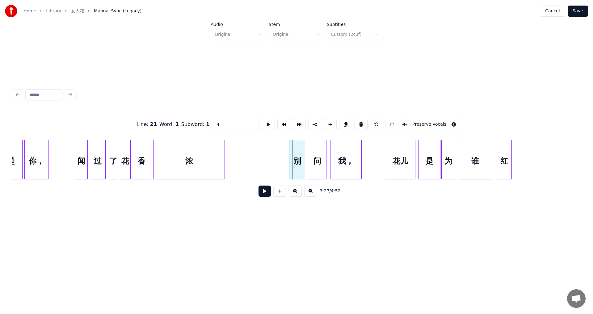
click at [290, 150] on div at bounding box center [290, 159] width 2 height 39
click at [297, 152] on div "别" at bounding box center [294, 161] width 15 height 42
click at [295, 147] on div "别" at bounding box center [294, 161] width 15 height 42
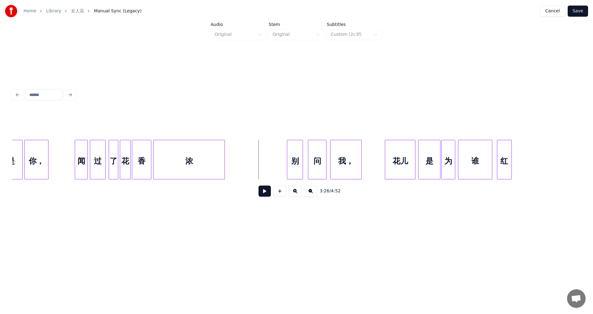
click at [266, 194] on button at bounding box center [264, 191] width 12 height 11
click at [265, 192] on button at bounding box center [264, 191] width 12 height 11
click at [289, 148] on div "别" at bounding box center [291, 161] width 15 height 42
click at [260, 196] on button at bounding box center [264, 191] width 12 height 11
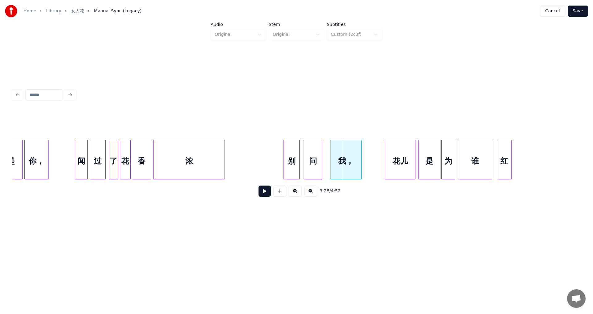
click at [317, 149] on div "问" at bounding box center [313, 161] width 18 height 42
click at [292, 152] on div "别" at bounding box center [291, 161] width 15 height 42
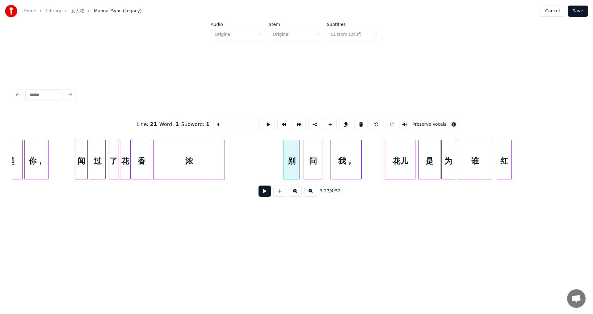
click at [261, 197] on button at bounding box center [264, 191] width 12 height 11
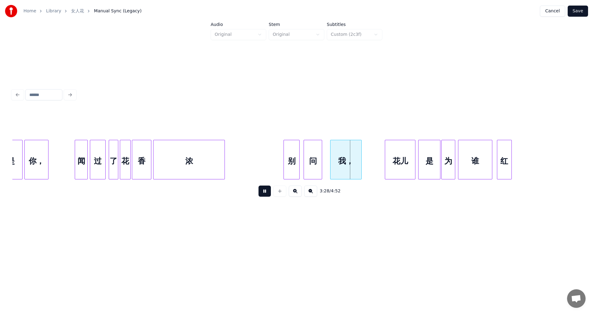
click at [261, 197] on button at bounding box center [264, 191] width 12 height 11
click at [336, 146] on div "我，" at bounding box center [342, 161] width 31 height 42
click at [291, 153] on div "别" at bounding box center [291, 161] width 15 height 42
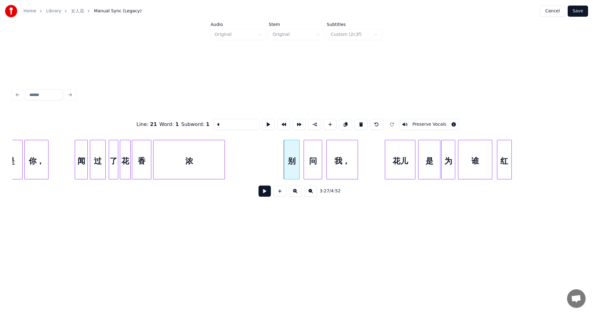
click at [267, 194] on button at bounding box center [264, 191] width 12 height 11
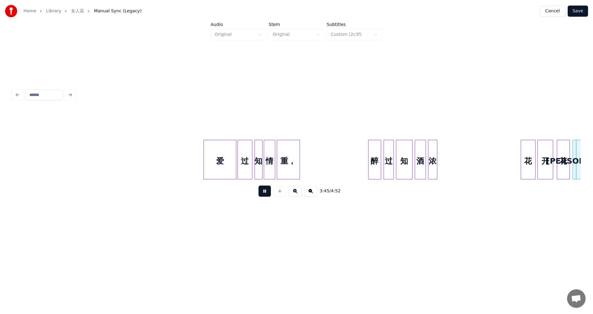
scroll to position [0, 10460]
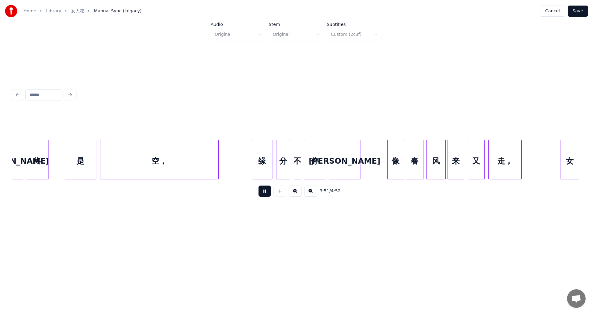
click at [47, 148] on div at bounding box center [47, 159] width 2 height 39
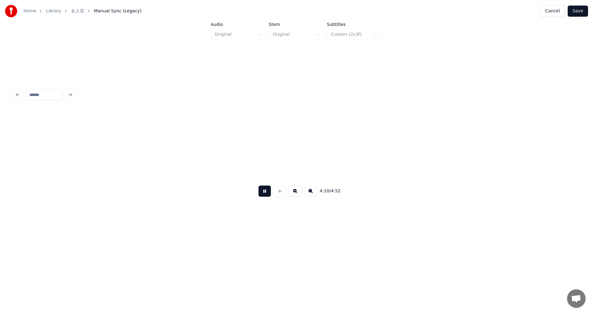
scroll to position [0, 11598]
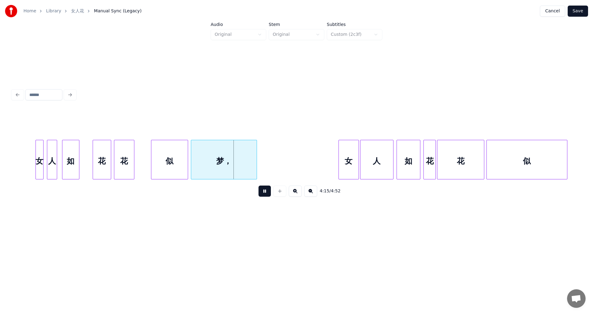
click at [78, 147] on div at bounding box center [78, 159] width 2 height 39
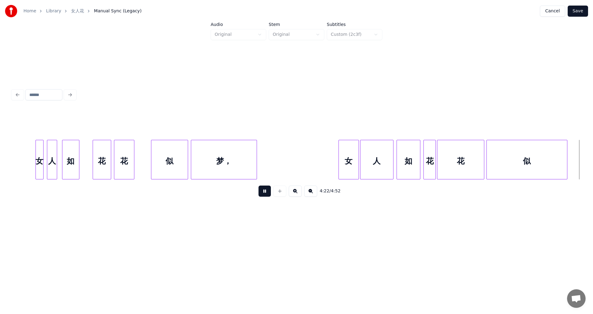
scroll to position [0, 12166]
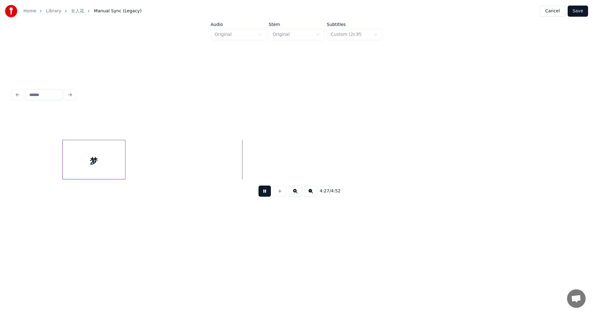
click at [264, 195] on button at bounding box center [264, 191] width 12 height 11
click at [144, 153] on div at bounding box center [143, 159] width 2 height 39
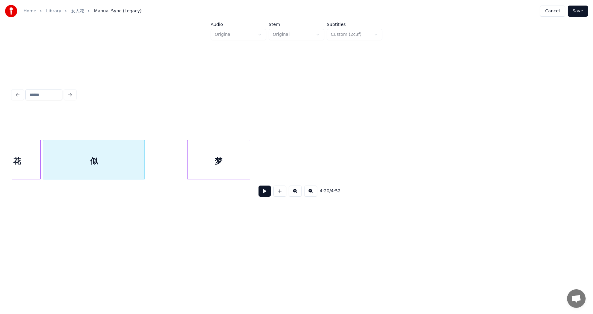
click at [18, 157] on div "花" at bounding box center [17, 161] width 47 height 42
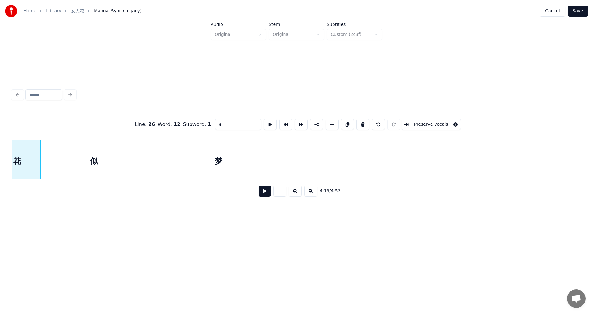
scroll to position [0, 12022]
click at [264, 193] on button at bounding box center [264, 191] width 12 height 11
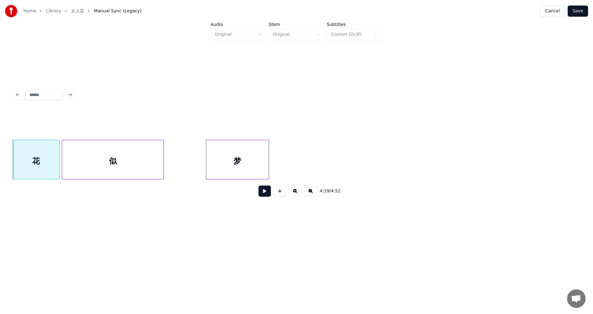
click at [264, 193] on button at bounding box center [264, 191] width 12 height 11
click at [163, 150] on div at bounding box center [163, 159] width 2 height 39
click at [227, 152] on div "梦" at bounding box center [239, 161] width 62 height 42
click at [109, 159] on div "似" at bounding box center [113, 161] width 102 height 42
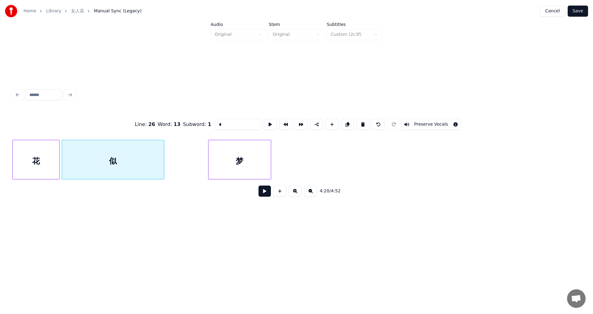
click at [265, 196] on button at bounding box center [264, 191] width 12 height 11
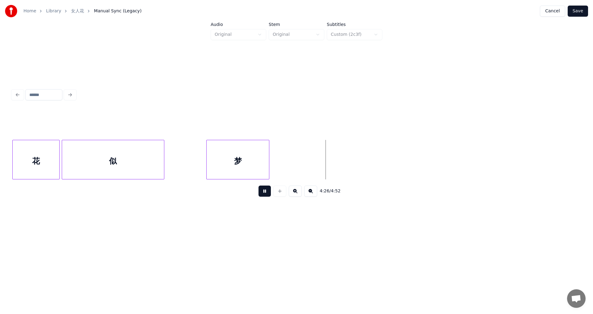
click at [241, 159] on div "梦" at bounding box center [238, 161] width 62 height 42
click at [576, 12] on button "Save" at bounding box center [578, 11] width 20 height 11
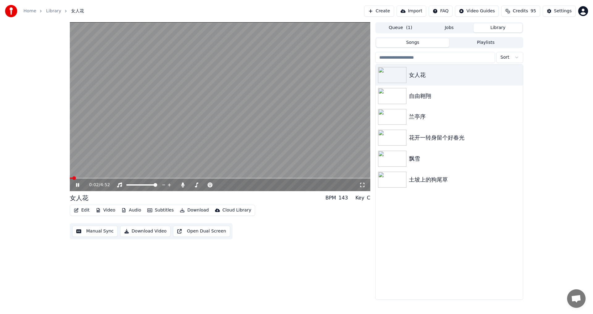
click at [364, 183] on icon at bounding box center [362, 185] width 6 height 5
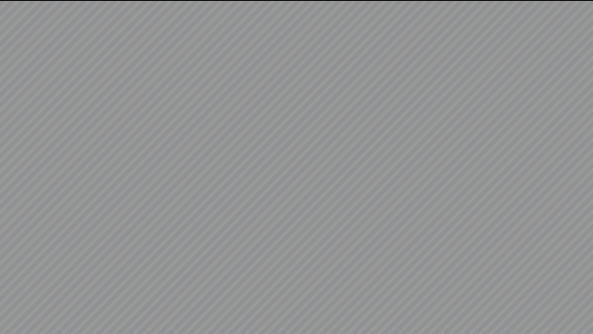
click at [586, 314] on video at bounding box center [296, 167] width 593 height 334
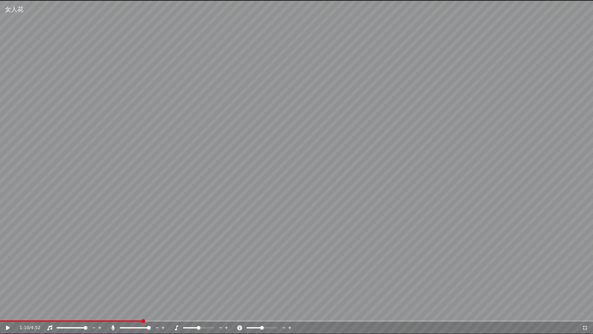
click at [43, 314] on span at bounding box center [71, 320] width 142 height 1
click at [9, 314] on icon at bounding box center [8, 327] width 4 height 4
click at [70, 314] on div "0:23 / 4:52" at bounding box center [296, 327] width 593 height 12
click at [73, 314] on span at bounding box center [296, 320] width 593 height 1
click at [9, 314] on icon at bounding box center [7, 328] width 3 height 4
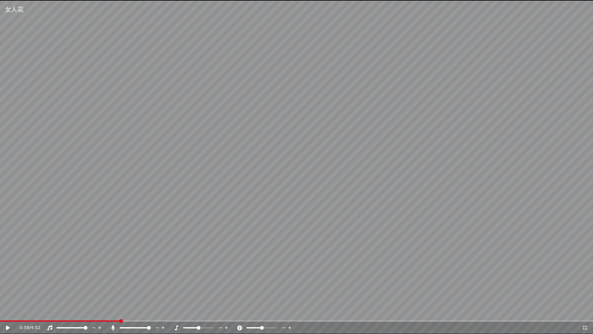
click at [585, 314] on icon at bounding box center [585, 327] width 6 height 5
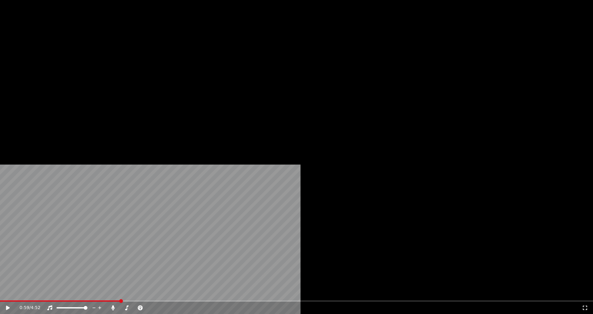
click at [88, 46] on button "Edit" at bounding box center [81, 41] width 21 height 9
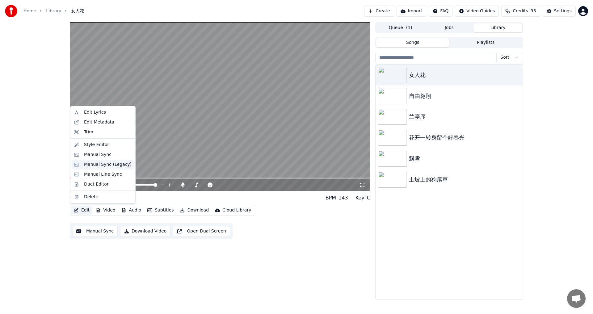
click at [93, 165] on div "Manual Sync (Legacy)" at bounding box center [108, 165] width 48 height 6
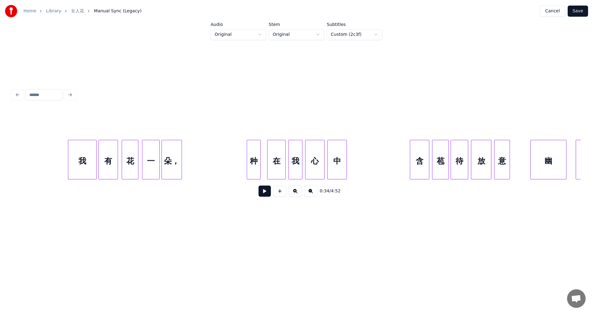
scroll to position [0, 1772]
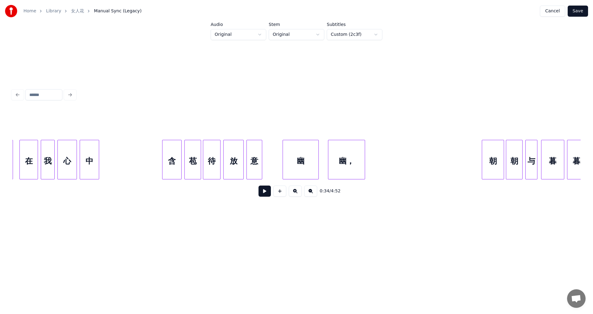
click at [264, 197] on button at bounding box center [264, 191] width 12 height 11
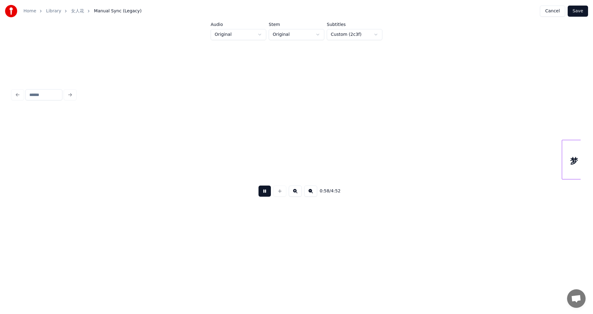
scroll to position [0, 2716]
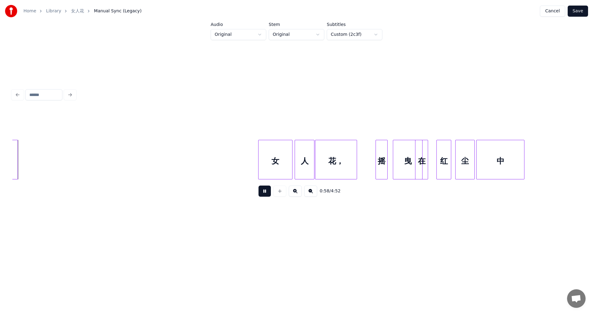
click at [270, 195] on button at bounding box center [264, 191] width 12 height 11
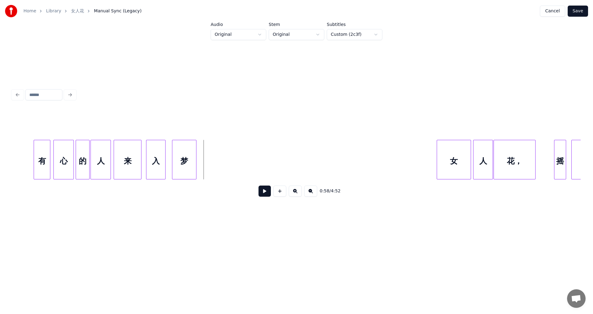
scroll to position [0, 2530]
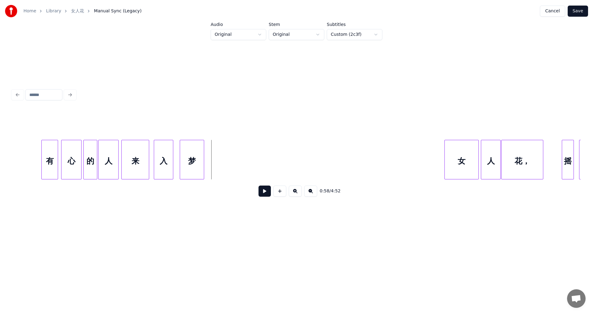
click at [51, 156] on div "有" at bounding box center [50, 161] width 16 height 42
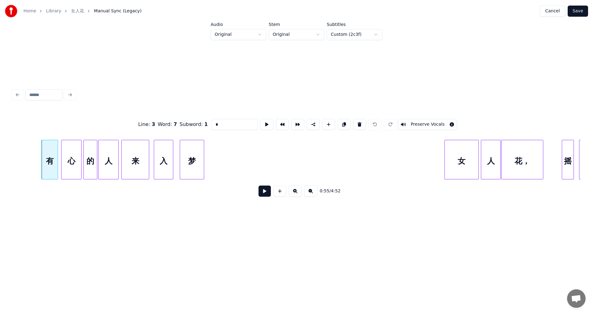
click at [263, 193] on button at bounding box center [264, 191] width 12 height 11
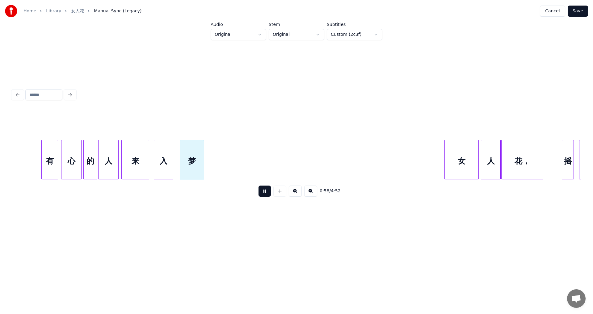
click at [263, 193] on button at bounding box center [264, 191] width 12 height 11
click at [219, 154] on div "梦" at bounding box center [210, 161] width 23 height 42
click at [175, 154] on div "入" at bounding box center [168, 161] width 19 height 42
click at [193, 154] on div at bounding box center [193, 159] width 2 height 39
click at [53, 158] on div "有" at bounding box center [50, 161] width 16 height 42
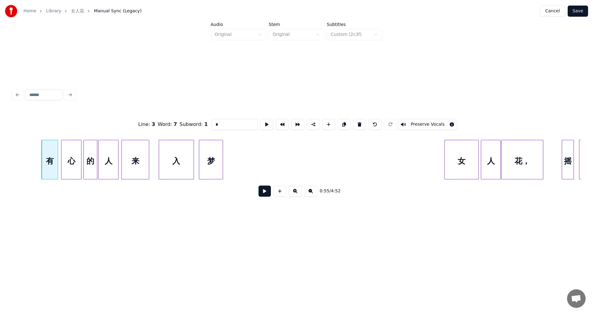
click at [263, 191] on button at bounding box center [264, 191] width 12 height 11
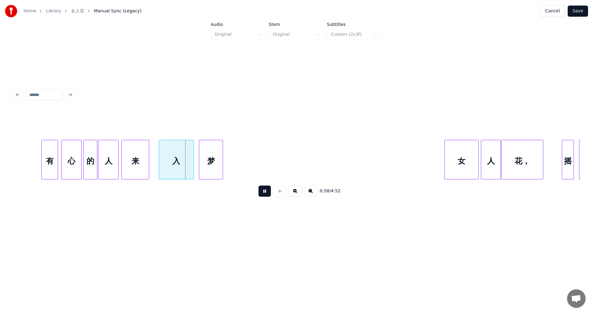
click at [263, 191] on button at bounding box center [264, 191] width 12 height 11
click at [151, 150] on div at bounding box center [151, 159] width 2 height 39
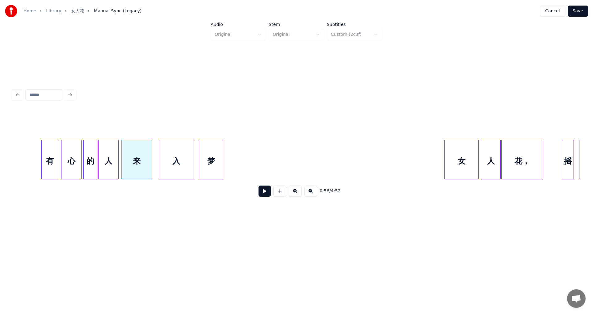
click at [57, 150] on div at bounding box center [57, 159] width 2 height 39
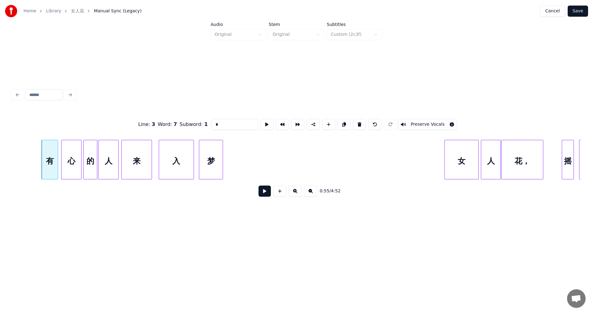
click at [48, 150] on div "有" at bounding box center [50, 161] width 16 height 42
click at [267, 194] on button at bounding box center [264, 191] width 12 height 11
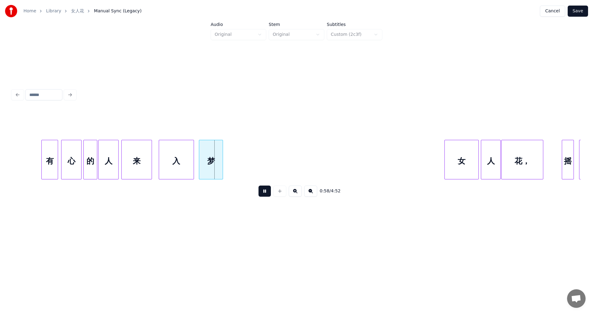
click at [267, 194] on button at bounding box center [264, 191] width 12 height 11
click at [195, 147] on div at bounding box center [195, 159] width 2 height 39
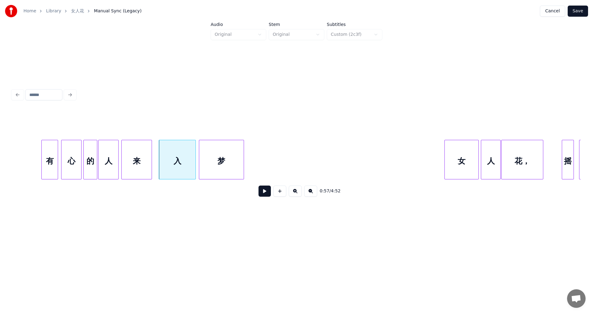
click at [243, 159] on div at bounding box center [243, 159] width 2 height 39
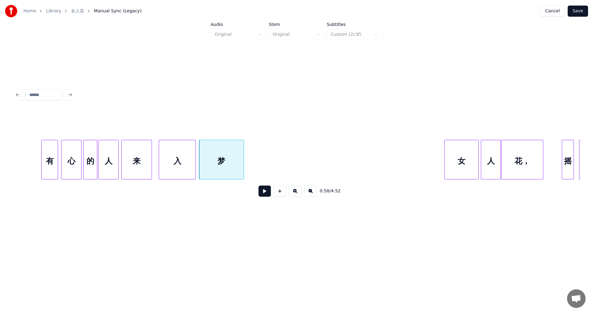
click at [52, 148] on div "有" at bounding box center [50, 161] width 16 height 42
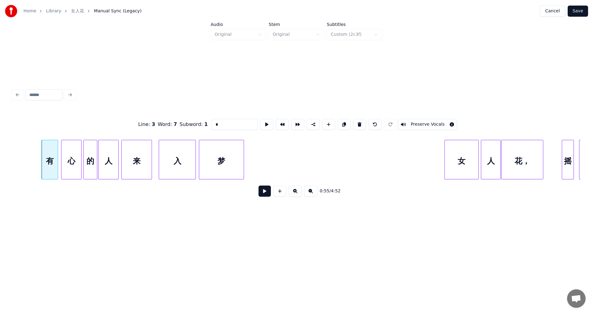
click at [266, 192] on button at bounding box center [264, 191] width 12 height 11
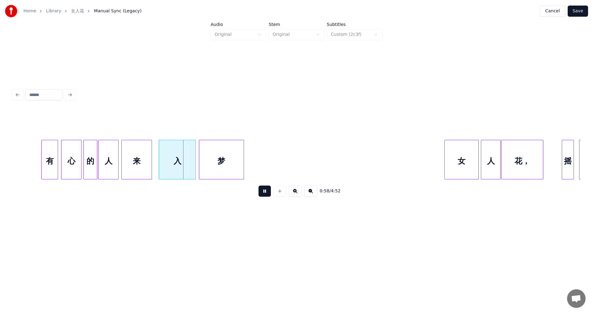
click at [263, 195] on button at bounding box center [264, 191] width 12 height 11
click at [141, 149] on div "来" at bounding box center [140, 161] width 30 height 42
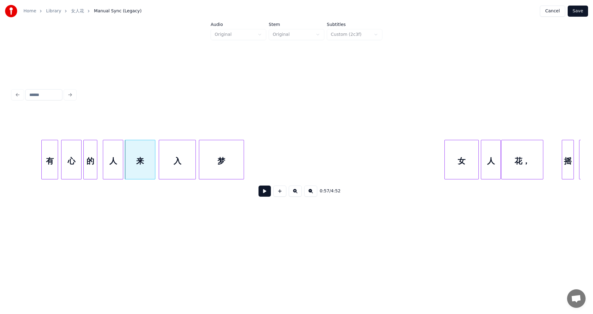
click at [111, 154] on div "人" at bounding box center [113, 161] width 20 height 42
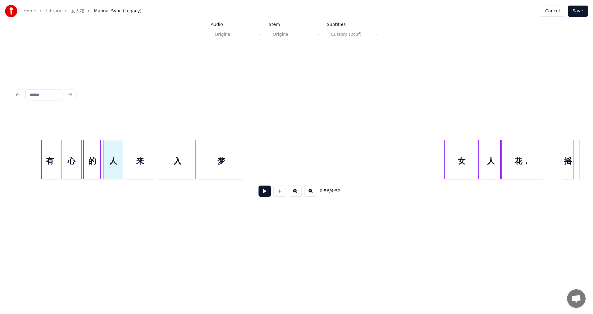
click at [99, 147] on div at bounding box center [100, 159] width 2 height 39
click at [48, 151] on div "有" at bounding box center [50, 161] width 16 height 42
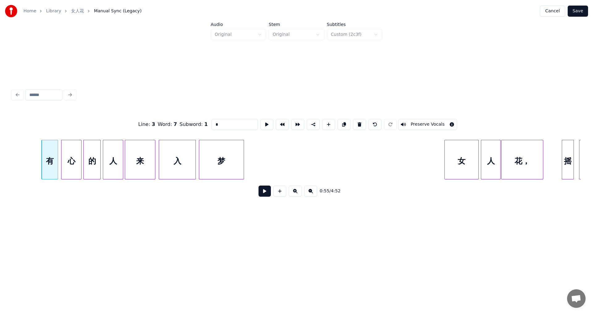
click at [261, 194] on button at bounding box center [264, 191] width 12 height 11
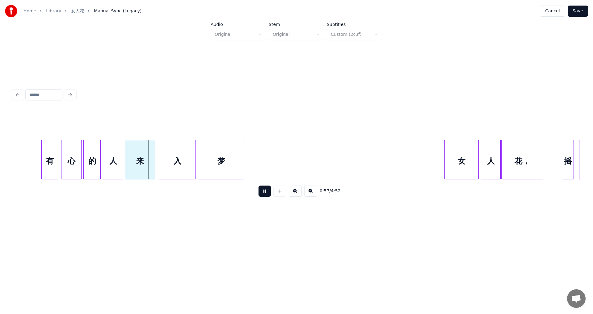
click at [266, 195] on button at bounding box center [264, 191] width 12 height 11
click at [97, 146] on div at bounding box center [97, 159] width 2 height 39
click at [102, 149] on div at bounding box center [102, 159] width 2 height 39
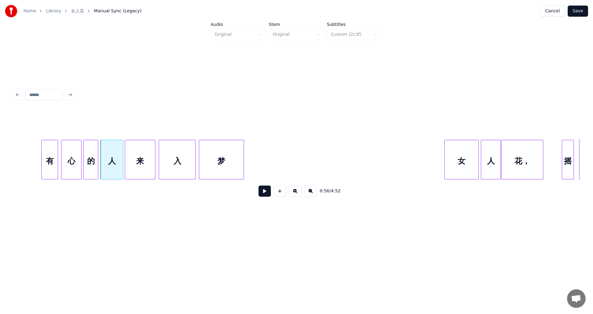
click at [48, 148] on div "有" at bounding box center [50, 161] width 16 height 42
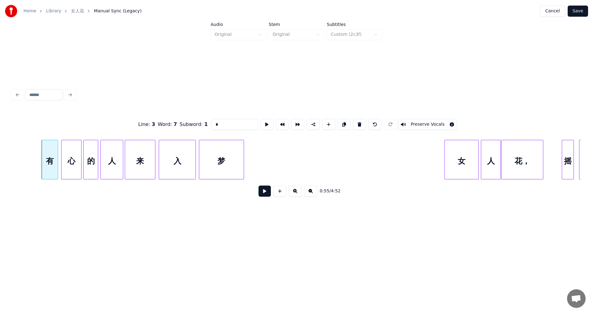
click at [263, 195] on button at bounding box center [264, 191] width 12 height 11
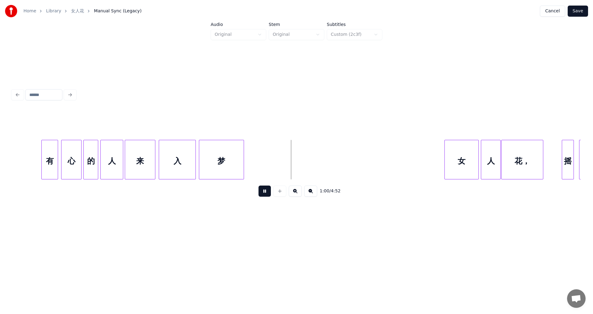
click at [48, 155] on div "有" at bounding box center [50, 161] width 16 height 42
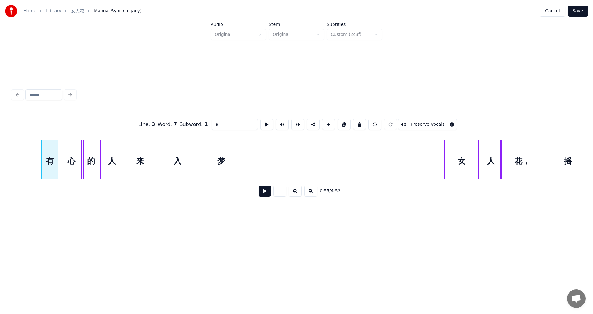
click at [263, 196] on button at bounding box center [264, 191] width 12 height 11
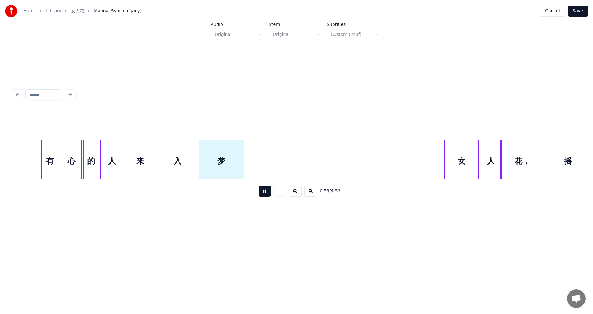
click at [263, 195] on button at bounding box center [264, 191] width 12 height 11
click at [173, 151] on div "入" at bounding box center [176, 161] width 36 height 42
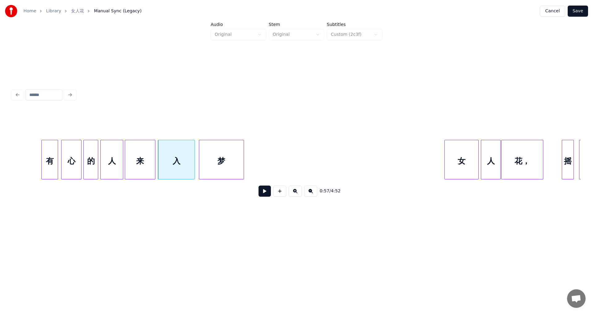
click at [194, 152] on div at bounding box center [194, 159] width 2 height 39
click at [48, 146] on div "有" at bounding box center [50, 161] width 16 height 42
type input "*"
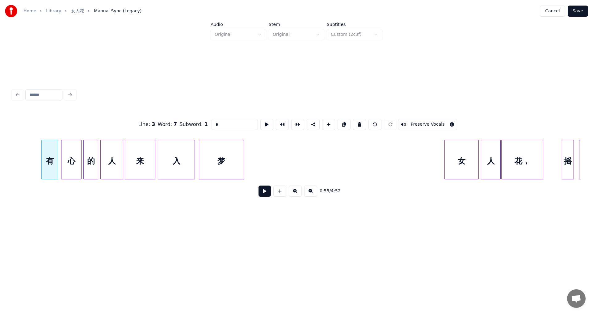
click at [266, 193] on button at bounding box center [264, 191] width 12 height 11
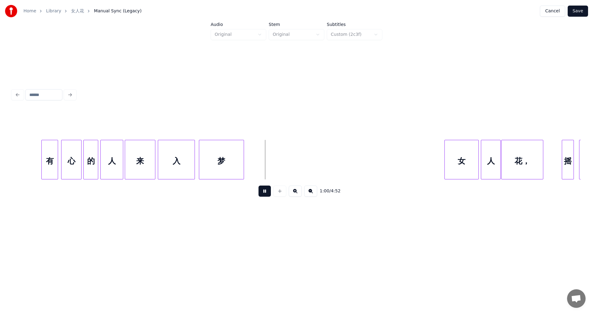
click at [263, 194] on button at bounding box center [264, 191] width 12 height 11
click at [208, 149] on div "梦" at bounding box center [222, 161] width 44 height 42
click at [46, 152] on div "有" at bounding box center [50, 161] width 16 height 42
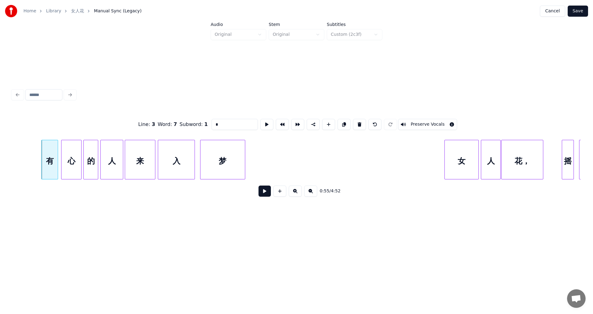
click at [268, 195] on button at bounding box center [264, 191] width 12 height 11
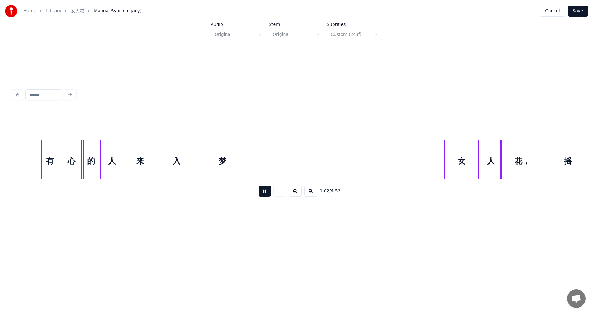
click at [262, 195] on button at bounding box center [264, 191] width 12 height 11
click at [576, 9] on button "Save" at bounding box center [578, 11] width 20 height 11
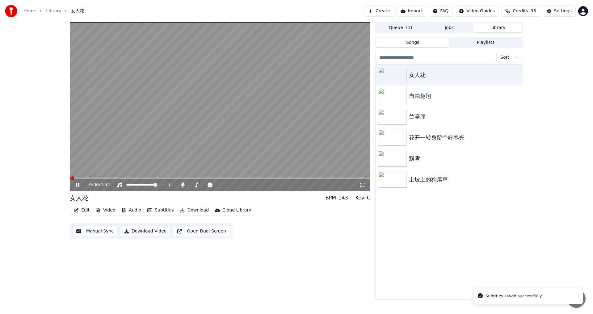
click at [362, 186] on icon at bounding box center [362, 185] width 6 height 5
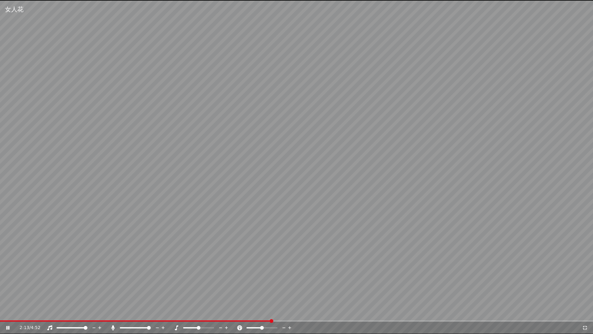
click at [206, 314] on video at bounding box center [296, 167] width 593 height 334
click at [206, 314] on span at bounding box center [103, 320] width 207 height 1
click at [7, 314] on icon at bounding box center [8, 327] width 4 height 4
click at [296, 314] on span at bounding box center [148, 320] width 296 height 1
click at [313, 314] on span at bounding box center [162, 320] width 325 height 1
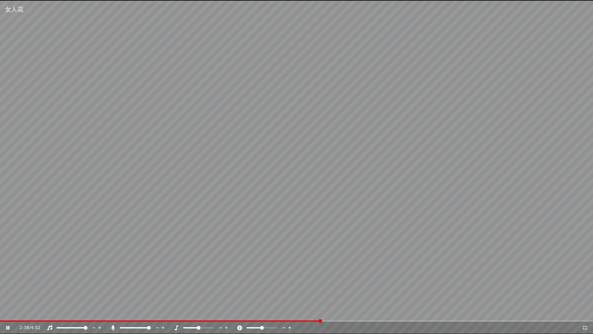
click at [308, 314] on video at bounding box center [296, 167] width 593 height 334
click at [306, 314] on span at bounding box center [153, 320] width 306 height 1
click at [9, 314] on icon at bounding box center [12, 327] width 15 height 5
click at [307, 314] on div "2:39 / 4:52" at bounding box center [296, 327] width 593 height 12
click at [303, 314] on span at bounding box center [164, 320] width 329 height 1
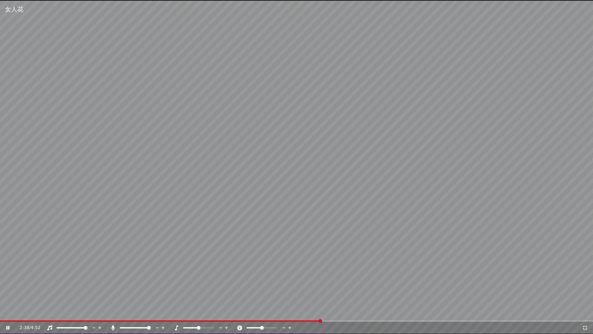
click at [320, 314] on span at bounding box center [160, 320] width 320 height 1
click at [300, 314] on div "2:39 / 4:52" at bounding box center [296, 327] width 593 height 12
click at [300, 314] on span at bounding box center [150, 320] width 300 height 1
click at [257, 314] on span at bounding box center [129, 320] width 258 height 1
click at [310, 314] on video at bounding box center [296, 167] width 593 height 334
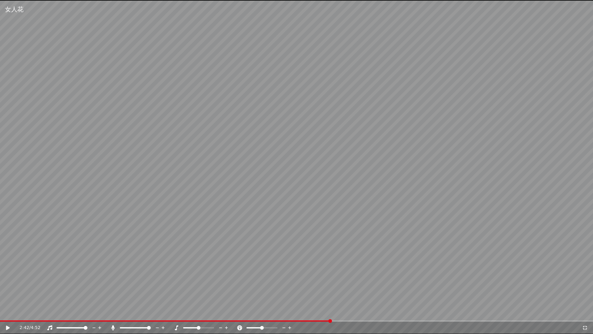
click at [312, 314] on video at bounding box center [296, 167] width 593 height 334
click at [308, 314] on video at bounding box center [296, 167] width 593 height 334
click at [309, 314] on span at bounding box center [166, 320] width 332 height 1
click at [11, 314] on icon at bounding box center [12, 327] width 15 height 5
click at [584, 314] on icon at bounding box center [585, 327] width 6 height 5
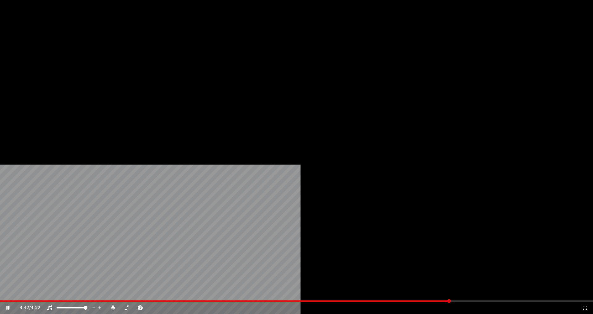
click at [78, 44] on icon "button" at bounding box center [76, 41] width 5 height 4
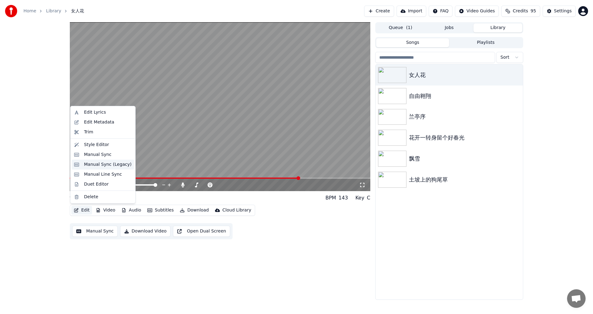
click at [97, 166] on div "Manual Sync (Legacy)" at bounding box center [108, 165] width 48 height 6
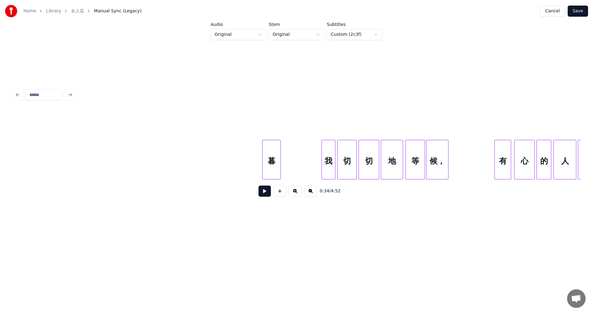
scroll to position [0, 2574]
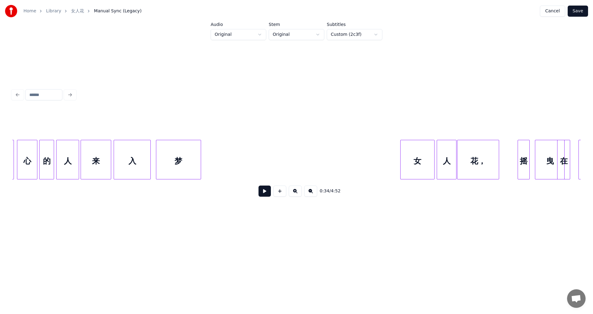
click at [27, 155] on div "心" at bounding box center [27, 161] width 20 height 42
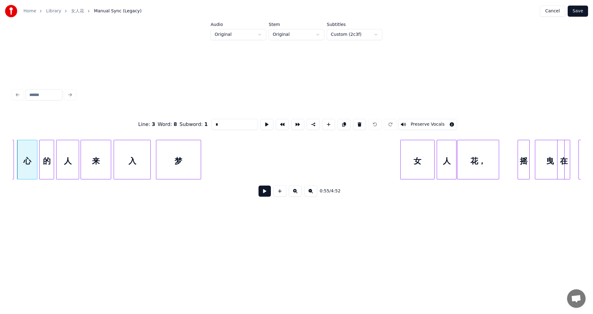
click at [266, 196] on button at bounding box center [264, 191] width 12 height 11
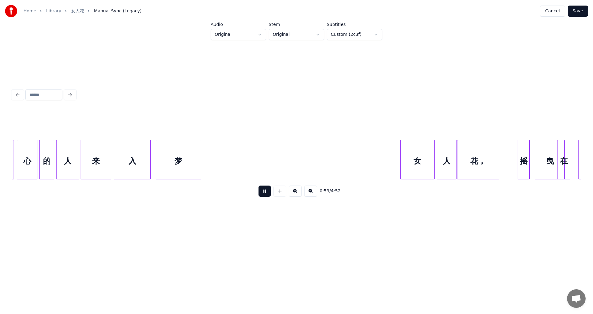
click at [266, 194] on button at bounding box center [264, 191] width 12 height 11
click at [179, 150] on div "梦" at bounding box center [181, 161] width 44 height 42
click at [154, 147] on div at bounding box center [154, 159] width 2 height 39
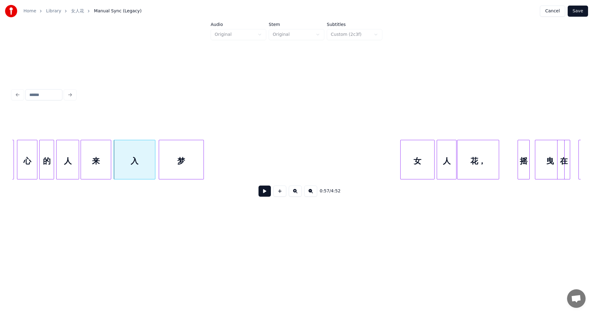
click at [31, 151] on div "心" at bounding box center [27, 161] width 20 height 42
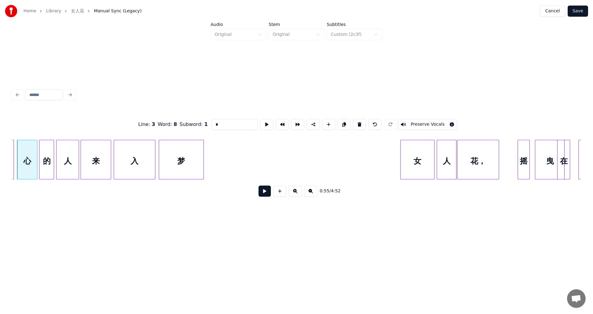
click at [265, 196] on button at bounding box center [264, 191] width 12 height 11
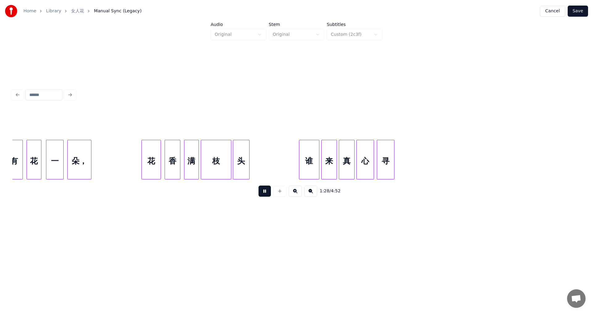
scroll to position [0, 4116]
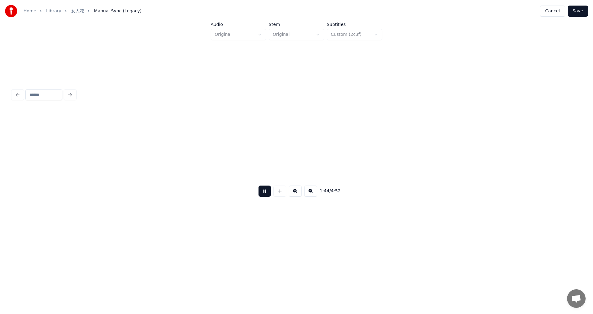
scroll to position [0, 4835]
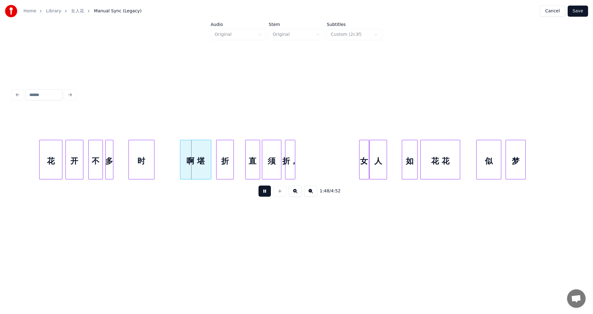
click at [268, 194] on button at bounding box center [264, 191] width 12 height 11
click at [227, 178] on div "花 开 不 多 时 啊 堪 折 直 须 折， 女 人 如 花 花 似 梦" at bounding box center [296, 160] width 568 height 40
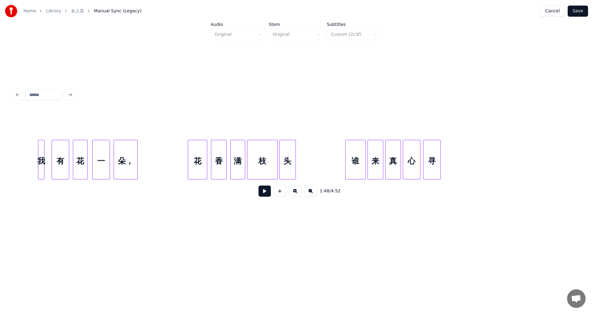
scroll to position [0, 3896]
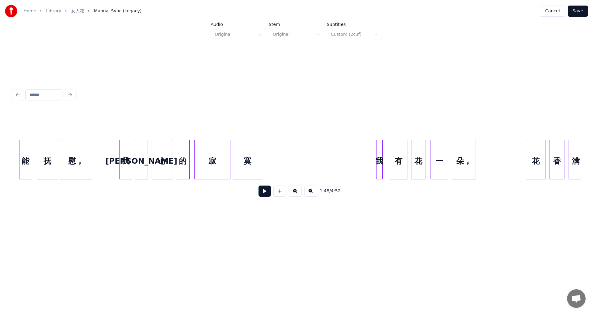
click at [262, 195] on button at bounding box center [264, 191] width 12 height 11
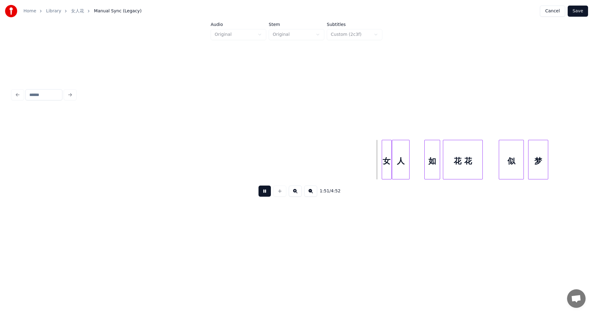
scroll to position [0, 5080]
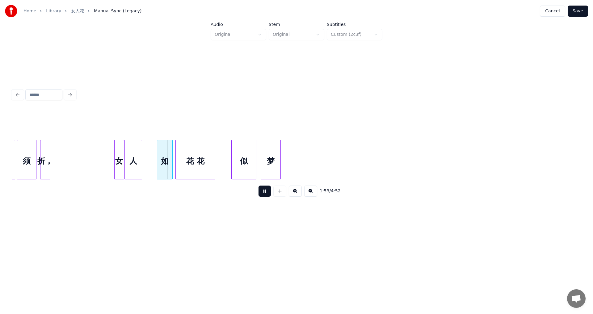
click at [260, 195] on button at bounding box center [264, 191] width 12 height 11
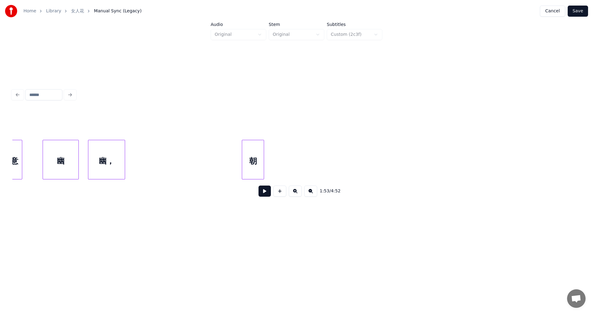
scroll to position [0, 1486]
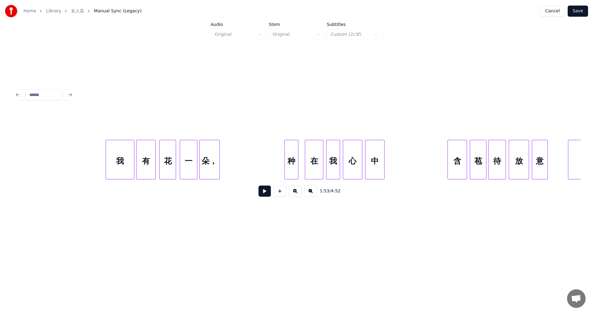
click at [263, 195] on button at bounding box center [264, 191] width 12 height 11
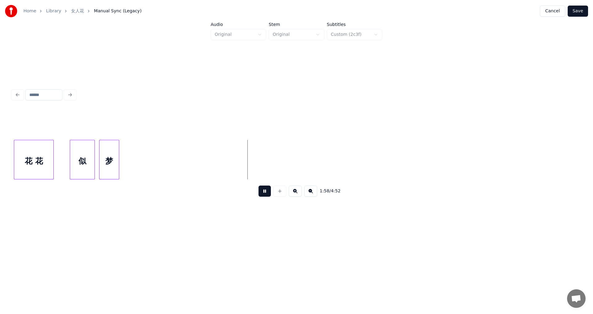
click at [267, 196] on button at bounding box center [264, 191] width 12 height 11
click at [264, 194] on button at bounding box center [264, 191] width 12 height 11
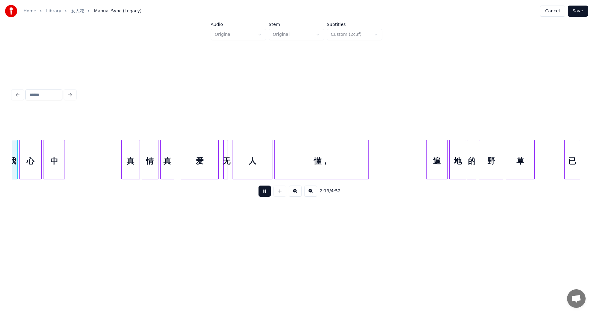
scroll to position [0, 6477]
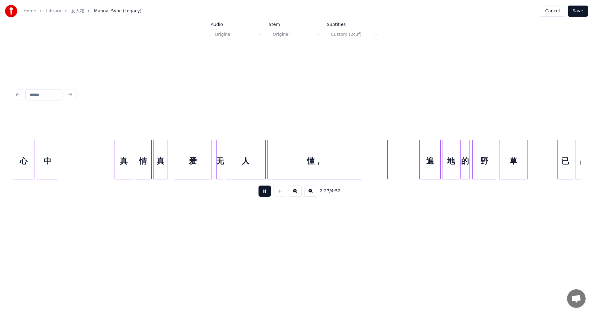
click at [223, 149] on div at bounding box center [222, 159] width 2 height 39
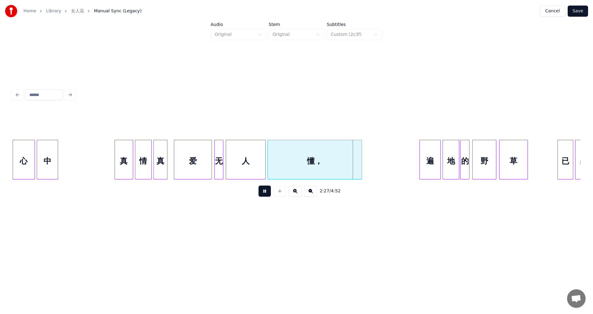
click at [216, 150] on div at bounding box center [216, 159] width 2 height 39
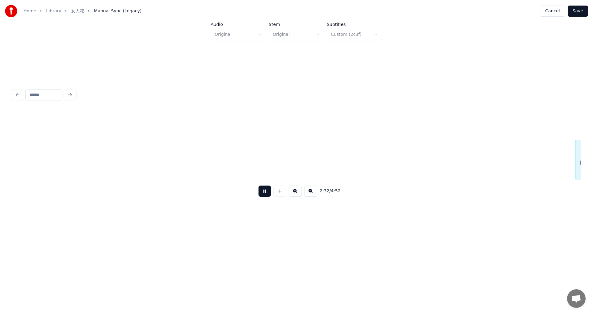
scroll to position [0, 7046]
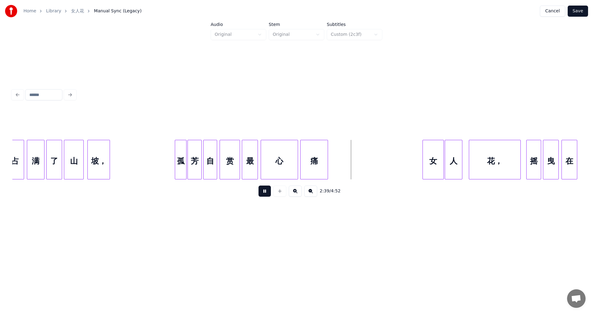
click at [265, 195] on button at bounding box center [264, 191] width 12 height 11
click at [184, 149] on div at bounding box center [185, 159] width 2 height 39
click at [197, 149] on div at bounding box center [198, 159] width 2 height 39
click at [208, 150] on div "自" at bounding box center [207, 161] width 13 height 42
click at [231, 153] on div "赏" at bounding box center [229, 161] width 20 height 42
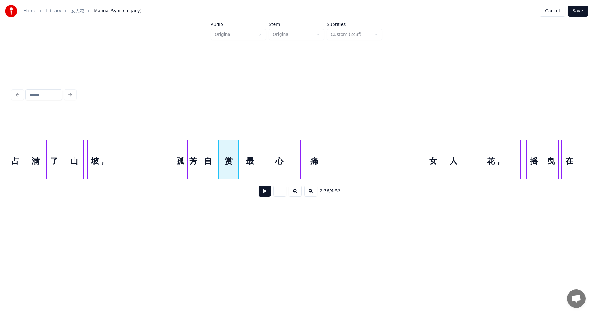
click at [101, 149] on div "坡，" at bounding box center [99, 161] width 22 height 42
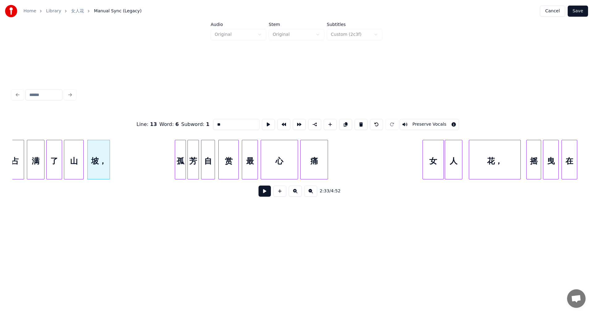
click at [263, 195] on button at bounding box center [264, 191] width 12 height 11
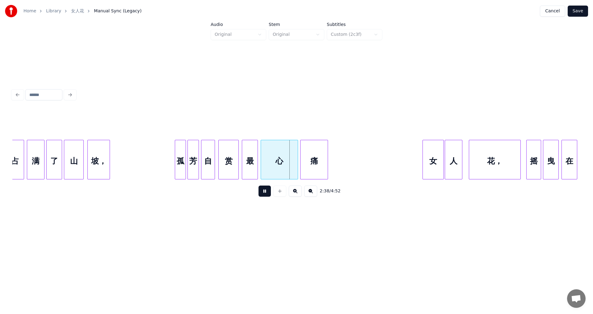
click at [266, 194] on button at bounding box center [264, 191] width 12 height 11
click at [228, 150] on div "赏" at bounding box center [227, 161] width 20 height 42
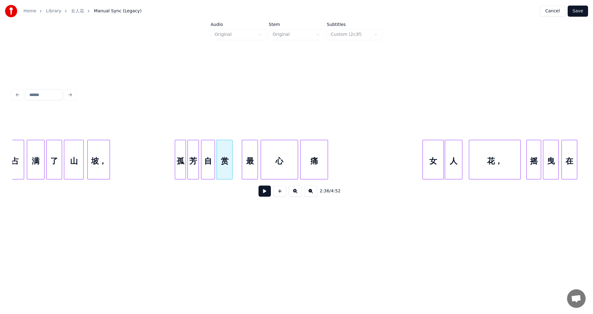
click at [232, 153] on div at bounding box center [231, 159] width 2 height 39
click at [246, 151] on div "最" at bounding box center [244, 161] width 15 height 42
click at [181, 147] on div "孤" at bounding box center [180, 161] width 11 height 42
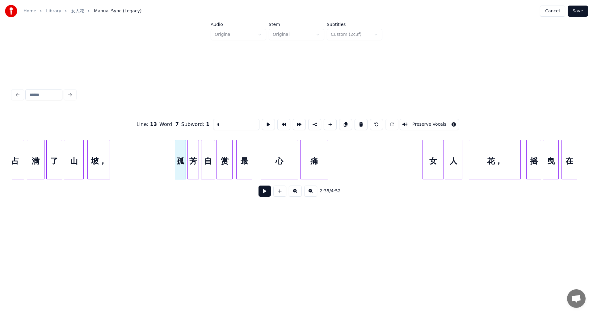
click at [264, 192] on button at bounding box center [264, 191] width 12 height 11
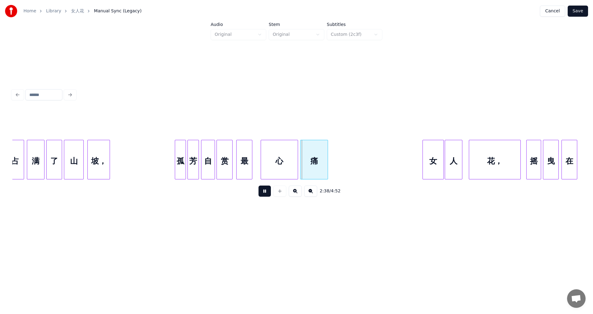
click at [265, 192] on button at bounding box center [264, 191] width 12 height 11
click at [252, 147] on div at bounding box center [251, 159] width 2 height 39
click at [253, 147] on div at bounding box center [253, 159] width 2 height 39
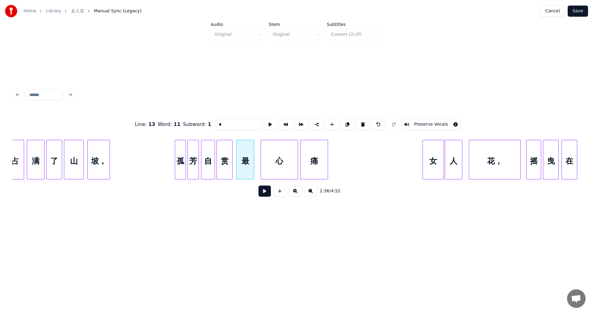
click at [183, 147] on div "孤" at bounding box center [180, 161] width 11 height 42
type input "*"
click at [183, 147] on div "孤" at bounding box center [180, 161] width 11 height 42
click at [184, 151] on div at bounding box center [185, 159] width 2 height 39
click at [178, 150] on div "孤" at bounding box center [180, 161] width 11 height 42
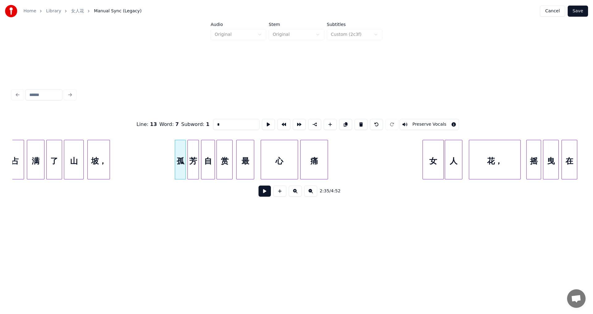
click at [264, 195] on button at bounding box center [264, 191] width 12 height 11
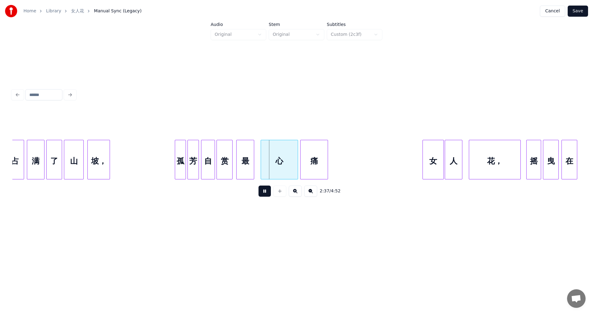
click at [270, 193] on button at bounding box center [264, 191] width 12 height 11
click at [205, 149] on div at bounding box center [205, 159] width 2 height 39
click at [204, 149] on div at bounding box center [204, 159] width 2 height 39
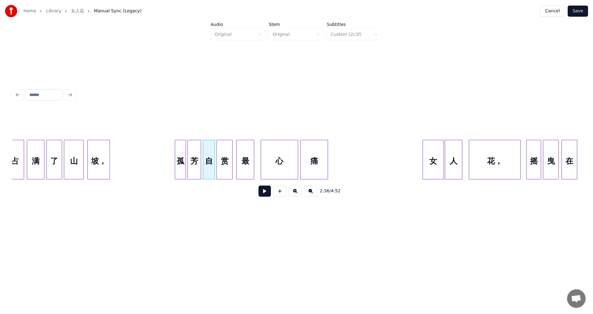
click at [200, 149] on div at bounding box center [200, 159] width 2 height 39
click at [180, 147] on div "孤" at bounding box center [180, 161] width 11 height 42
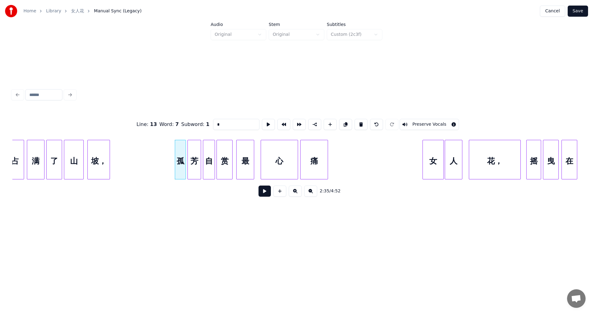
click at [267, 194] on button at bounding box center [264, 191] width 12 height 11
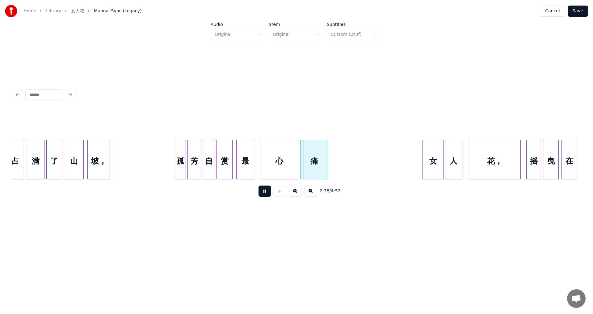
click at [180, 156] on div "孤" at bounding box center [180, 161] width 11 height 42
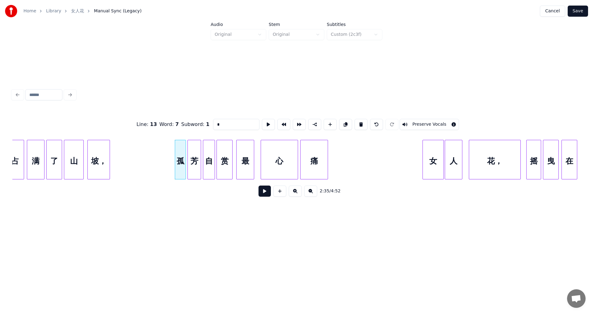
click at [261, 193] on button at bounding box center [264, 191] width 12 height 11
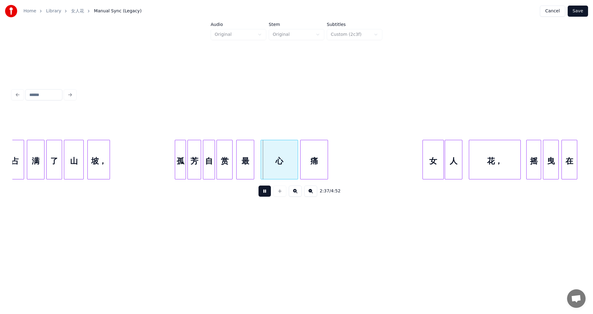
click at [265, 192] on button at bounding box center [264, 191] width 12 height 11
click at [181, 145] on div "孤" at bounding box center [180, 161] width 11 height 42
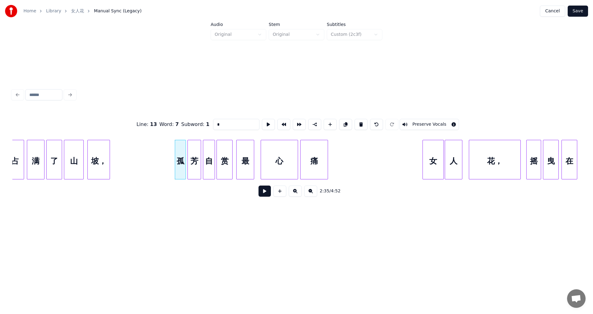
click at [266, 194] on button at bounding box center [264, 191] width 12 height 11
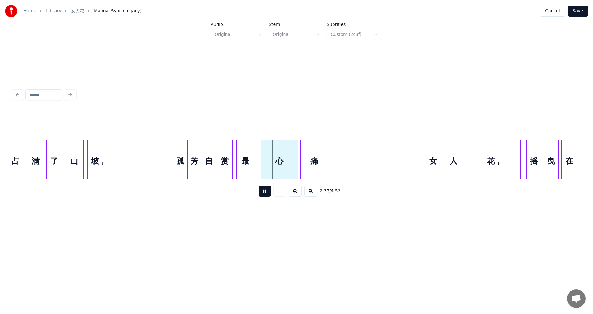
click at [266, 194] on button at bounding box center [264, 191] width 12 height 11
click at [180, 149] on div "孤" at bounding box center [180, 161] width 11 height 42
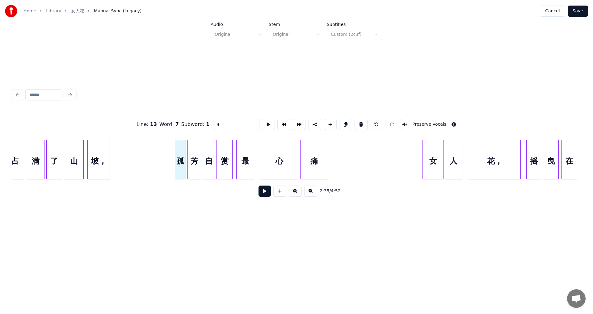
click at [264, 192] on button at bounding box center [264, 191] width 12 height 11
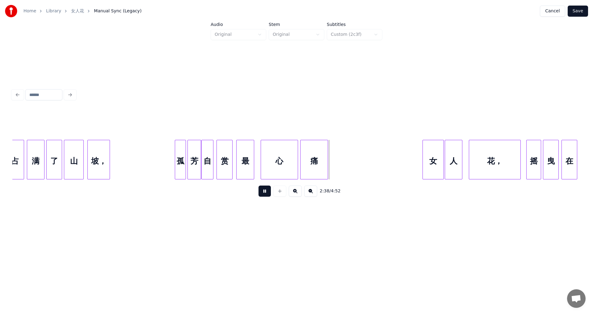
click at [209, 147] on div "自" at bounding box center [207, 161] width 11 height 42
click at [209, 146] on div "自" at bounding box center [207, 161] width 11 height 42
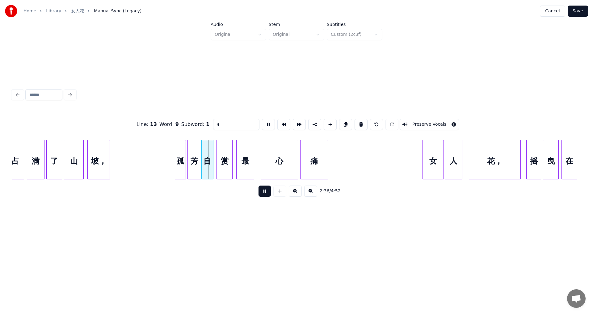
click at [209, 146] on div "自" at bounding box center [207, 161] width 11 height 42
click at [180, 143] on div "孤" at bounding box center [180, 161] width 11 height 42
type input "*"
click at [267, 197] on button at bounding box center [264, 191] width 12 height 11
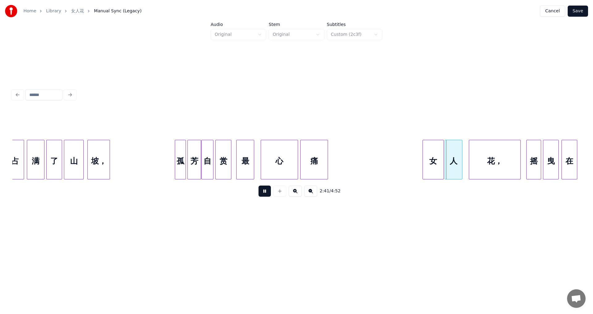
click at [223, 145] on div "赏" at bounding box center [223, 161] width 15 height 42
click at [181, 145] on div "孤" at bounding box center [180, 161] width 11 height 42
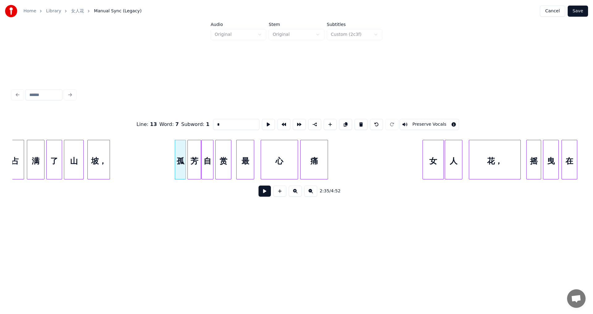
click at [182, 151] on div "孤" at bounding box center [180, 161] width 11 height 42
click at [261, 191] on button at bounding box center [264, 191] width 12 height 11
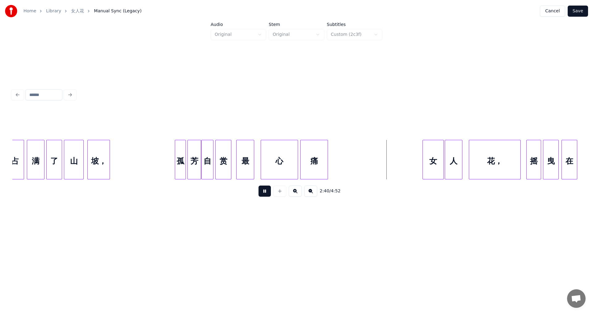
click at [183, 145] on div "孤" at bounding box center [180, 161] width 11 height 42
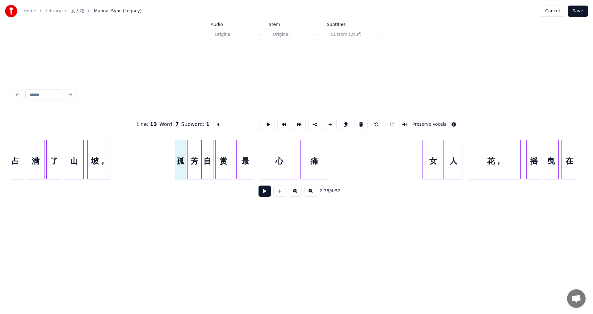
click at [268, 191] on button at bounding box center [264, 191] width 12 height 11
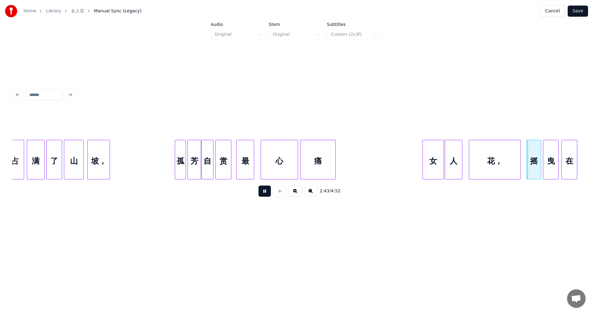
click at [335, 149] on div at bounding box center [335, 159] width 2 height 39
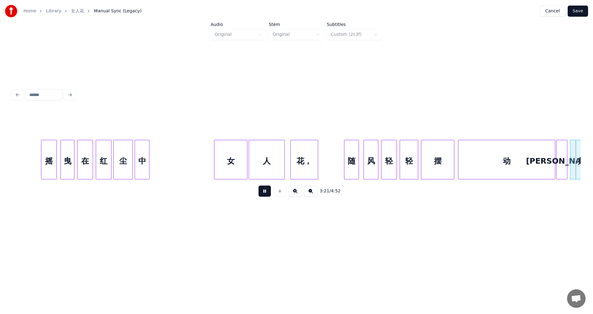
scroll to position [0, 9321]
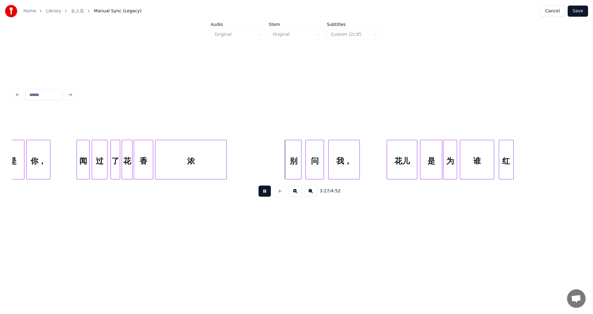
click at [265, 191] on button at bounding box center [264, 191] width 12 height 11
click at [176, 149] on div "浓" at bounding box center [194, 161] width 71 height 42
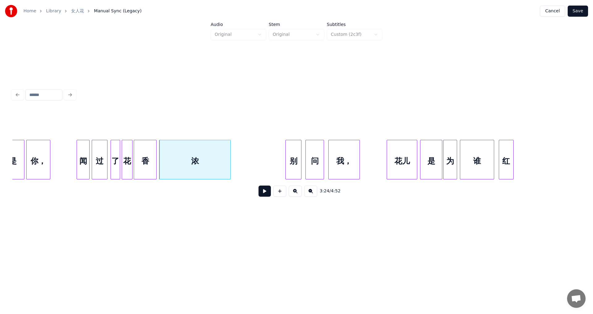
click at [156, 150] on div at bounding box center [155, 159] width 2 height 39
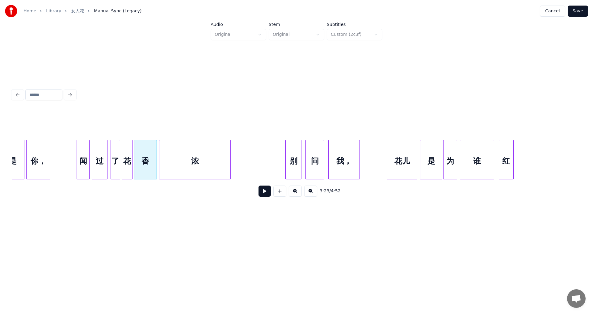
click at [83, 145] on div "闻" at bounding box center [83, 161] width 12 height 42
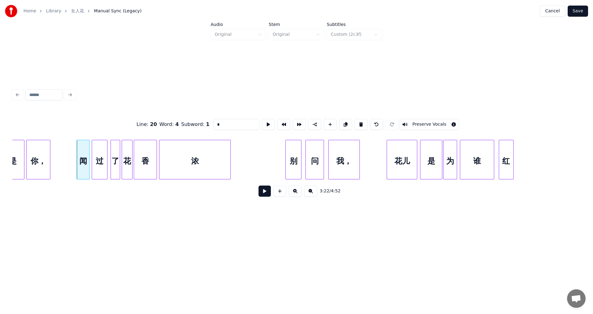
click at [266, 195] on button at bounding box center [264, 191] width 12 height 11
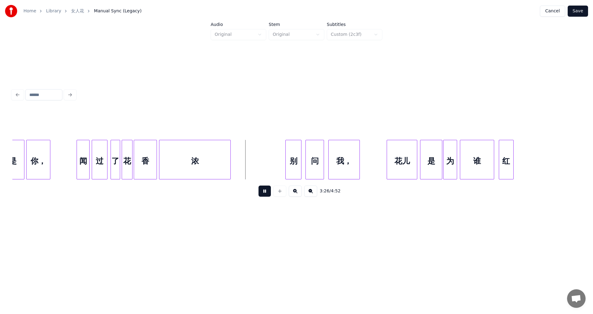
click at [267, 195] on button at bounding box center [264, 191] width 12 height 11
click at [192, 149] on div "浓" at bounding box center [200, 161] width 71 height 42
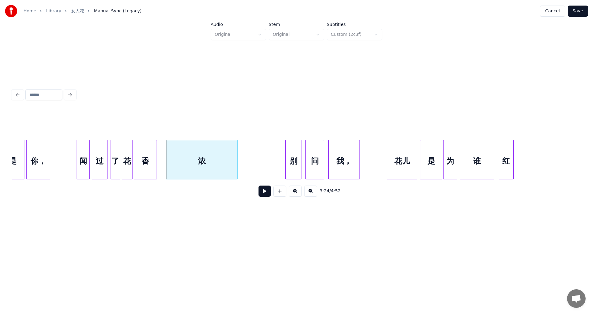
click at [157, 150] on div "香" at bounding box center [145, 160] width 23 height 40
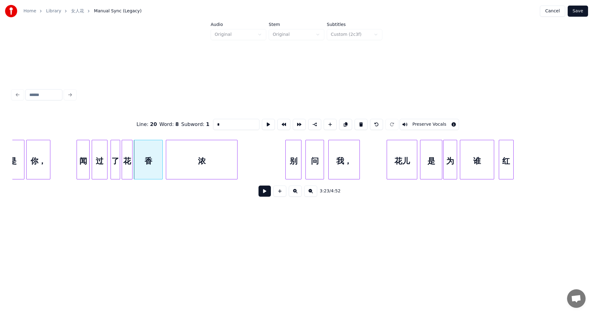
click at [162, 157] on div at bounding box center [162, 159] width 2 height 39
click at [86, 151] on div "闻" at bounding box center [83, 161] width 12 height 42
type input "*"
click at [265, 193] on button at bounding box center [264, 191] width 12 height 11
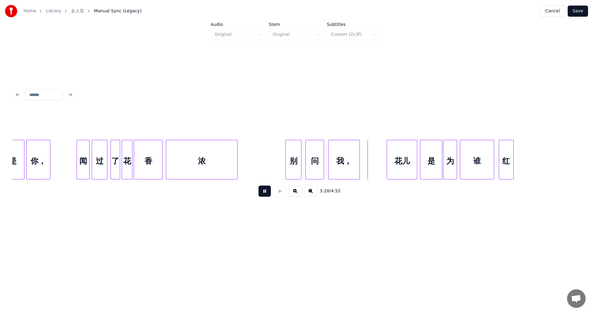
click at [79, 150] on div "闻" at bounding box center [83, 161] width 12 height 42
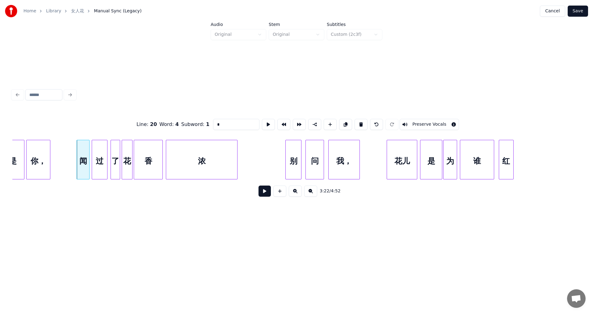
click at [266, 195] on button at bounding box center [264, 191] width 12 height 11
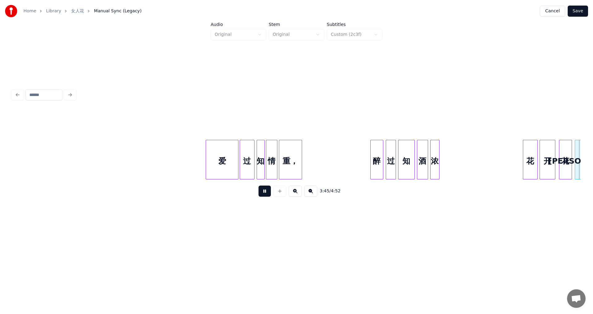
scroll to position [0, 10457]
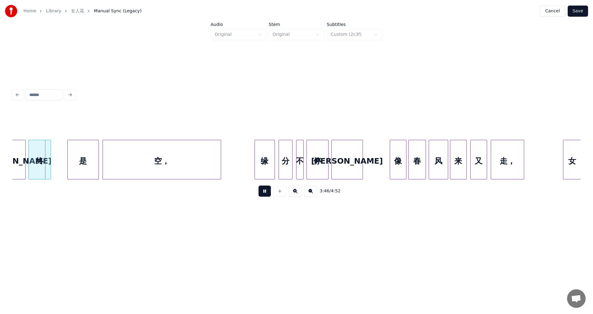
click at [265, 196] on button at bounding box center [264, 191] width 12 height 11
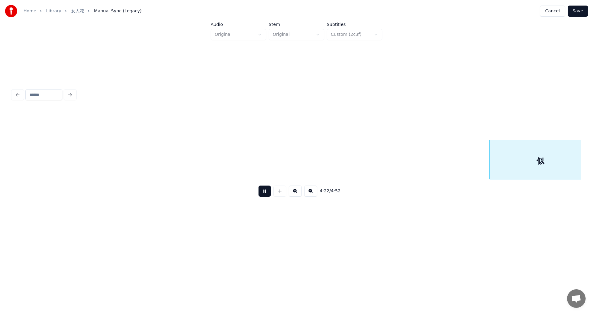
scroll to position [0, 12164]
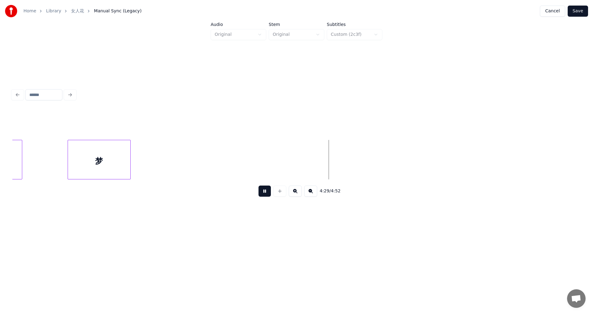
click at [93, 150] on div "梦" at bounding box center [99, 161] width 62 height 42
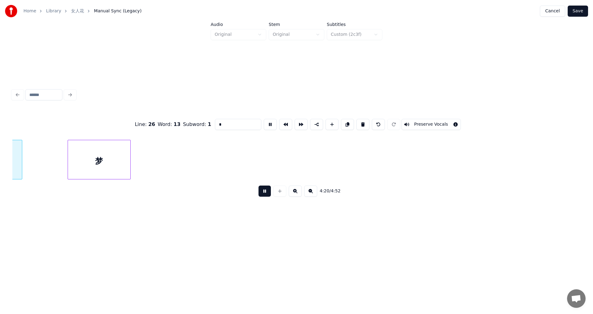
scroll to position [0, 12072]
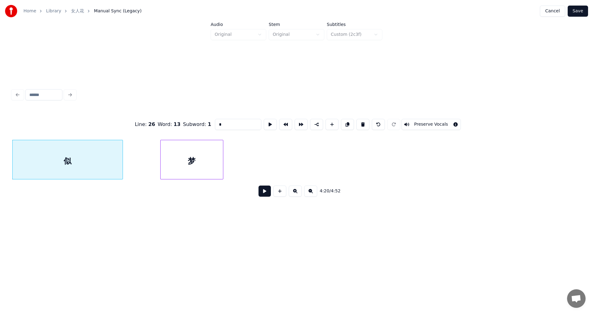
click at [122, 149] on div at bounding box center [122, 159] width 2 height 39
click at [53, 155] on div "似" at bounding box center [68, 161] width 110 height 42
click at [266, 193] on button at bounding box center [264, 191] width 12 height 11
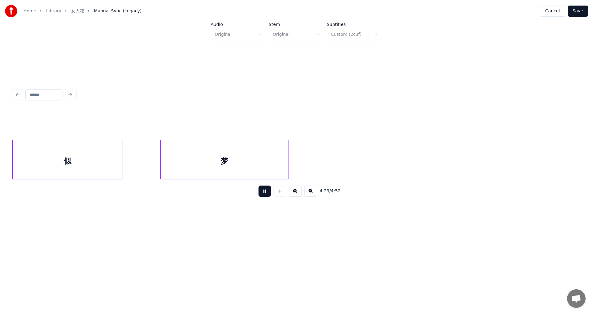
click at [288, 149] on div at bounding box center [287, 159] width 2 height 39
click at [290, 150] on div at bounding box center [289, 159] width 2 height 39
click at [60, 149] on div "似" at bounding box center [68, 161] width 110 height 42
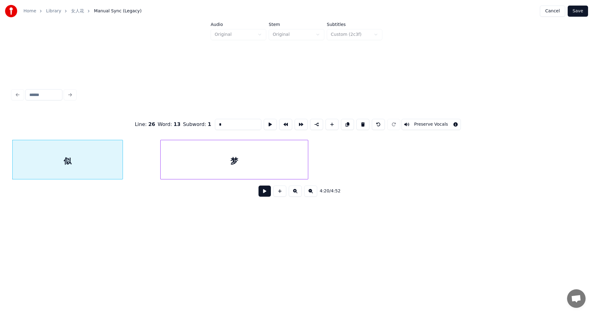
click at [73, 140] on div "似" at bounding box center [68, 161] width 110 height 42
click at [262, 193] on button at bounding box center [264, 191] width 12 height 11
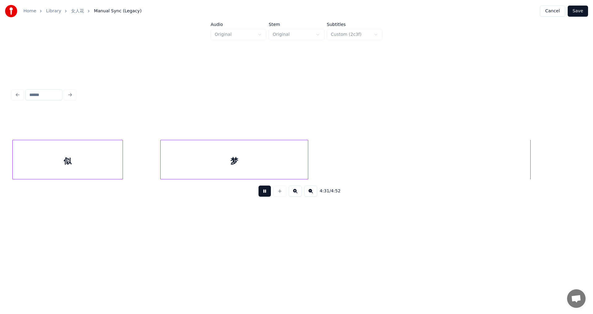
click at [579, 11] on button "Save" at bounding box center [578, 11] width 20 height 11
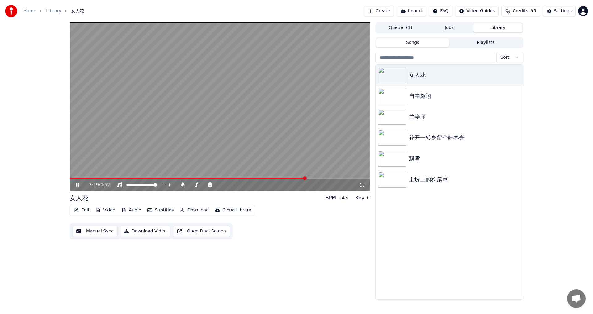
click at [294, 178] on span at bounding box center [188, 178] width 236 height 1
click at [286, 177] on video at bounding box center [220, 106] width 300 height 169
click at [288, 178] on span at bounding box center [187, 178] width 235 height 1
click at [77, 188] on div "3:32 / 4:52" at bounding box center [220, 185] width 296 height 6
click at [78, 185] on icon at bounding box center [78, 185] width 4 height 4
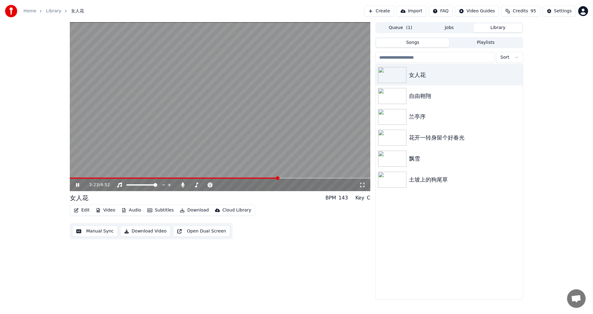
click at [278, 179] on span at bounding box center [174, 178] width 208 height 1
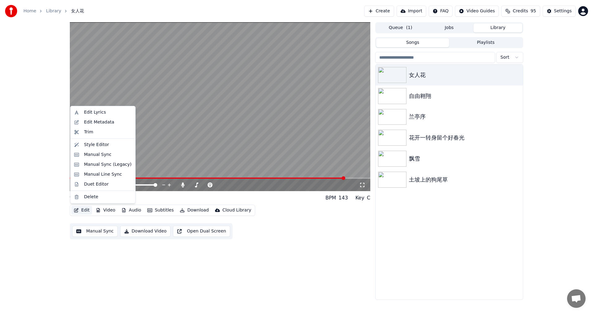
click at [86, 209] on button "Edit" at bounding box center [81, 210] width 21 height 9
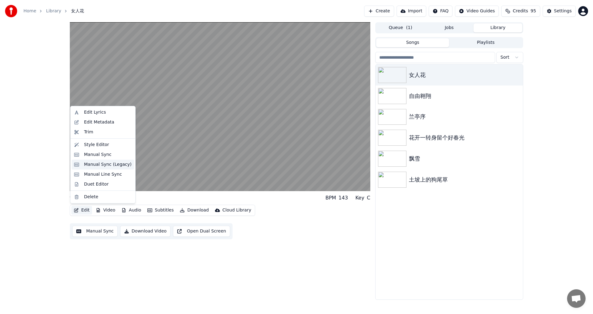
click at [103, 166] on div "Manual Sync (Legacy)" at bounding box center [108, 165] width 48 height 6
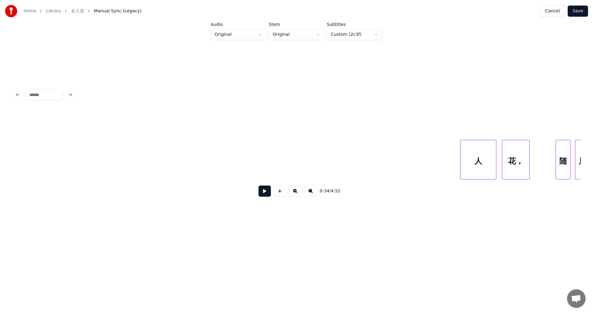
scroll to position [0, 9037]
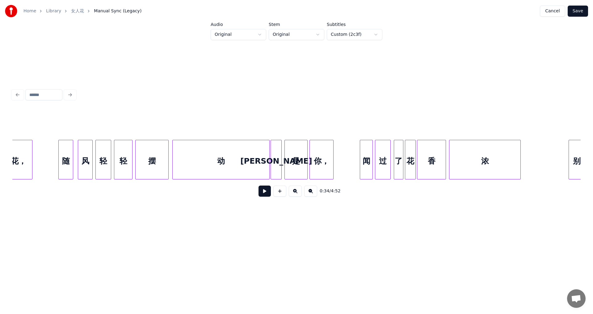
click at [266, 195] on button at bounding box center [264, 191] width 12 height 11
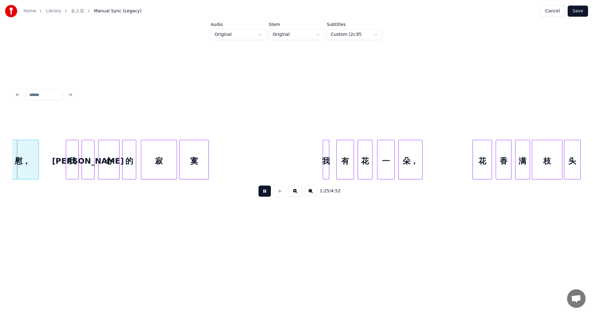
scroll to position [0, 3955]
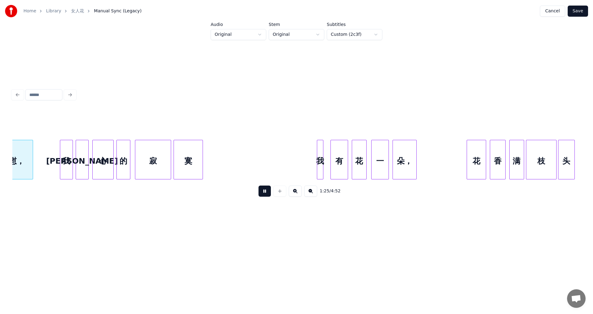
click at [293, 187] on div "1:25 / 4:52" at bounding box center [296, 191] width 558 height 14
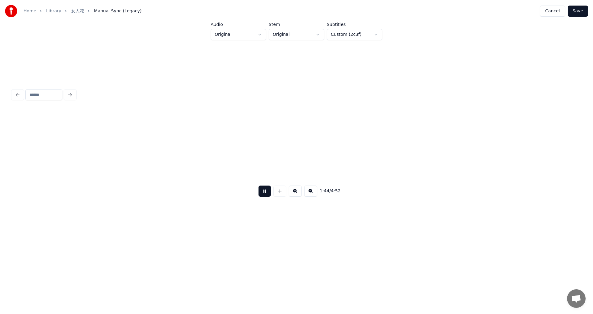
scroll to position [0, 4819]
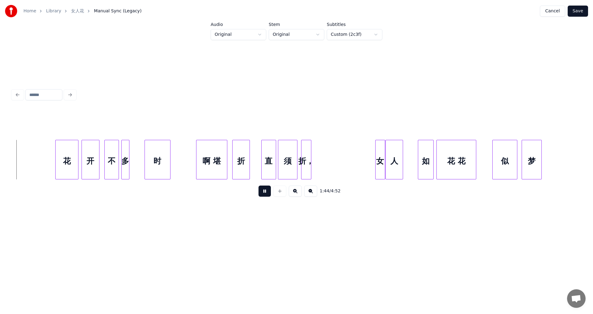
click at [585, 153] on div "Home Library 女人花 Manual Sync (Legacy) Cancel Save Audio Original Stem Original …" at bounding box center [296, 119] width 593 height 238
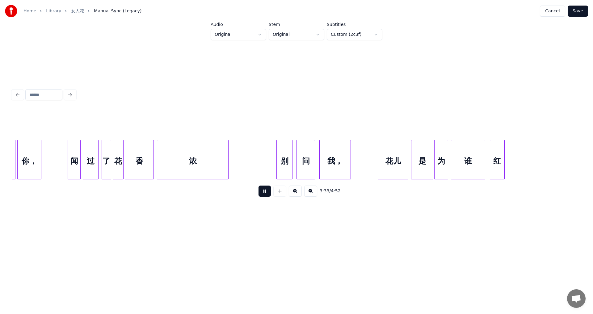
scroll to position [0, 9899]
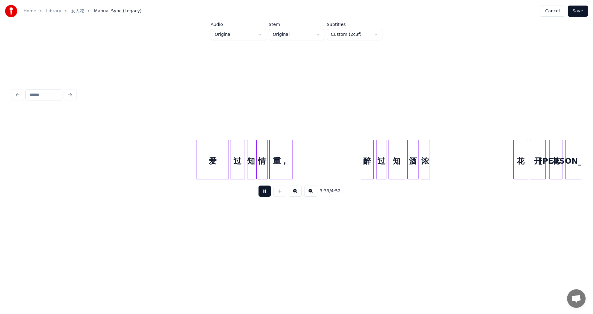
click at [267, 192] on button at bounding box center [264, 191] width 12 height 11
click at [285, 151] on div "重，" at bounding box center [286, 161] width 23 height 42
click at [270, 148] on div at bounding box center [271, 159] width 2 height 39
click at [215, 147] on div "爱" at bounding box center [212, 161] width 32 height 42
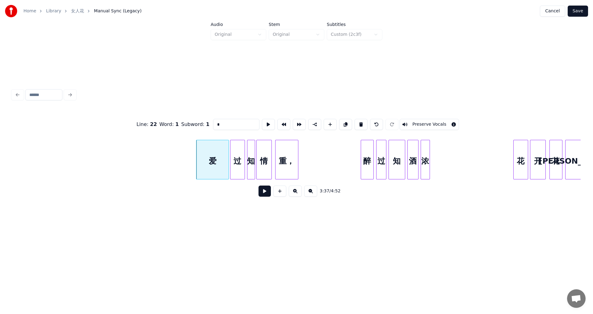
click at [264, 193] on button at bounding box center [264, 191] width 12 height 11
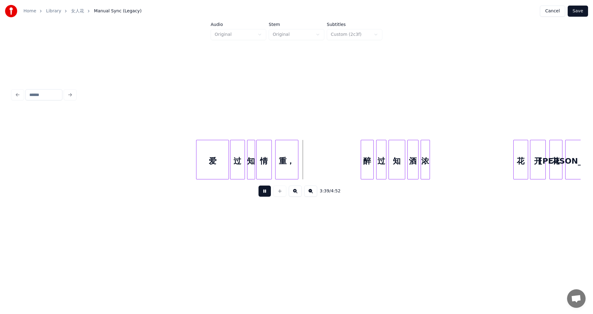
click at [264, 193] on button at bounding box center [264, 191] width 12 height 11
click at [291, 152] on div "重，" at bounding box center [288, 161] width 23 height 42
click at [272, 154] on div at bounding box center [273, 159] width 2 height 39
click at [211, 154] on div "爱" at bounding box center [212, 161] width 32 height 42
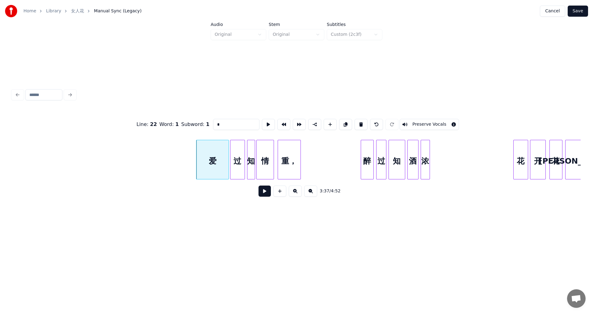
click at [263, 192] on button at bounding box center [264, 191] width 12 height 11
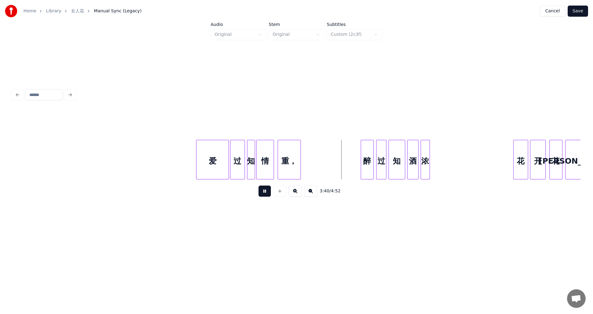
click at [265, 193] on button at bounding box center [264, 191] width 12 height 11
click at [298, 149] on div "重，" at bounding box center [289, 161] width 23 height 42
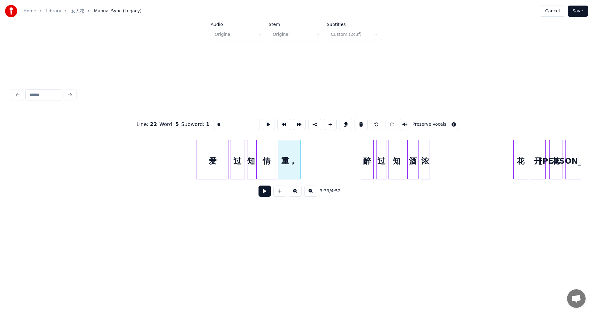
click at [275, 152] on div at bounding box center [276, 159] width 2 height 39
click at [305, 152] on div at bounding box center [304, 159] width 2 height 39
click at [220, 154] on div "爱" at bounding box center [212, 161] width 32 height 42
type input "*"
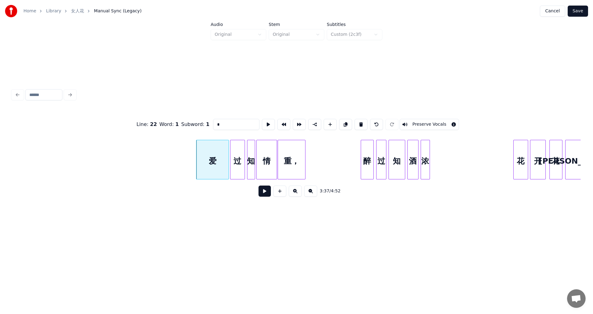
click at [263, 194] on button at bounding box center [264, 191] width 12 height 11
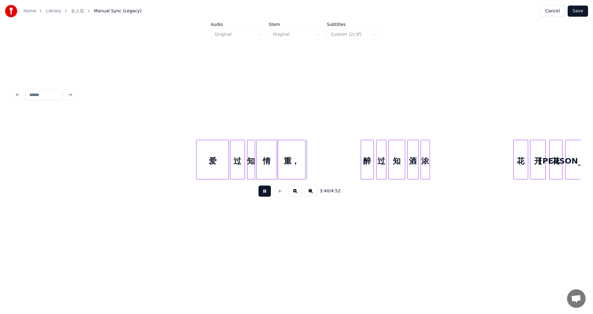
click at [267, 197] on button at bounding box center [264, 191] width 12 height 11
click at [212, 155] on div "爱" at bounding box center [211, 161] width 32 height 42
click at [263, 191] on button at bounding box center [264, 191] width 12 height 11
click at [264, 193] on button at bounding box center [264, 191] width 12 height 11
click at [236, 149] on div "过" at bounding box center [235, 161] width 14 height 42
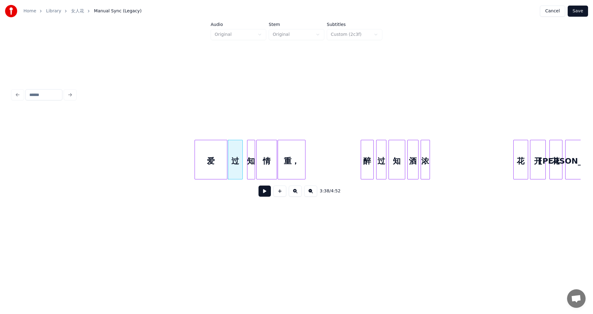
click at [207, 153] on div "爱" at bounding box center [211, 161] width 32 height 42
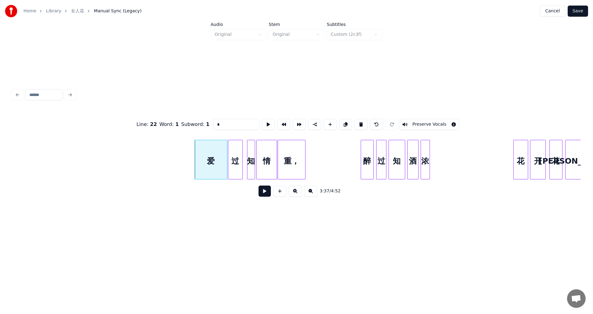
click at [266, 192] on button at bounding box center [264, 191] width 12 height 11
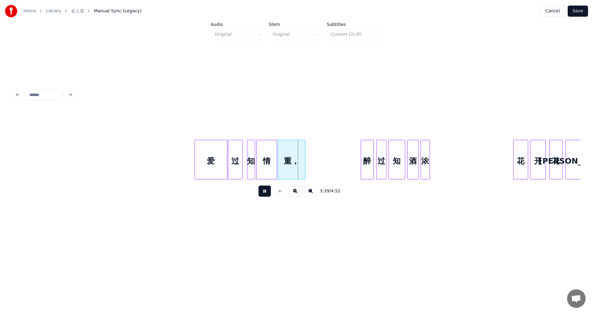
click at [266, 192] on button at bounding box center [264, 191] width 12 height 11
click at [250, 154] on div "知" at bounding box center [249, 161] width 7 height 42
click at [205, 154] on div "爱" at bounding box center [211, 161] width 32 height 42
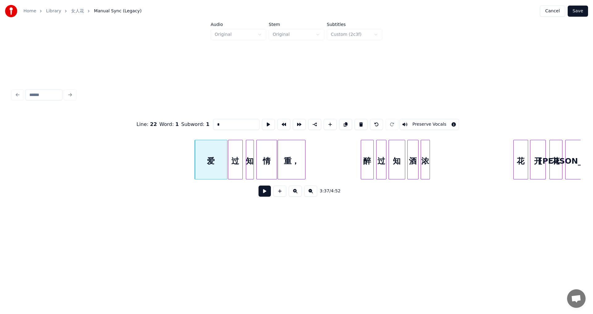
click at [261, 195] on button at bounding box center [264, 191] width 12 height 11
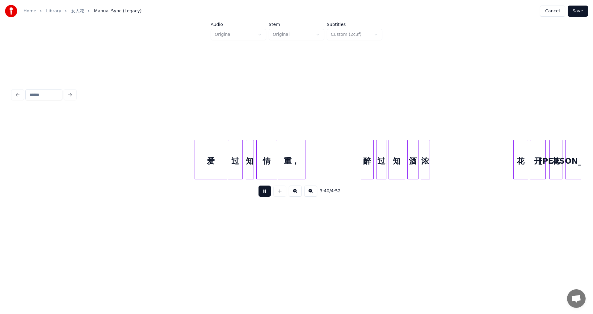
click at [261, 195] on button at bounding box center [264, 191] width 12 height 11
click at [212, 159] on div "爱" at bounding box center [211, 161] width 32 height 42
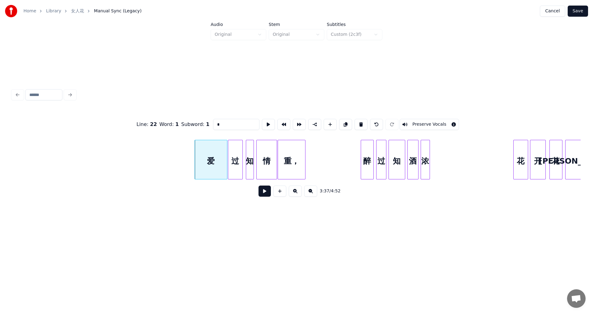
click at [264, 194] on button at bounding box center [264, 191] width 12 height 11
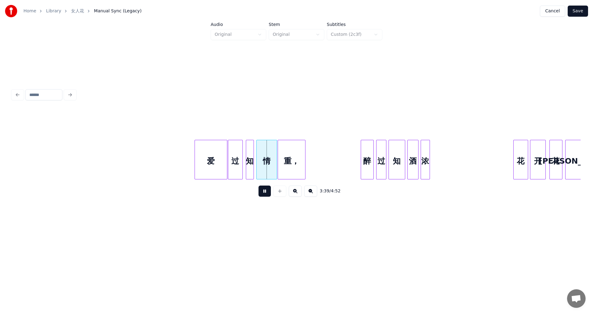
click at [264, 194] on button at bounding box center [264, 191] width 12 height 11
click at [254, 144] on div at bounding box center [255, 159] width 2 height 39
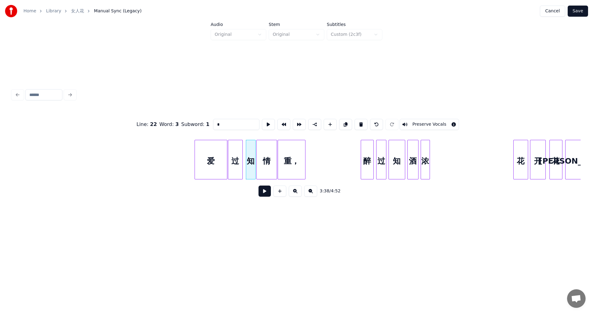
click at [213, 146] on div "爱" at bounding box center [211, 161] width 32 height 42
type input "*"
click at [261, 194] on button at bounding box center [264, 191] width 12 height 11
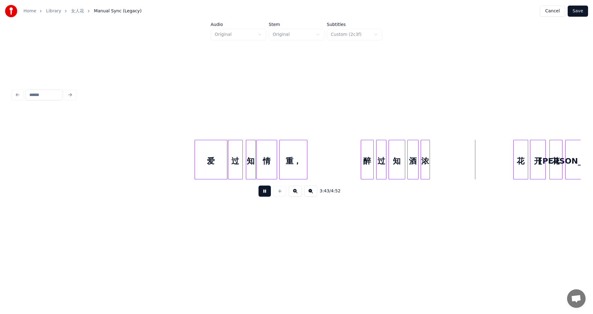
click at [301, 152] on div "重，" at bounding box center [292, 161] width 27 height 42
click at [277, 147] on div at bounding box center [277, 159] width 2 height 39
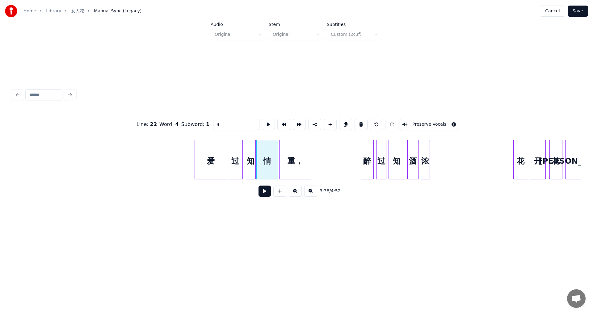
click at [310, 154] on div at bounding box center [310, 159] width 2 height 39
click at [218, 159] on div "爱" at bounding box center [211, 161] width 32 height 42
type input "*"
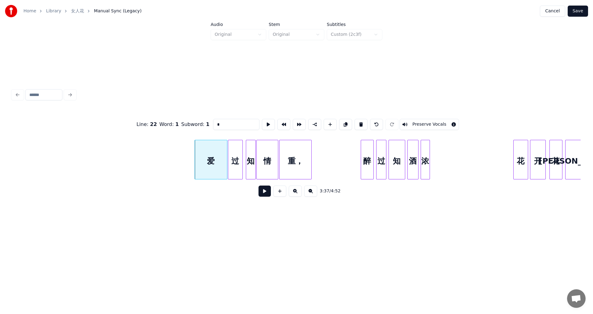
click at [265, 192] on button at bounding box center [264, 191] width 12 height 11
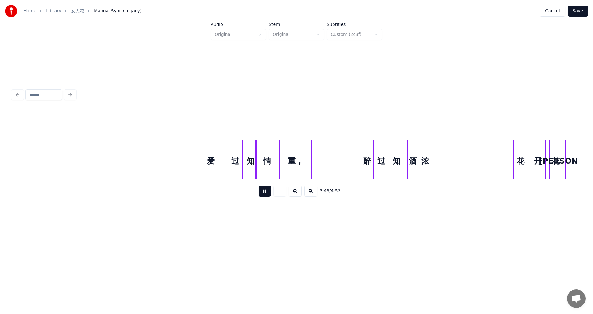
click at [264, 192] on button at bounding box center [264, 191] width 12 height 11
click at [435, 153] on div "浓" at bounding box center [434, 161] width 9 height 42
click at [425, 151] on div at bounding box center [425, 159] width 2 height 39
click at [394, 155] on div at bounding box center [394, 159] width 2 height 39
click at [384, 152] on div "过" at bounding box center [381, 160] width 10 height 40
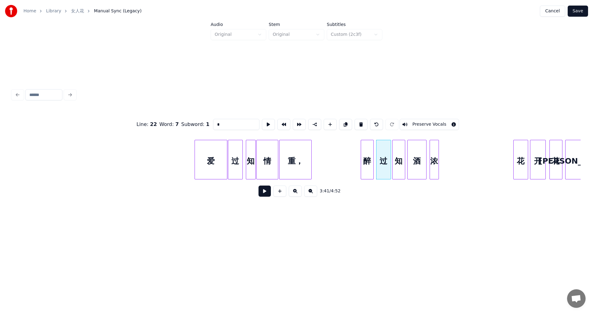
click at [389, 152] on div at bounding box center [390, 159] width 2 height 39
click at [360, 152] on div at bounding box center [360, 159] width 2 height 39
click at [220, 158] on div "爱" at bounding box center [211, 161] width 32 height 42
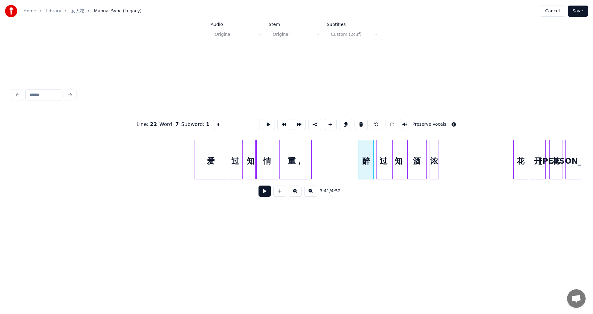
type input "*"
click at [260, 195] on button at bounding box center [264, 191] width 12 height 11
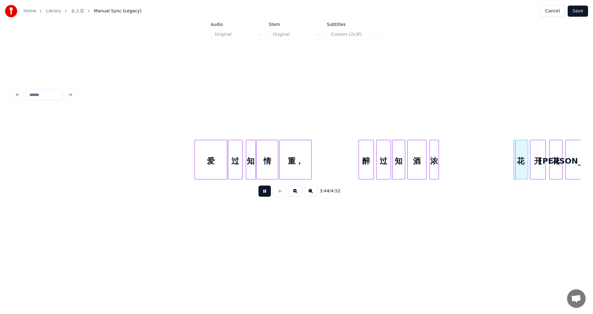
click at [267, 196] on button at bounding box center [264, 191] width 12 height 11
click at [428, 153] on div at bounding box center [429, 159] width 2 height 39
click at [443, 154] on div at bounding box center [443, 159] width 2 height 39
click at [368, 151] on div "醉" at bounding box center [366, 161] width 15 height 42
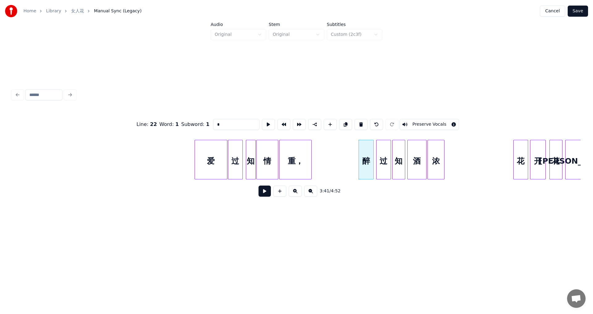
type input "*"
click at [262, 192] on button at bounding box center [264, 191] width 12 height 11
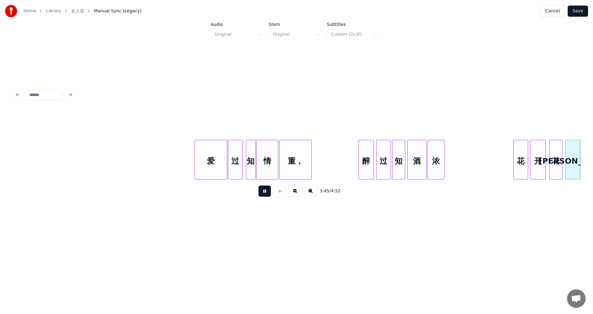
scroll to position [0, 10467]
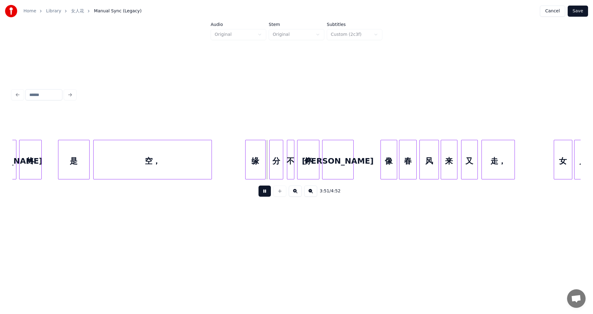
click at [82, 182] on div "3:51 / 4:52" at bounding box center [296, 190] width 568 height 23
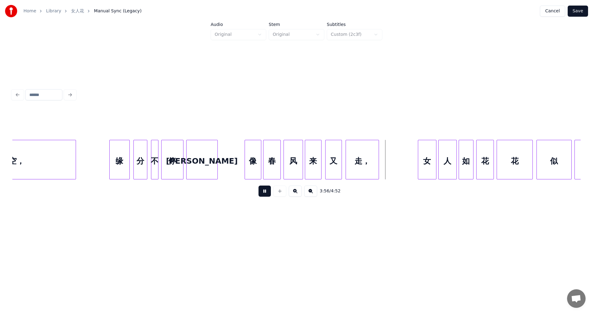
click at [579, 12] on button "Save" at bounding box center [578, 11] width 20 height 11
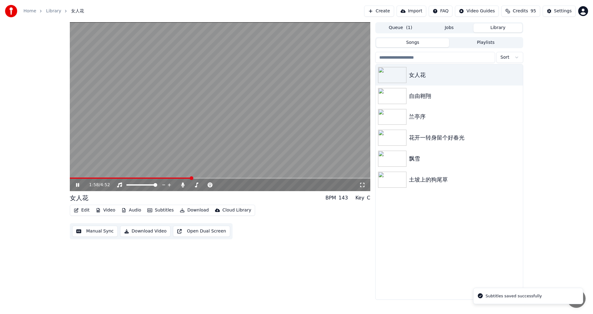
click at [191, 178] on span at bounding box center [220, 178] width 300 height 1
click at [204, 177] on video at bounding box center [220, 106] width 300 height 169
click at [211, 179] on span at bounding box center [220, 178] width 300 height 1
click at [238, 178] on span at bounding box center [220, 178] width 300 height 1
click at [77, 184] on icon at bounding box center [78, 185] width 4 height 4
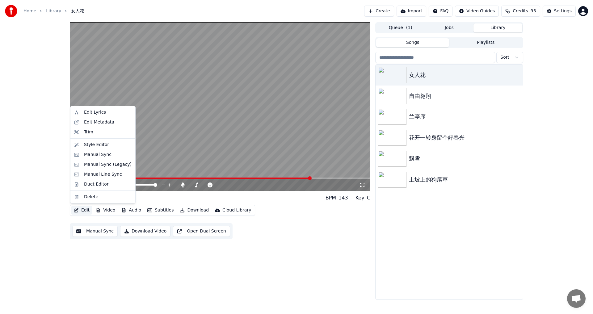
click at [79, 212] on button "Edit" at bounding box center [81, 210] width 21 height 9
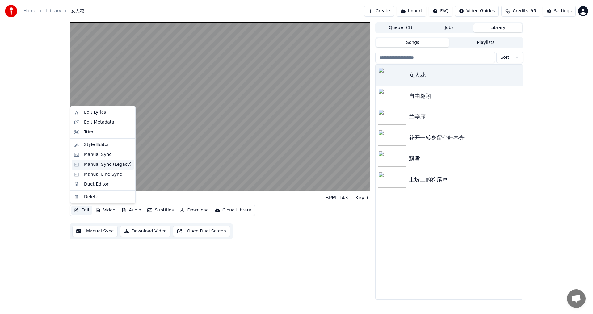
click at [97, 164] on div "Manual Sync (Legacy)" at bounding box center [108, 165] width 48 height 6
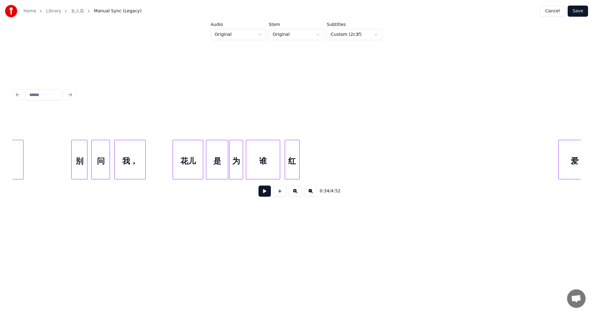
scroll to position [0, 10032]
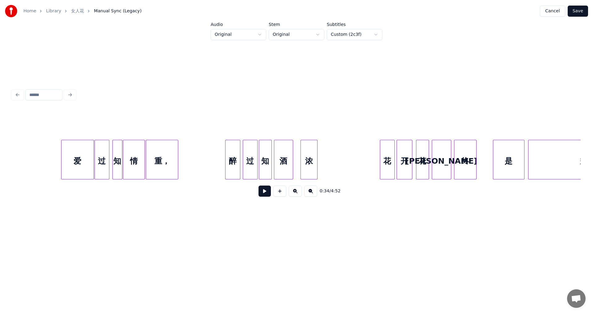
click at [310, 155] on div "浓" at bounding box center [309, 161] width 16 height 42
click at [288, 152] on div "酒" at bounding box center [287, 161] width 19 height 42
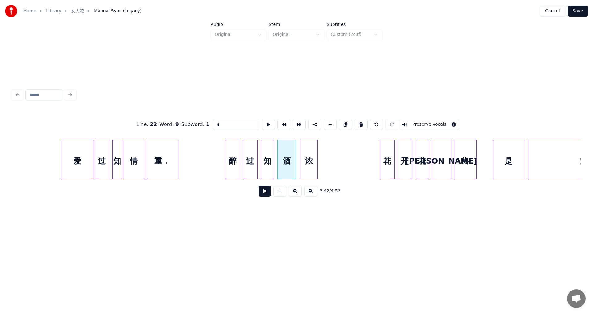
click at [270, 151] on div "知" at bounding box center [267, 161] width 12 height 42
click at [255, 151] on div at bounding box center [256, 159] width 2 height 39
click at [251, 151] on div "过" at bounding box center [251, 161] width 14 height 42
click at [234, 151] on div "醉" at bounding box center [234, 161] width 15 height 42
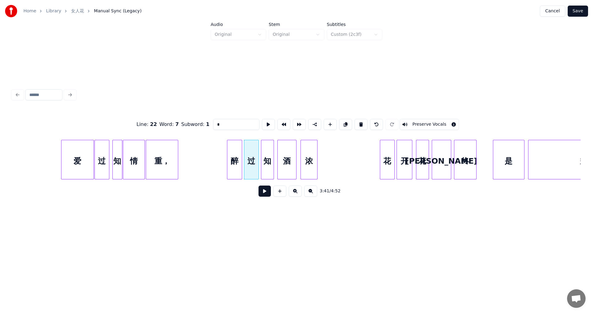
click at [234, 151] on div "醉" at bounding box center [234, 161] width 15 height 42
click at [297, 151] on div at bounding box center [296, 159] width 2 height 39
click at [308, 153] on div "浓" at bounding box center [306, 161] width 16 height 42
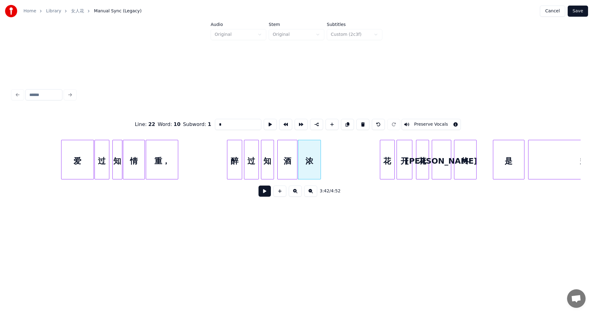
click at [320, 151] on div at bounding box center [320, 159] width 2 height 39
click at [233, 154] on div "醉" at bounding box center [234, 161] width 15 height 42
type input "*"
click at [233, 154] on div "醉" at bounding box center [234, 161] width 15 height 42
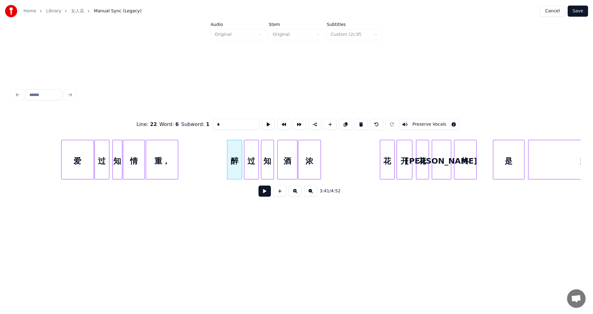
click at [264, 197] on button at bounding box center [264, 191] width 12 height 11
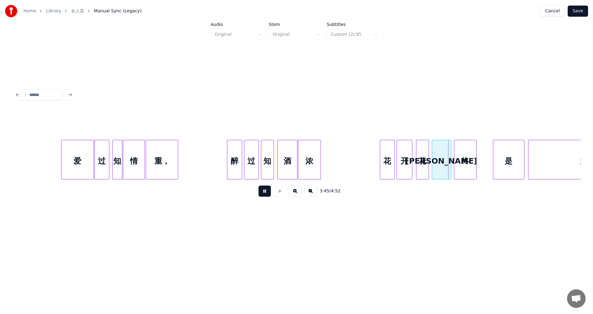
click at [233, 156] on div "醉" at bounding box center [234, 161] width 15 height 42
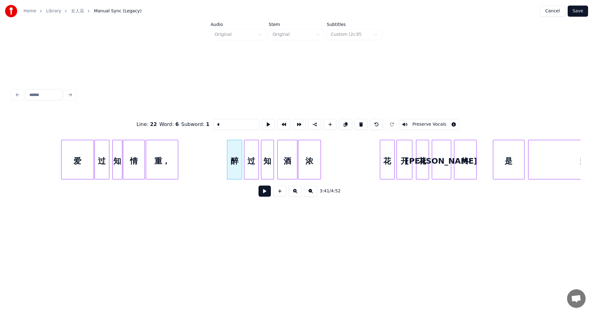
click at [79, 161] on div "爱" at bounding box center [77, 161] width 32 height 42
type input "*"
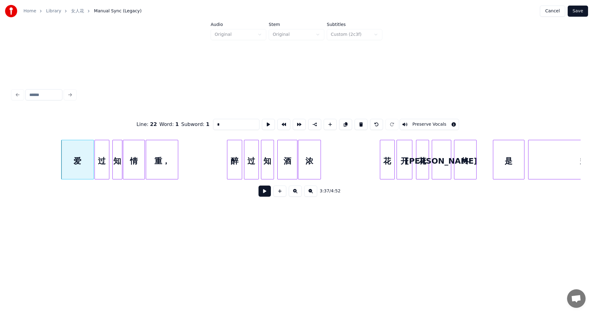
click at [265, 194] on button at bounding box center [264, 191] width 12 height 11
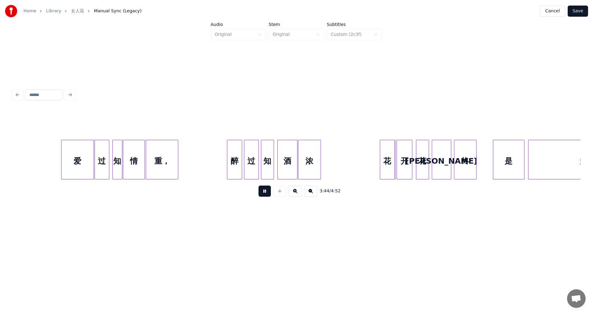
click at [263, 193] on button at bounding box center [264, 191] width 12 height 11
click at [270, 154] on div at bounding box center [271, 159] width 2 height 39
click at [277, 147] on div at bounding box center [277, 159] width 2 height 39
click at [236, 150] on div "醉" at bounding box center [234, 161] width 15 height 42
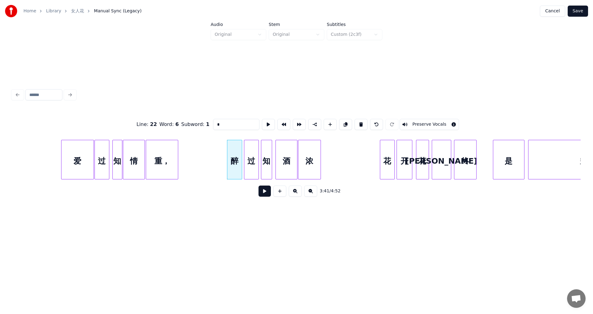
click at [262, 193] on button at bounding box center [264, 191] width 12 height 11
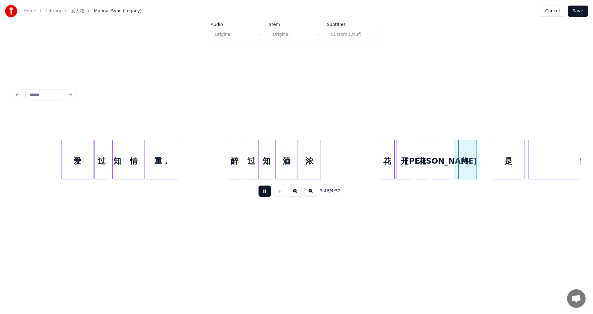
click at [234, 159] on div "醉" at bounding box center [234, 161] width 15 height 42
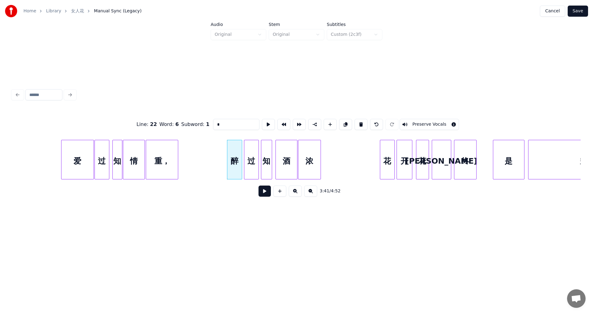
click at [268, 195] on button at bounding box center [264, 191] width 12 height 11
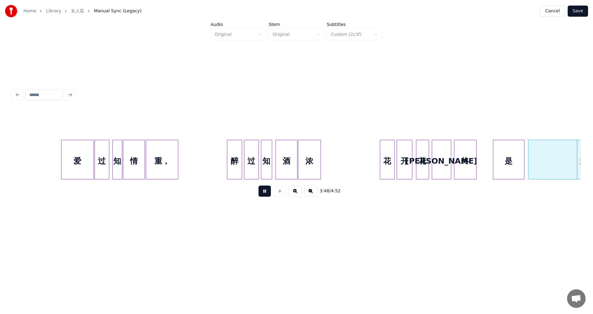
click at [582, 13] on button "Save" at bounding box center [578, 11] width 20 height 11
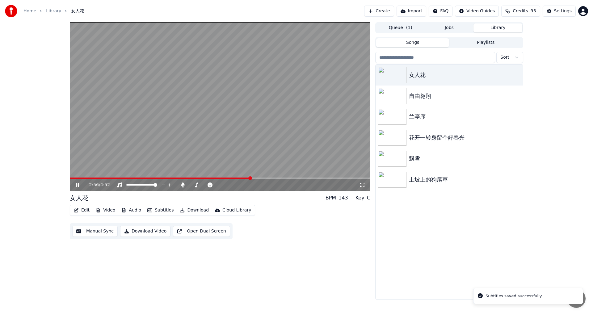
click at [251, 179] on span at bounding box center [220, 178] width 300 height 1
click at [83, 212] on button "Edit" at bounding box center [81, 210] width 21 height 9
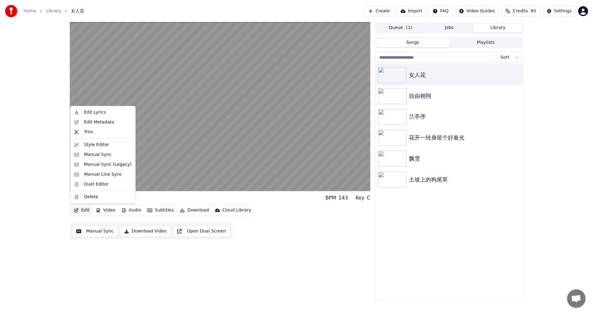
click at [115, 278] on div "女人花 BPM 143 Key C Edit Video Audio Subtitles Download Cloud Library Manual Sync…" at bounding box center [220, 161] width 300 height 278
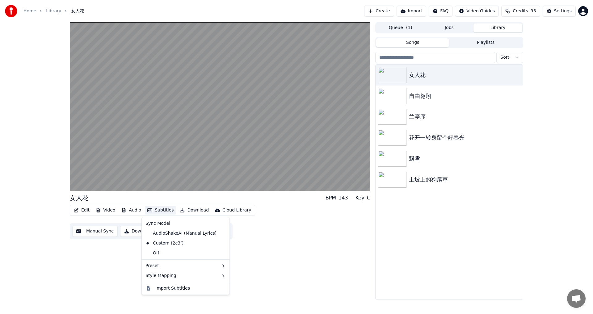
click at [157, 212] on button "Subtitles" at bounding box center [160, 210] width 31 height 9
click at [288, 250] on div "女人花 BPM 143 Key C Edit Video Audio Subtitles Download Cloud Library Manual Sync…" at bounding box center [220, 161] width 300 height 278
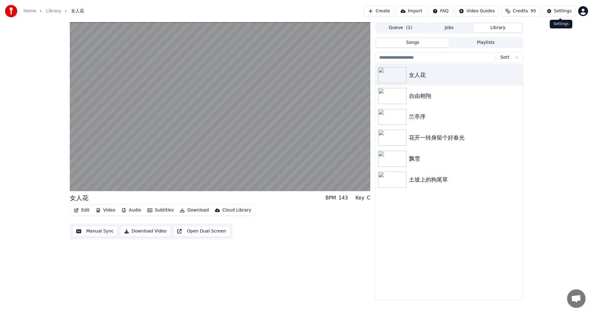
click at [556, 9] on div "Settings" at bounding box center [563, 11] width 18 height 6
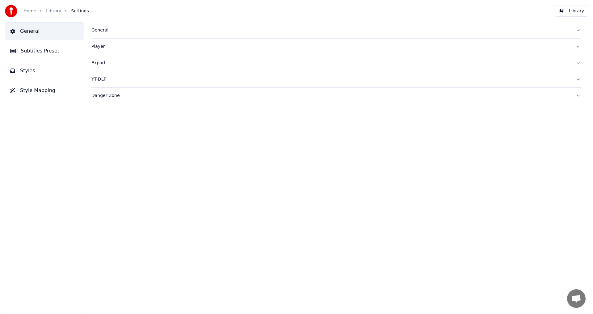
click at [36, 53] on span "Subtitles Preset" at bounding box center [40, 50] width 39 height 7
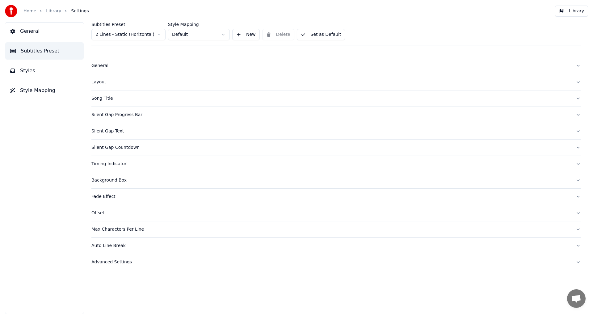
click at [35, 34] on span "General" at bounding box center [29, 30] width 19 height 7
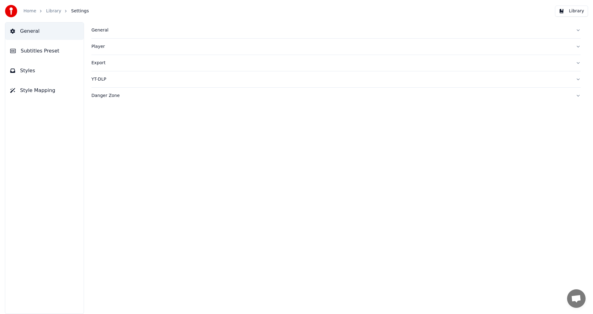
click at [37, 69] on button "Styles" at bounding box center [44, 70] width 78 height 17
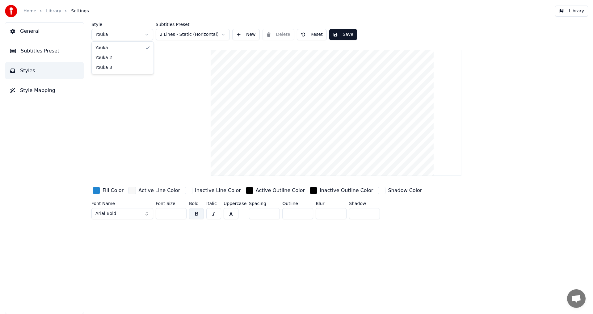
click at [148, 35] on html "Home Library Settings Library General Subtitles Preset Styles Style Mapping Sty…" at bounding box center [296, 157] width 593 height 314
click at [146, 34] on html "Home Library Settings Library General Subtitles Preset Styles Style Mapping Sty…" at bounding box center [296, 157] width 593 height 314
click at [96, 190] on div "button" at bounding box center [96, 190] width 7 height 7
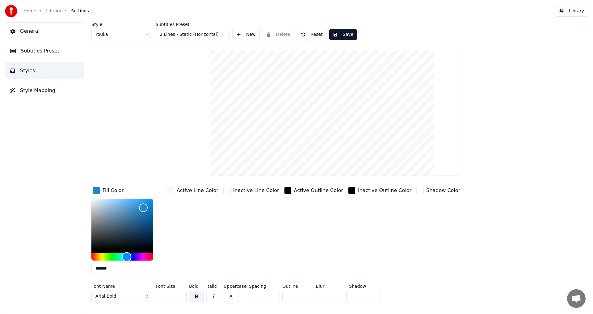
click at [144, 256] on div "Hue" at bounding box center [122, 256] width 62 height 7
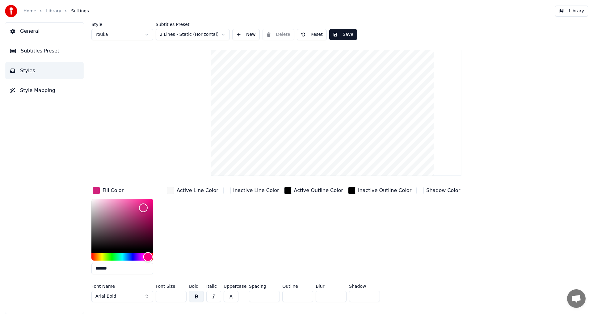
click at [148, 257] on div "Hue" at bounding box center [148, 257] width 10 height 10
click at [151, 255] on div "Hue" at bounding box center [148, 257] width 10 height 10
click at [146, 256] on div "Hue" at bounding box center [146, 257] width 10 height 10
click at [144, 256] on div "Hue" at bounding box center [145, 257] width 10 height 10
click at [143, 256] on div "Hue" at bounding box center [143, 257] width 10 height 10
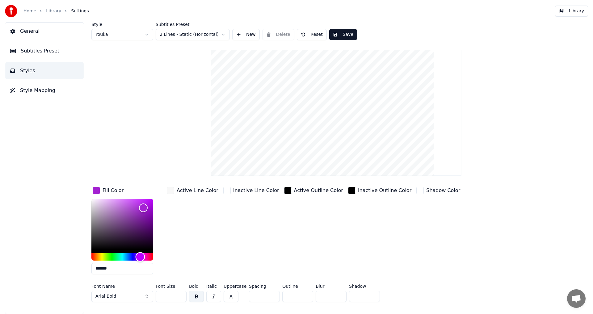
click at [140, 256] on div "Hue" at bounding box center [141, 257] width 10 height 10
click at [140, 256] on div "Hue" at bounding box center [140, 257] width 10 height 10
click at [142, 257] on div "Hue" at bounding box center [142, 257] width 10 height 10
click at [144, 257] on div "Hue" at bounding box center [144, 257] width 10 height 10
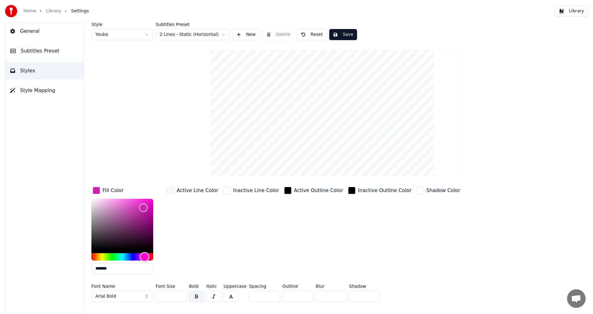
click at [145, 257] on div "Hue" at bounding box center [145, 257] width 10 height 10
click at [338, 32] on button "Save" at bounding box center [343, 34] width 28 height 11
click at [147, 37] on html "Home Library Settings Library General Subtitles Preset Styles Style Mapping Sty…" at bounding box center [296, 157] width 593 height 314
click at [148, 35] on html "Home Library Settings Library General Subtitles Preset Styles Style Mapping Sty…" at bounding box center [296, 157] width 593 height 314
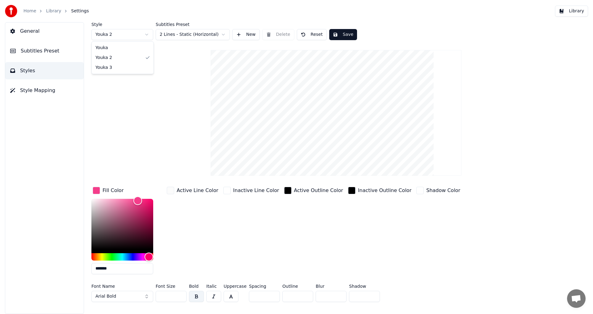
type input "*******"
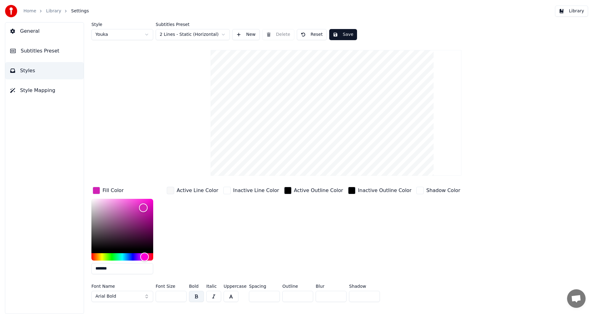
click at [577, 14] on button "Library" at bounding box center [571, 11] width 33 height 11
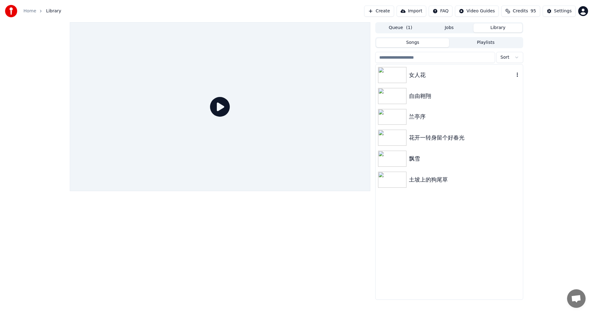
click at [390, 77] on img at bounding box center [392, 75] width 28 height 16
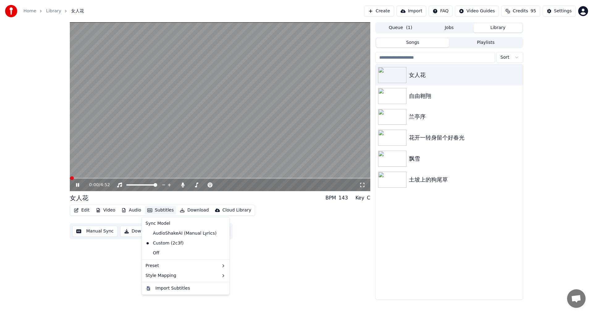
click at [158, 211] on button "Subtitles" at bounding box center [160, 210] width 31 height 9
click at [363, 183] on icon at bounding box center [362, 185] width 4 height 4
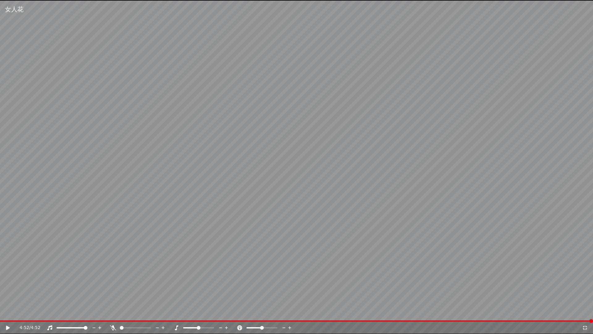
click at [120, 314] on span at bounding box center [122, 328] width 4 height 4
click at [4, 314] on div "4:52 / 4:52" at bounding box center [296, 327] width 588 height 6
click at [6, 314] on icon at bounding box center [8, 327] width 4 height 4
click at [584, 314] on icon at bounding box center [585, 327] width 4 height 4
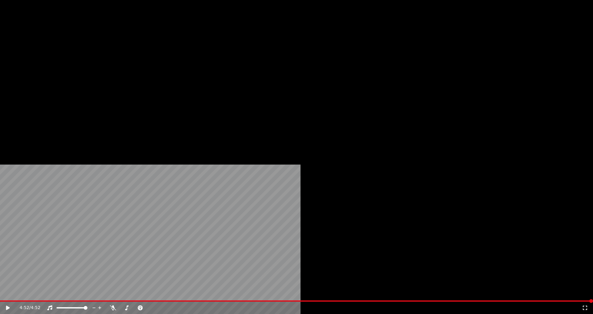
click at [86, 46] on button "Edit" at bounding box center [81, 41] width 21 height 9
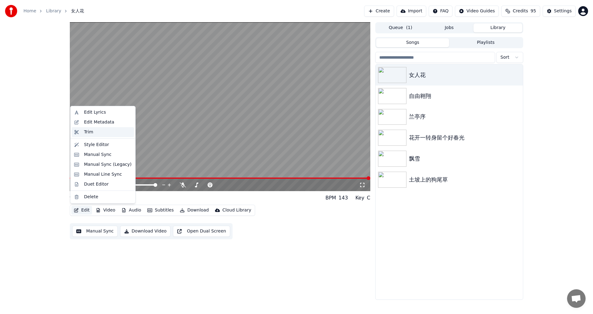
click at [77, 135] on div "Trim" at bounding box center [103, 132] width 62 height 10
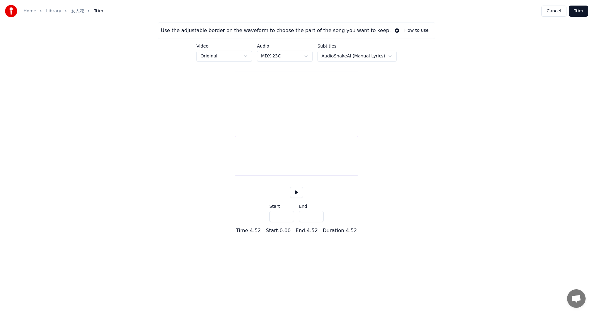
click at [298, 198] on button at bounding box center [296, 192] width 13 height 11
click at [356, 159] on div at bounding box center [357, 155] width 2 height 39
click at [353, 152] on div at bounding box center [354, 155] width 2 height 39
click at [293, 198] on button at bounding box center [296, 192] width 13 height 11
click at [350, 158] on div at bounding box center [350, 155] width 2 height 39
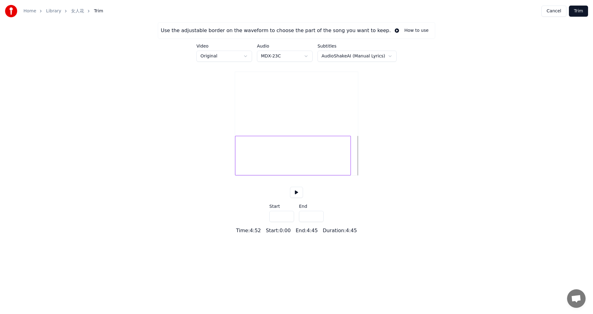
type input "*****"
click at [363, 187] on div "Use the adjustable border on the waveform to choose the part of the song you wa…" at bounding box center [296, 128] width 593 height 212
click at [294, 198] on button at bounding box center [296, 192] width 13 height 11
click at [552, 11] on button "Cancel" at bounding box center [553, 11] width 25 height 11
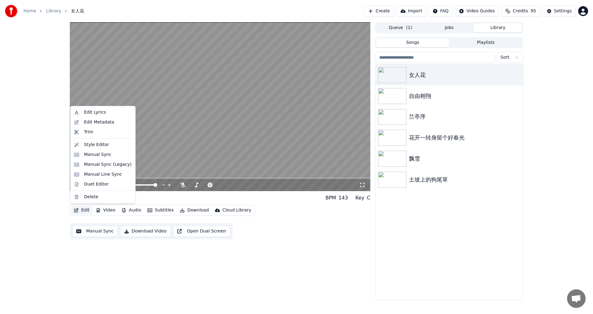
click at [86, 212] on button "Edit" at bounding box center [81, 210] width 21 height 9
click at [95, 132] on div "Trim" at bounding box center [108, 132] width 48 height 6
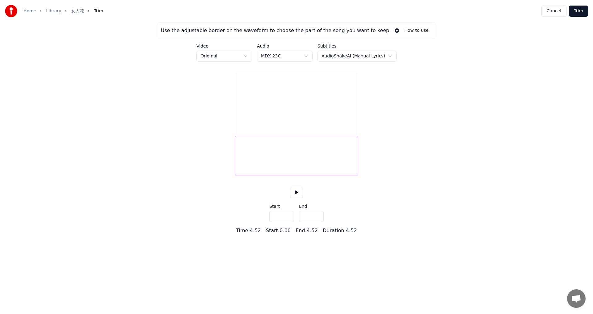
click at [297, 198] on button at bounding box center [296, 192] width 13 height 11
click at [318, 222] on input "*****" at bounding box center [311, 216] width 25 height 11
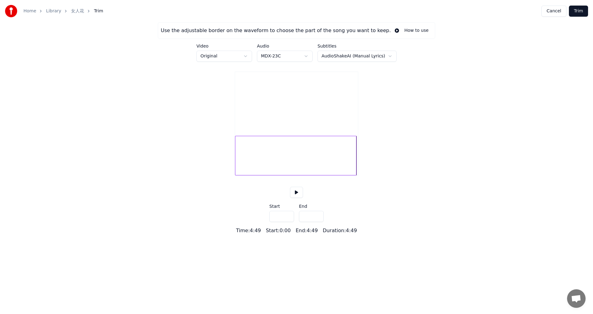
click at [296, 198] on button at bounding box center [296, 192] width 13 height 11
click at [316, 222] on input "*****" at bounding box center [311, 216] width 25 height 11
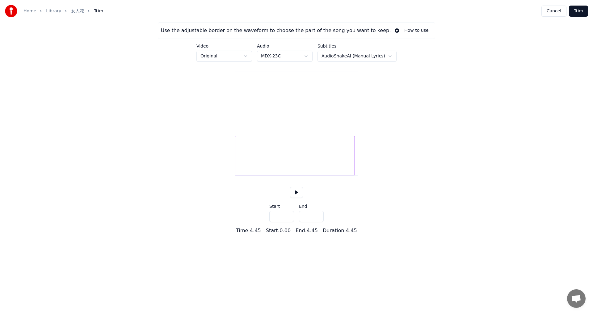
click at [316, 222] on input "*****" at bounding box center [311, 216] width 25 height 11
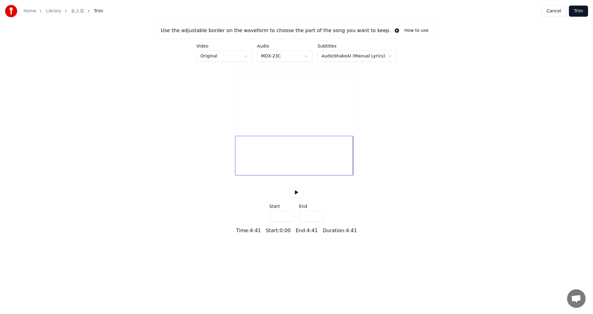
type input "*****"
click at [316, 222] on input "*****" at bounding box center [311, 216] width 25 height 11
click at [296, 198] on button at bounding box center [296, 192] width 13 height 11
click at [583, 11] on button "Trim" at bounding box center [578, 11] width 19 height 11
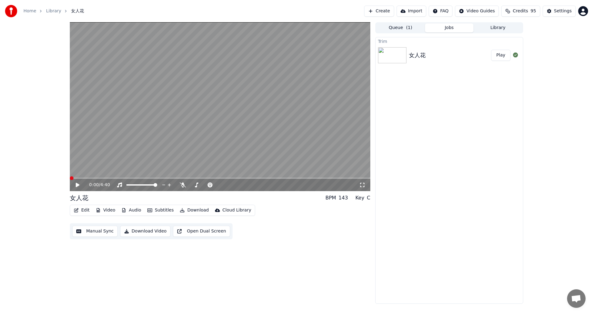
click at [335, 179] on span at bounding box center [220, 178] width 300 height 1
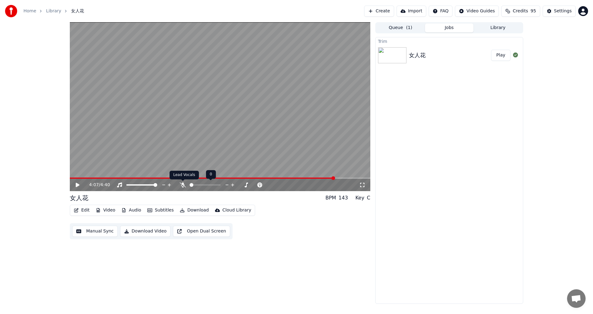
click at [181, 185] on icon at bounding box center [183, 185] width 6 height 5
click at [504, 53] on button "Play" at bounding box center [500, 55] width 19 height 11
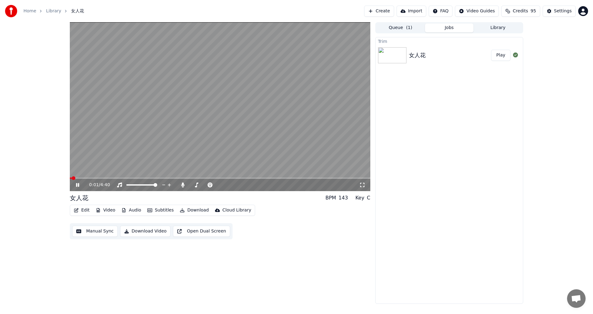
click at [325, 177] on video at bounding box center [220, 106] width 300 height 169
click at [325, 178] on div "0:01 / 4:40" at bounding box center [220, 106] width 300 height 169
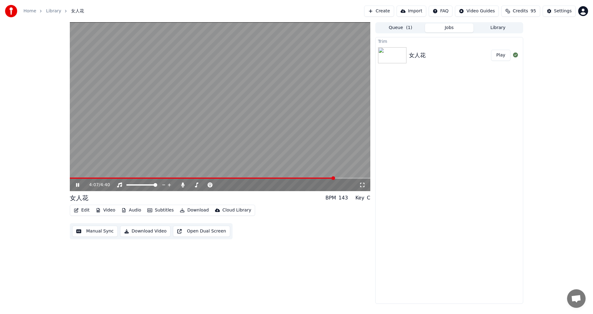
click at [334, 178] on span at bounding box center [220, 178] width 300 height 1
click at [451, 27] on button "Jobs" at bounding box center [449, 27] width 49 height 9
click at [501, 54] on button "Play" at bounding box center [500, 55] width 19 height 11
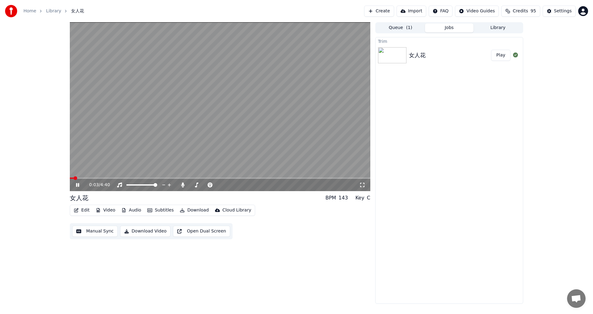
click at [336, 179] on span at bounding box center [220, 178] width 300 height 1
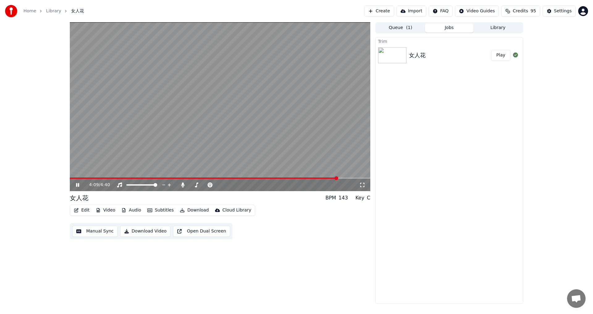
click at [348, 177] on video at bounding box center [220, 106] width 300 height 169
click at [348, 178] on span at bounding box center [220, 178] width 300 height 1
click at [76, 186] on icon at bounding box center [78, 185] width 4 height 4
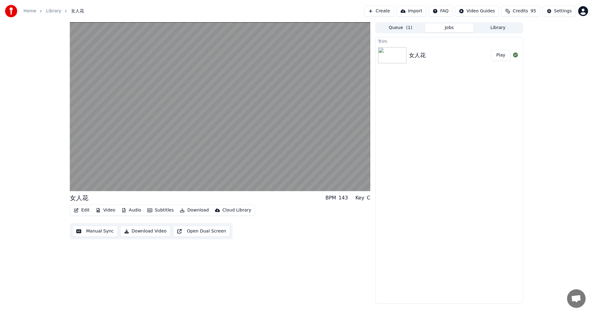
click at [161, 212] on button "Subtitles" at bounding box center [160, 210] width 31 height 9
click at [168, 245] on div "Custom (2c3f)" at bounding box center [164, 243] width 43 height 10
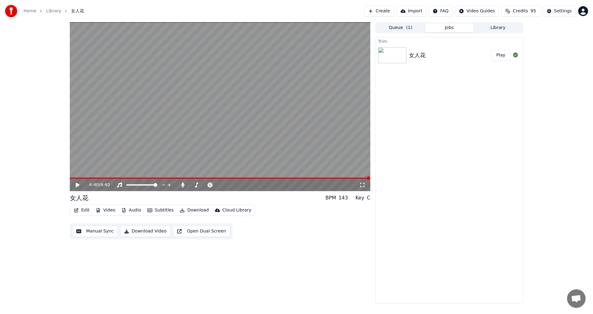
click at [300, 177] on video at bounding box center [220, 106] width 300 height 169
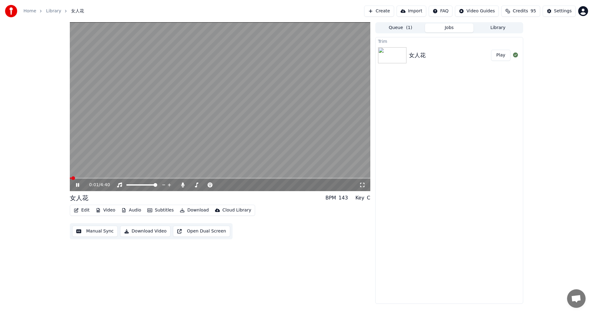
click at [299, 179] on span at bounding box center [220, 178] width 300 height 1
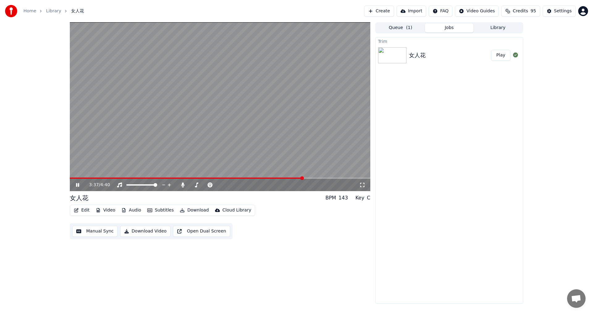
click at [318, 179] on div "3:37 / 4:40" at bounding box center [220, 185] width 300 height 12
click at [323, 178] on span at bounding box center [220, 178] width 300 height 1
click at [190, 185] on span at bounding box center [192, 185] width 4 height 4
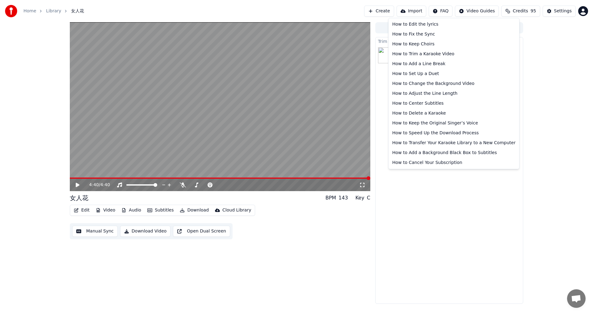
click at [447, 11] on html "Home Library 女人花 Create Import FAQ Video Guides Credits 95 Settings 4:40 / 4:40…" at bounding box center [296, 157] width 593 height 314
click at [80, 211] on html "Home Library 女人花 Create Import FAQ Video Guides Credits 95 Settings 4:40 / 4:40…" at bounding box center [296, 157] width 593 height 314
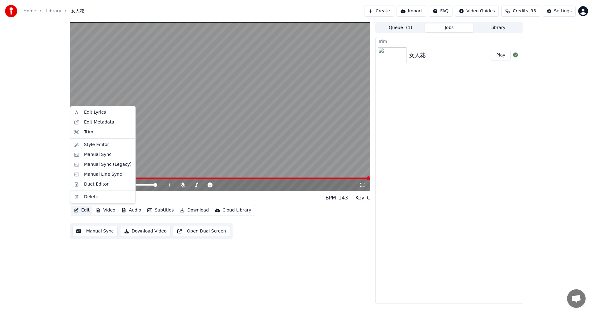
click at [81, 210] on button "Edit" at bounding box center [81, 210] width 21 height 9
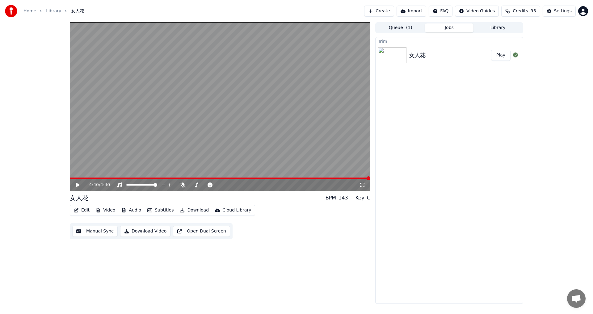
click at [467, 190] on div "Trim 女人花 Play" at bounding box center [449, 170] width 148 height 267
click at [494, 12] on html "Home Library 女人花 Create Import FAQ Video Guides Credits 95 Settings 4:40 / 4:40…" at bounding box center [296, 157] width 593 height 314
click at [397, 29] on html "Home Library 女人花 Create Import FAQ Video Guides Credits 95 Settings 4:40 / 4:40…" at bounding box center [296, 157] width 593 height 314
click at [424, 11] on button "Import" at bounding box center [412, 11] width 30 height 11
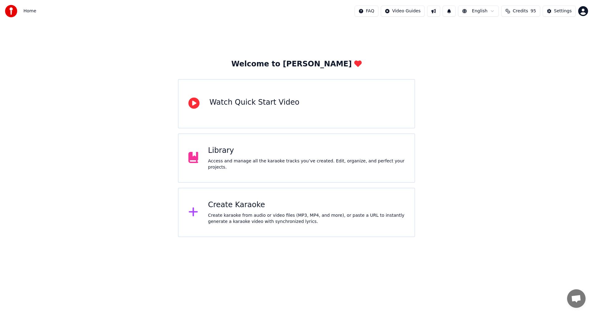
click at [226, 168] on div "Library Access and manage all the karaoke tracks you’ve created. Edit, organize…" at bounding box center [296, 157] width 237 height 49
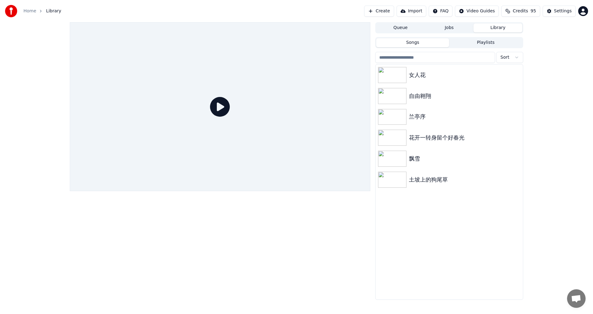
click at [577, 296] on span "Open chat" at bounding box center [576, 299] width 10 height 9
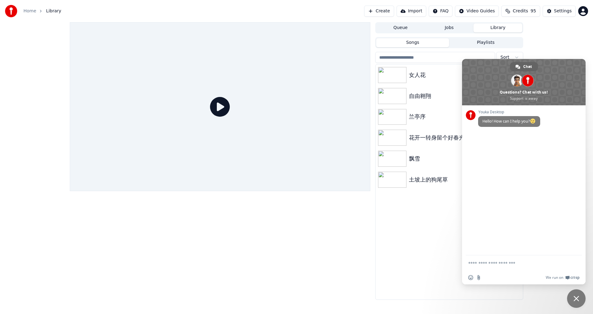
click at [476, 264] on textarea "Compose your message..." at bounding box center [517, 262] width 99 height 15
click at [414, 221] on div "女人花 自由翱翔 兰亭序 花开一转身留个好春光 飘雪 土坡上的狗尾草" at bounding box center [449, 182] width 147 height 235
click at [489, 261] on textarea "**" at bounding box center [517, 262] width 99 height 15
click at [473, 255] on textarea "**********" at bounding box center [517, 260] width 99 height 21
click at [473, 258] on textarea "**********" at bounding box center [517, 260] width 99 height 21
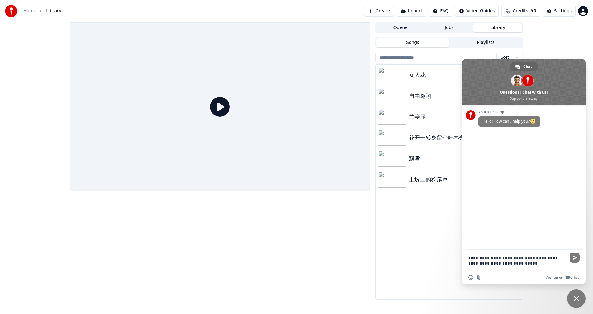
click at [508, 266] on textarea "**********" at bounding box center [517, 260] width 99 height 21
type textarea "**********"
click at [578, 252] on span "Send" at bounding box center [574, 252] width 10 height 10
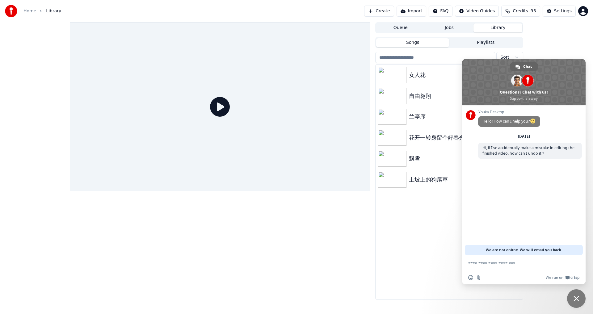
click at [350, 218] on div at bounding box center [220, 161] width 300 height 278
click at [395, 220] on div "女人花 自由翱翔 兰亭序 花开一转身留个好春光 飘雪 土坡上的狗尾草" at bounding box center [449, 182] width 147 height 235
click at [556, 277] on span "We run on" at bounding box center [555, 277] width 18 height 5
click at [420, 250] on div "女人花 自由翱翔 兰亭序 花开一转身留个好春光 飘雪 土坡上的狗尾草" at bounding box center [449, 182] width 147 height 235
click at [530, 296] on div "Queue Jobs Library Songs Playlists Sort 女人花 自由翱翔 兰亭序 花开一转身留个好春光 飘雪 土坡上的狗尾草" at bounding box center [296, 161] width 593 height 278
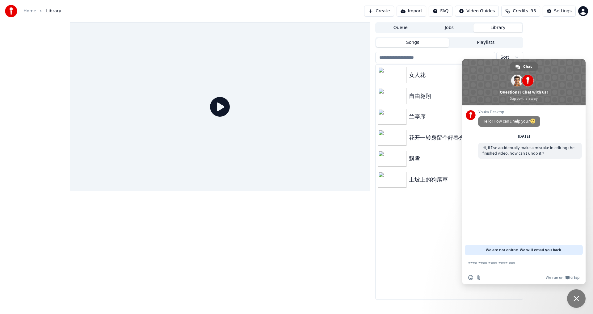
click at [579, 299] on span "Close chat" at bounding box center [576, 299] width 6 height 6
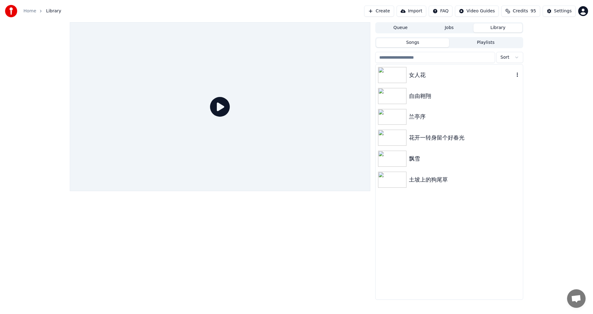
click at [399, 69] on img at bounding box center [392, 75] width 28 height 16
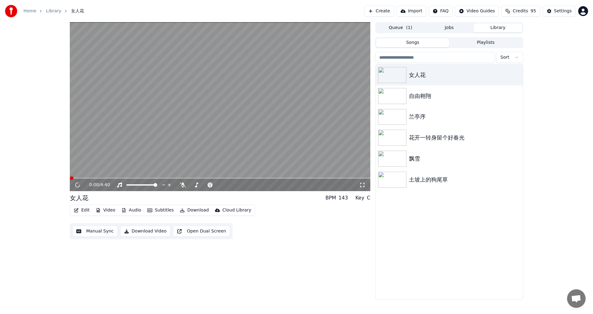
click at [158, 207] on button "Subtitles" at bounding box center [160, 210] width 31 height 9
click at [179, 235] on div "AudioShakeAI (Manual Lyrics)" at bounding box center [181, 234] width 76 height 10
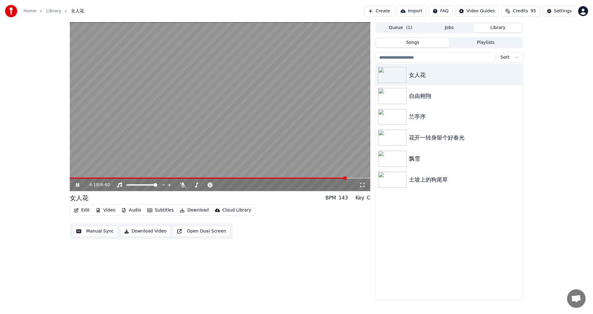
click at [347, 178] on span at bounding box center [220, 178] width 300 height 1
